Goal: Transaction & Acquisition: Purchase product/service

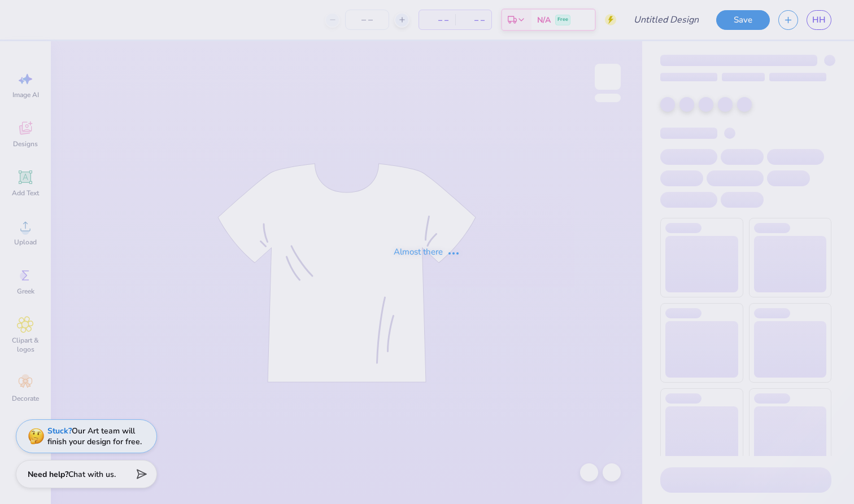
type input "[PERSON_NAME]"
type input "7"
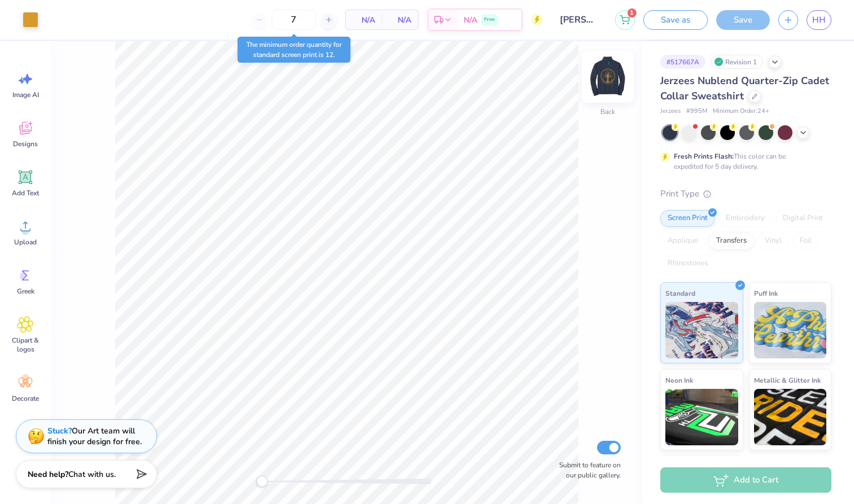
click at [611, 75] on img at bounding box center [607, 76] width 45 height 45
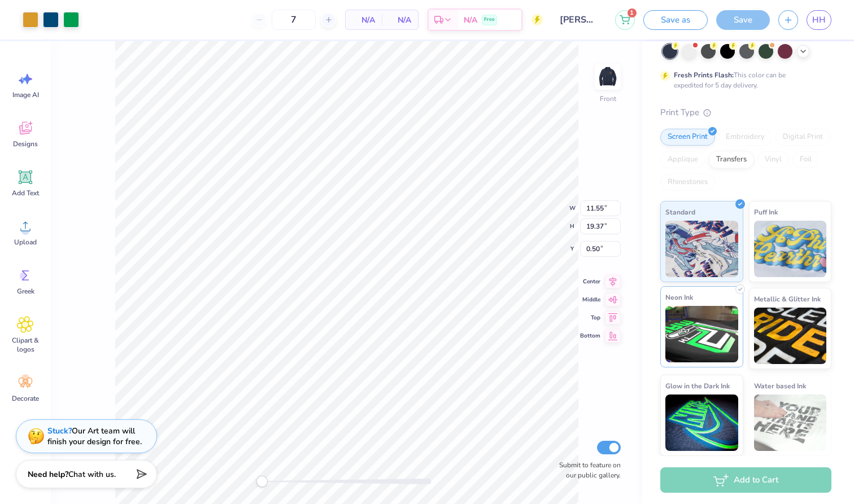
scroll to position [81, 0]
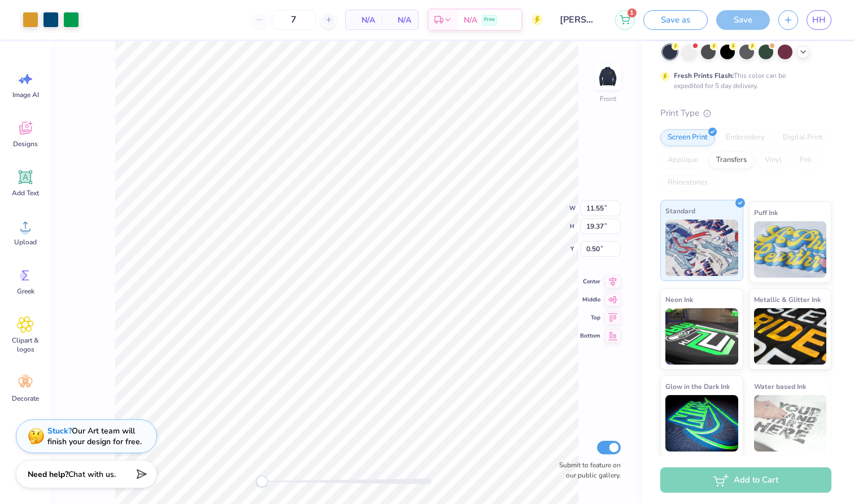
click at [693, 248] on img at bounding box center [701, 248] width 73 height 56
click at [715, 222] on img at bounding box center [701, 248] width 73 height 56
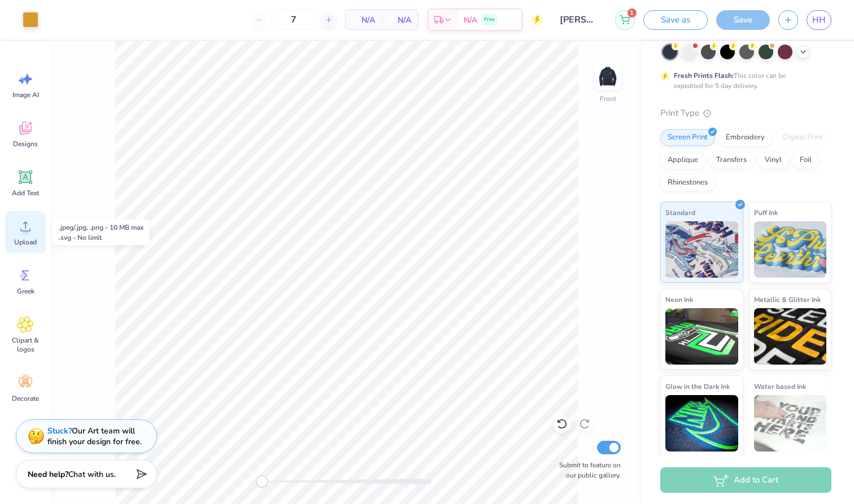
click at [23, 235] on div "Upload" at bounding box center [25, 232] width 41 height 42
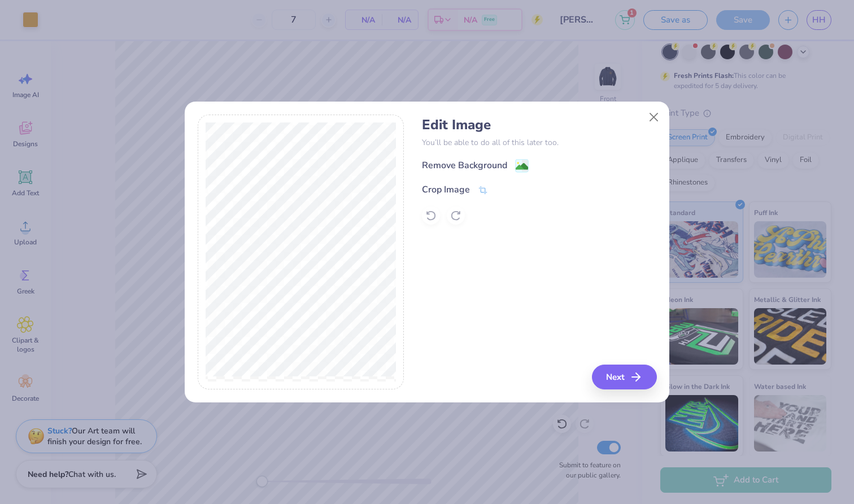
click at [478, 155] on div "Edit Image You’ll be able to do all of this later too. Remove Background Crop I…" at bounding box center [539, 171] width 234 height 108
click at [506, 157] on div "Edit Image You’ll be able to do all of this later too. Remove Background Crop I…" at bounding box center [539, 171] width 234 height 108
click at [523, 168] on image at bounding box center [522, 167] width 12 height 12
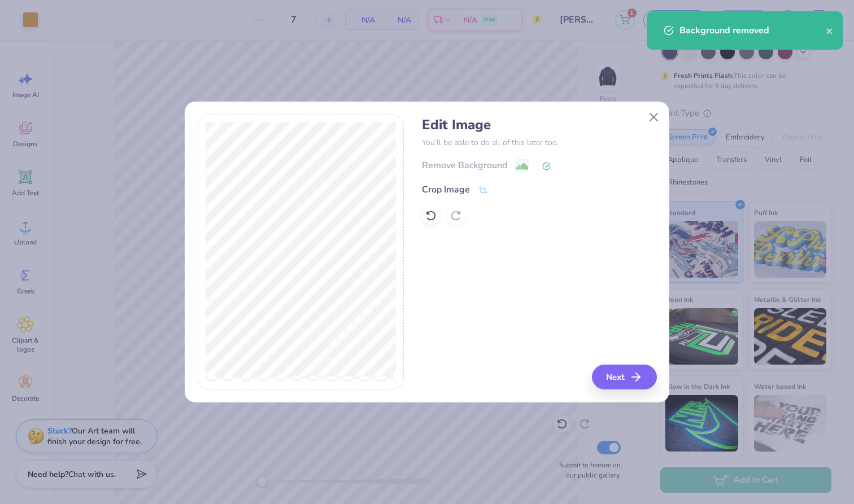
click at [609, 388] on button "Next" at bounding box center [624, 377] width 65 height 25
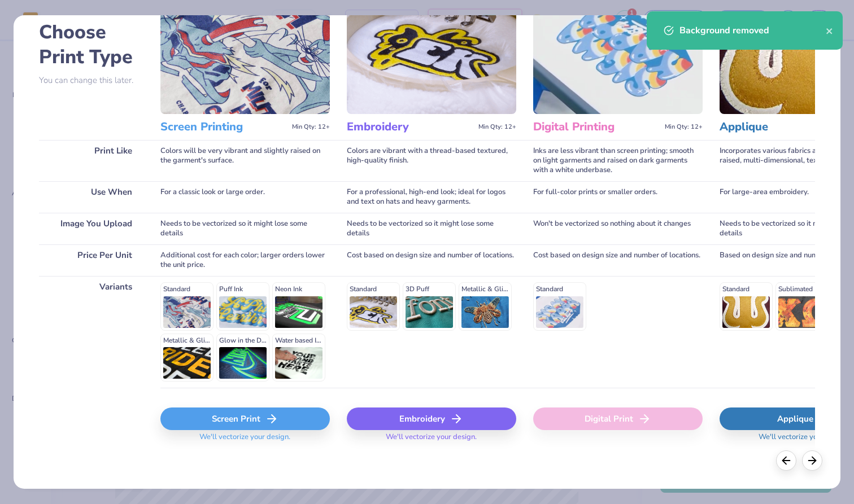
scroll to position [58, 0]
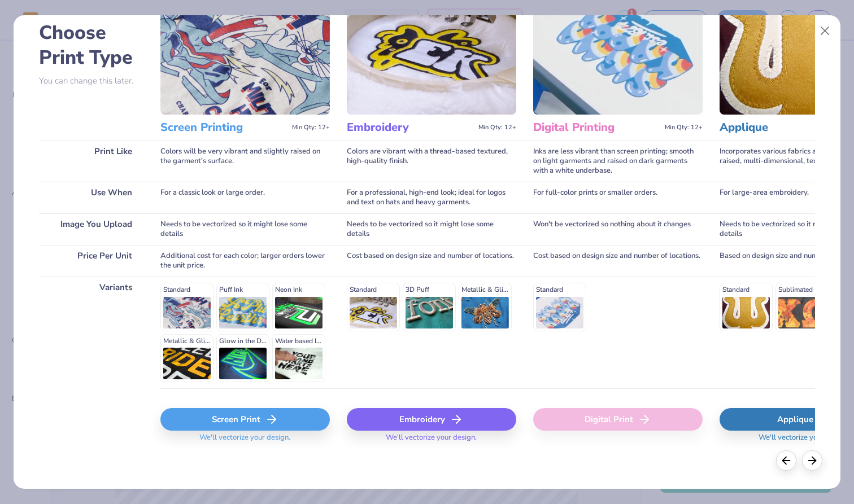
click at [194, 319] on div "Standard Puff Ink Neon Ink Metallic & Glitter Ink Glow in the Dark Ink Water ba…" at bounding box center [244, 332] width 169 height 99
click at [185, 321] on div "Standard Puff Ink Neon Ink Metallic & Glitter Ink Glow in the Dark Ink Water ba…" at bounding box center [244, 332] width 169 height 99
click at [229, 413] on div "Screen Print" at bounding box center [244, 419] width 169 height 23
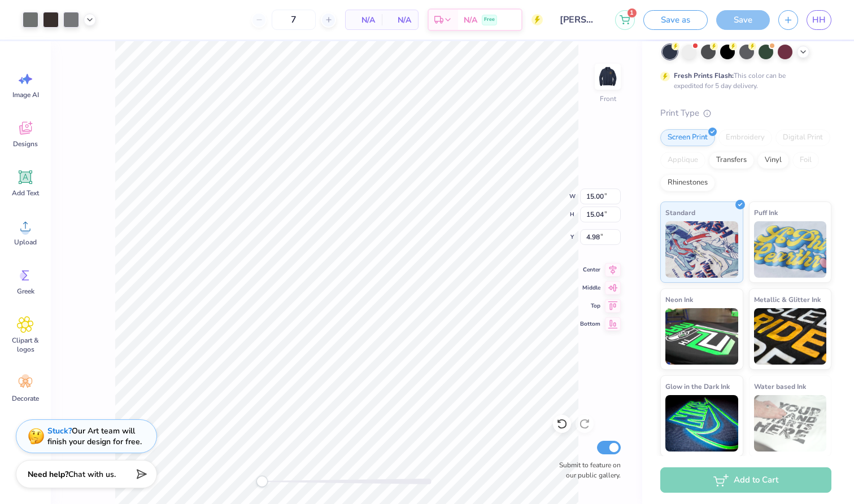
type input "12.67"
type input "12.70"
type input "7.31"
click at [25, 171] on icon at bounding box center [25, 177] width 17 height 17
type input "6.73"
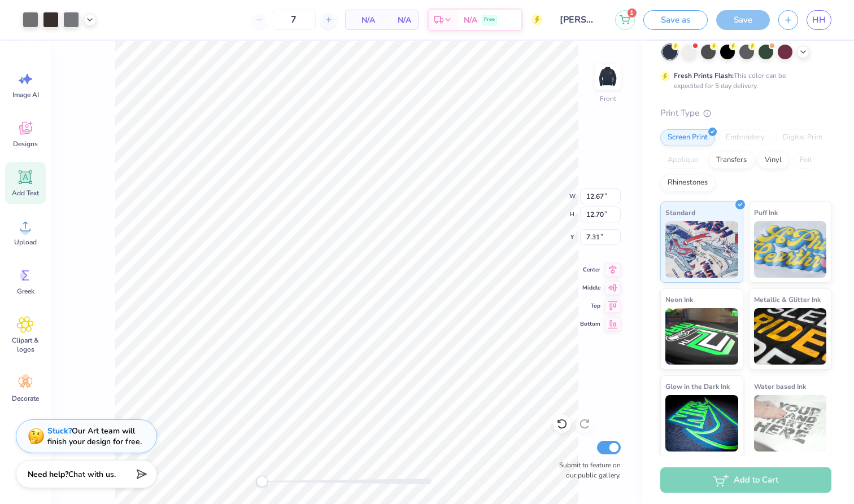
type input "1.95"
type input "11.53"
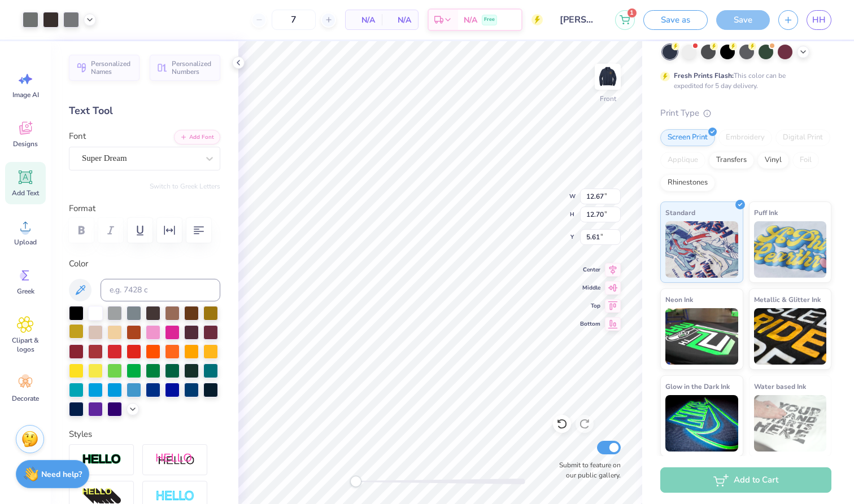
click at [72, 339] on div at bounding box center [76, 331] width 15 height 15
click at [73, 333] on div at bounding box center [76, 331] width 15 height 15
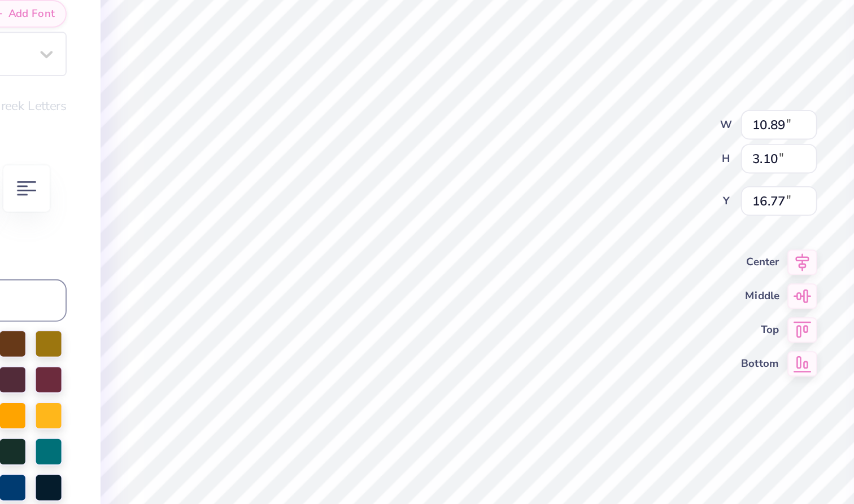
type input "12.67"
type input "12.70"
type input "5.30"
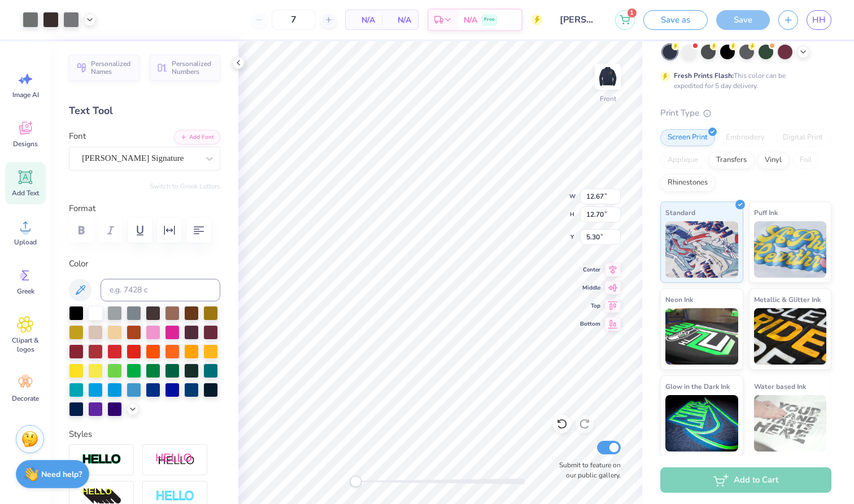
click at [669, 52] on div at bounding box center [669, 52] width 15 height 15
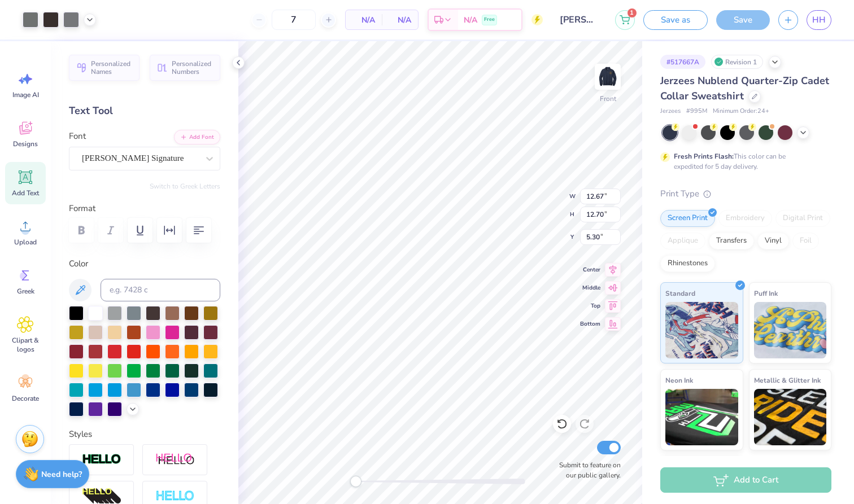
scroll to position [0, 0]
click at [501, 404] on li "Ungroup" at bounding box center [515, 402] width 89 height 22
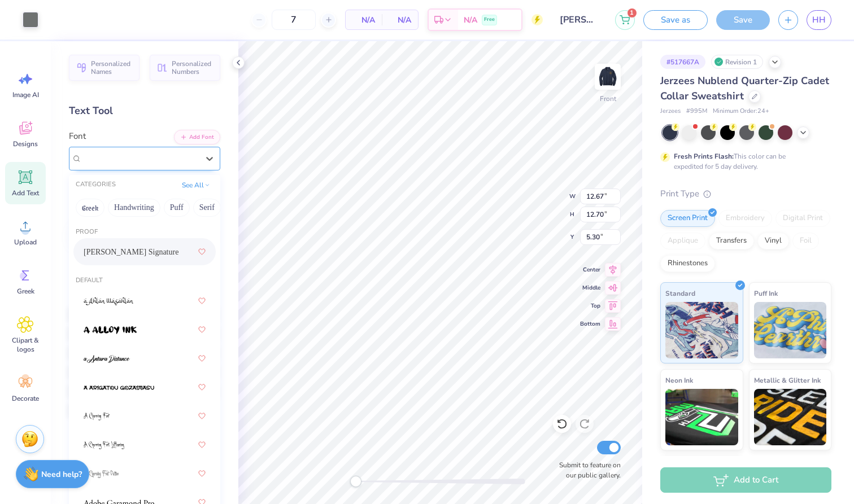
click at [181, 154] on div "[PERSON_NAME] Signature" at bounding box center [140, 159] width 119 height 18
click at [27, 142] on span "Designs" at bounding box center [25, 143] width 25 height 9
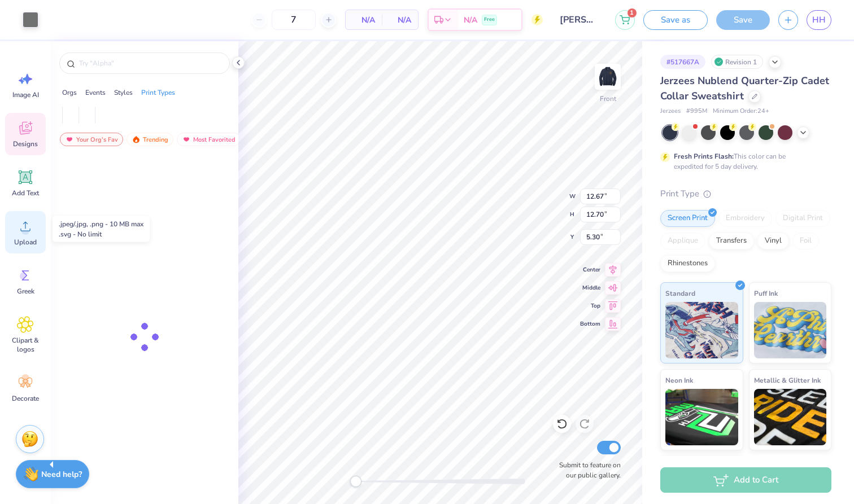
click at [25, 243] on span "Upload" at bounding box center [25, 242] width 23 height 9
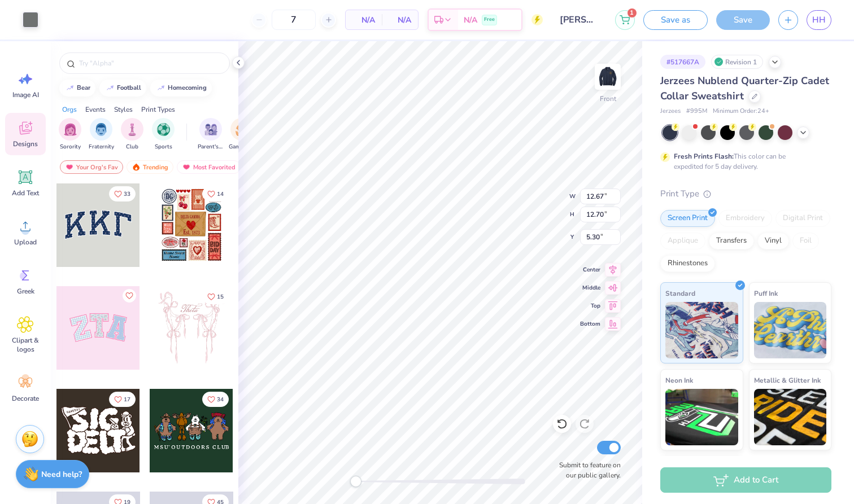
click at [737, 64] on div "Revision 1" at bounding box center [737, 62] width 52 height 14
click at [774, 63] on icon at bounding box center [774, 60] width 9 height 9
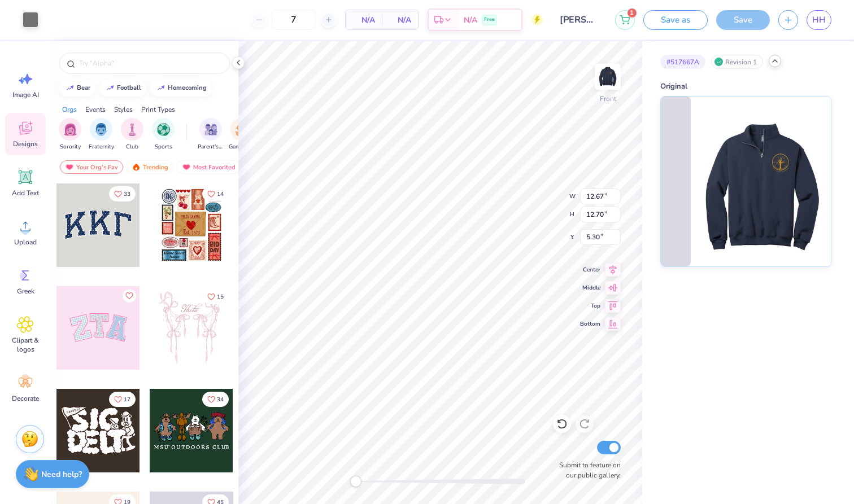
click at [776, 63] on icon at bounding box center [774, 60] width 9 height 9
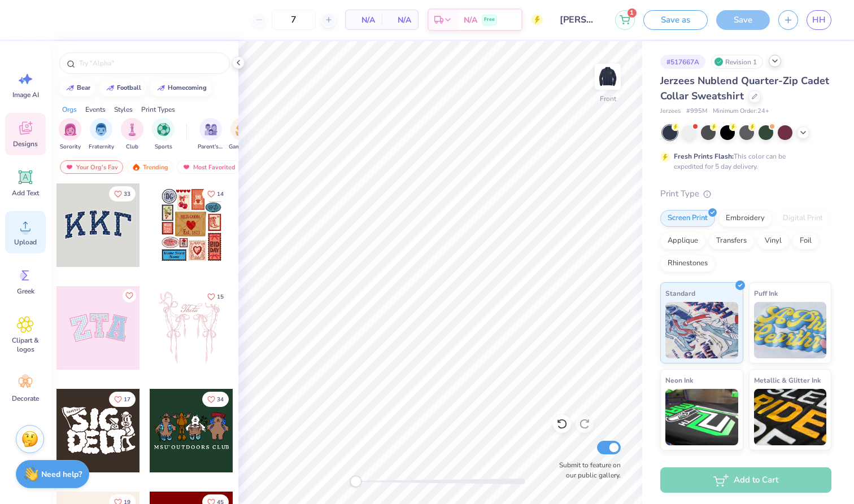
click at [35, 241] on span "Upload" at bounding box center [25, 242] width 23 height 9
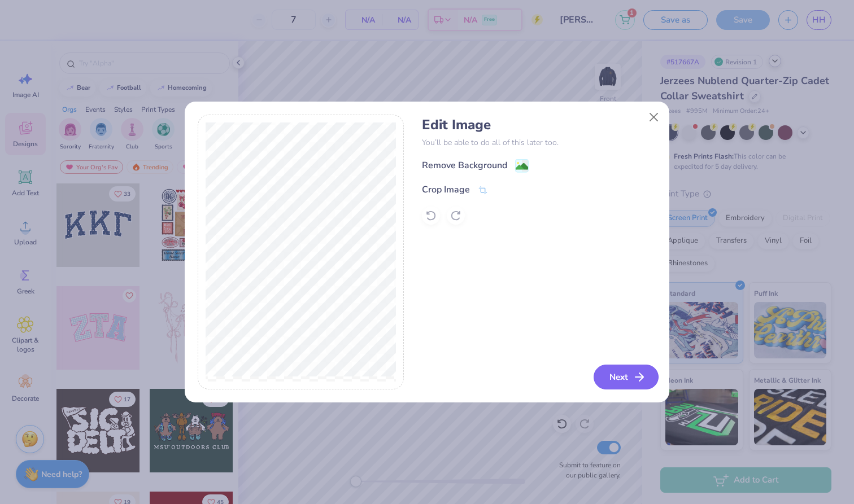
click at [602, 385] on button "Next" at bounding box center [625, 377] width 65 height 25
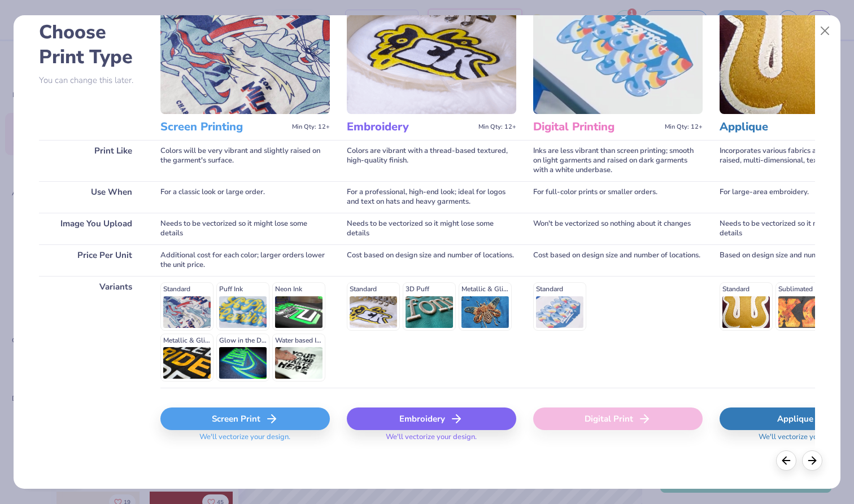
scroll to position [58, 0]
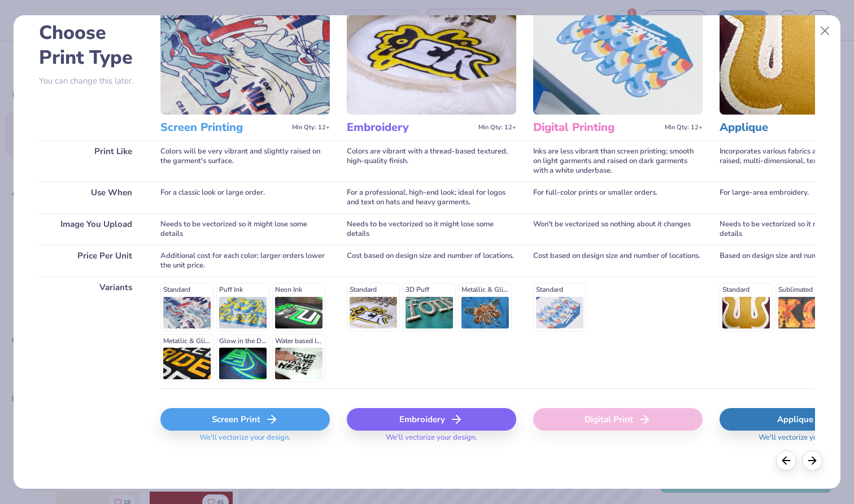
click at [222, 422] on div "Screen Print" at bounding box center [244, 419] width 169 height 23
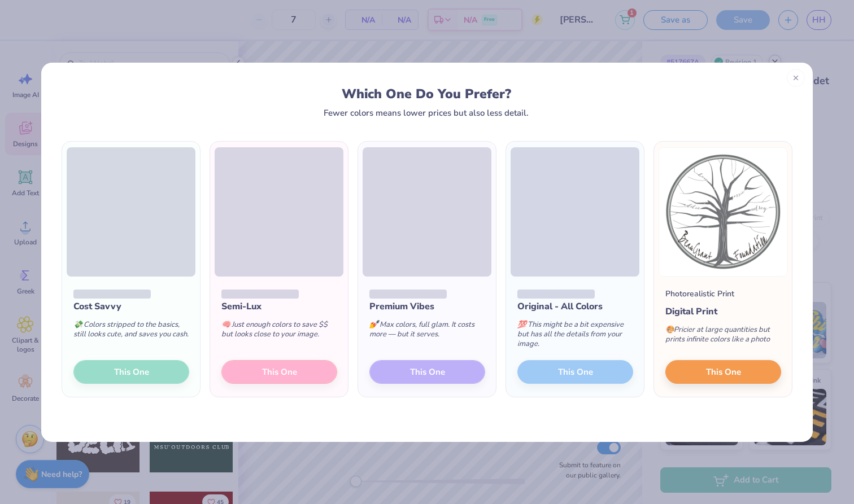
click at [177, 366] on div "Cost Savvy 💸 Colors stripped to the basics, still looks cute, and saves you cas…" at bounding box center [131, 337] width 138 height 121
click at [151, 379] on div "Cost Savvy 💸 Colors stripped to the basics, still looks cute, and saves you cas…" at bounding box center [131, 337] width 138 height 121
click at [717, 366] on span "This One" at bounding box center [723, 370] width 35 height 13
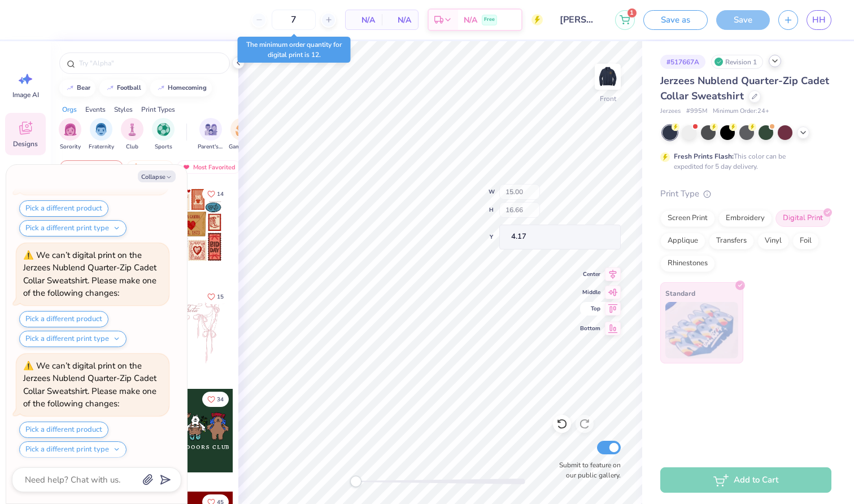
scroll to position [316, 0]
click at [152, 177] on button "Collapse" at bounding box center [157, 177] width 38 height 12
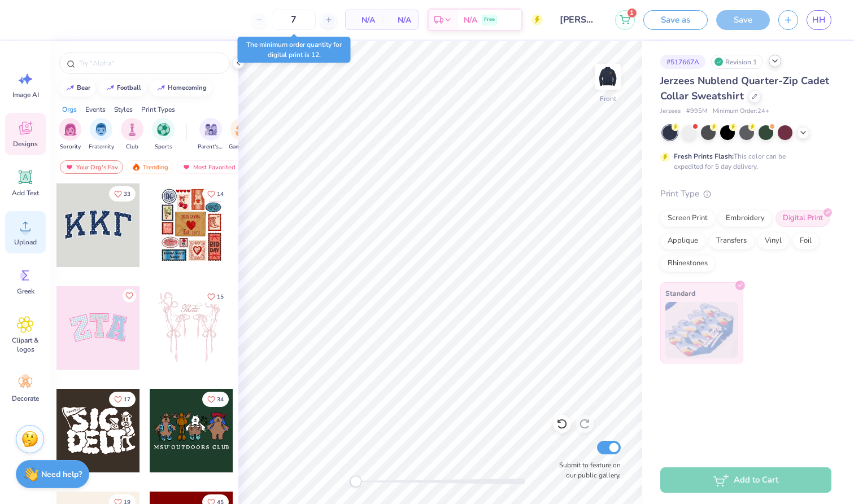
click at [28, 235] on div "Upload" at bounding box center [25, 232] width 41 height 42
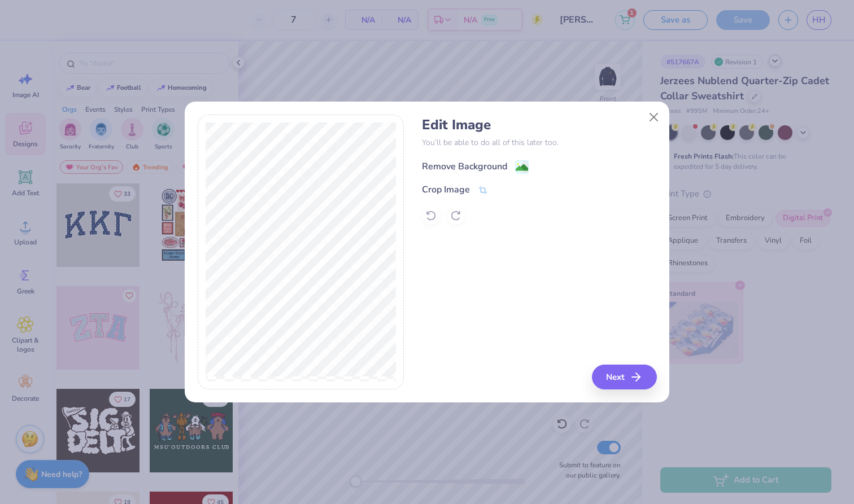
click at [519, 171] on image at bounding box center [522, 167] width 12 height 12
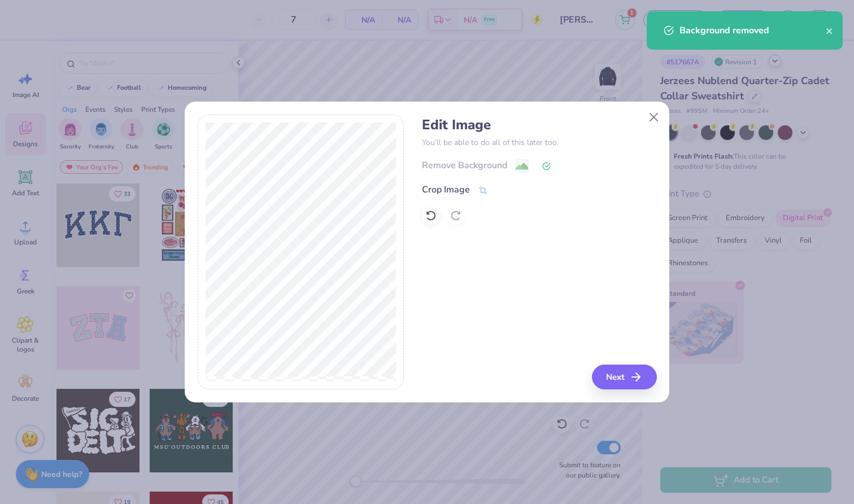
click at [520, 164] on div "Remove Background" at bounding box center [539, 166] width 234 height 14
click at [615, 389] on button "Next" at bounding box center [625, 377] width 65 height 25
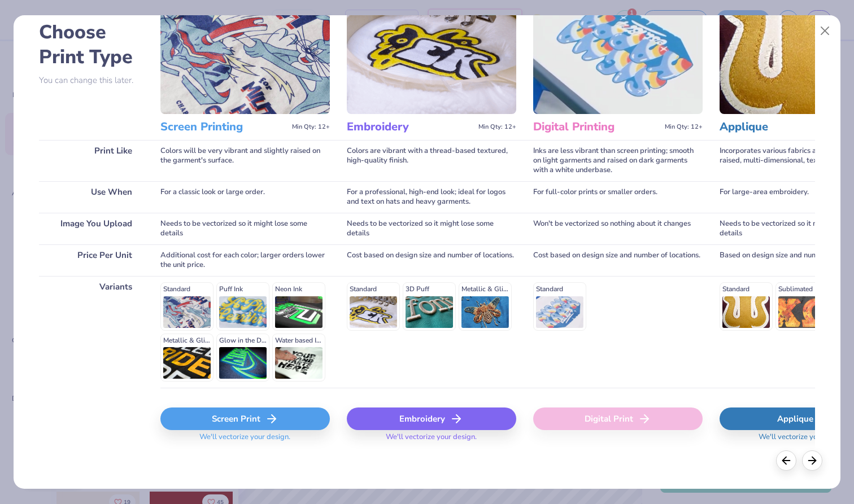
scroll to position [58, 0]
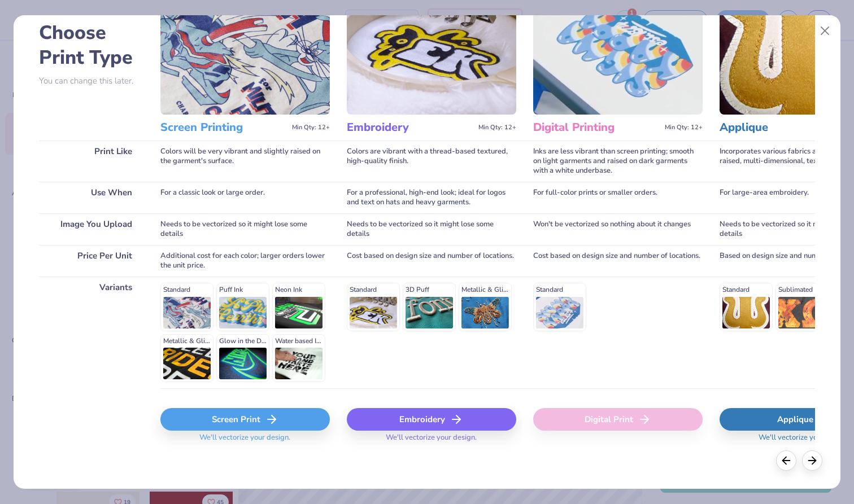
click at [233, 321] on div "Standard Puff Ink Neon Ink Metallic & Glitter Ink Glow in the Dark Ink Water ba…" at bounding box center [244, 332] width 169 height 99
click at [235, 305] on div "Standard Puff Ink Neon Ink Metallic & Glitter Ink Glow in the Dark Ink Water ba…" at bounding box center [244, 332] width 169 height 99
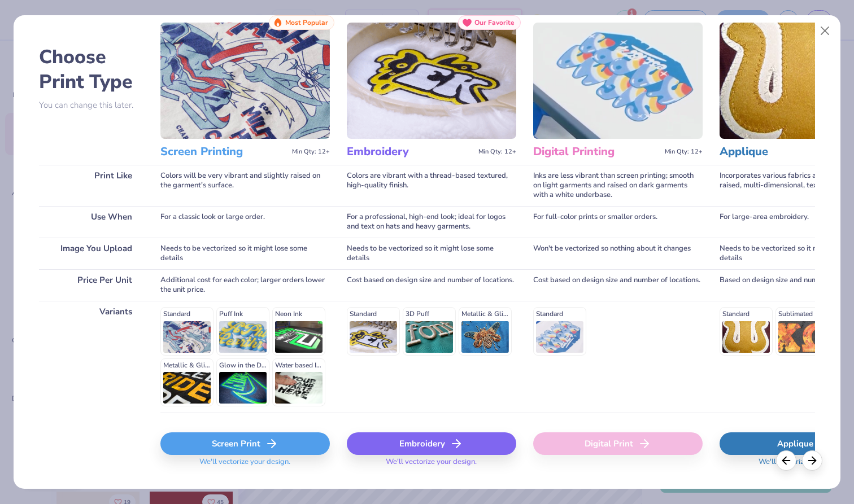
click at [256, 462] on span "We'll vectorize your design." at bounding box center [245, 465] width 100 height 16
click at [268, 433] on div "Screen Print" at bounding box center [244, 444] width 169 height 23
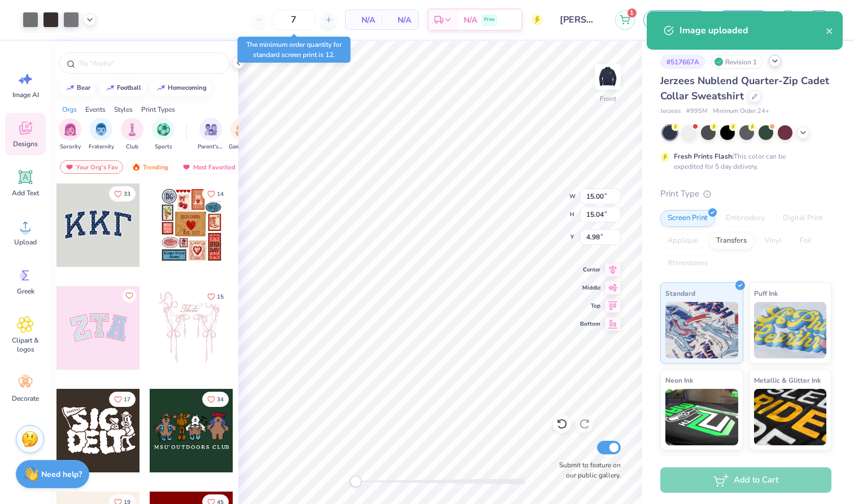
click at [719, 250] on div "Screen Print Embroidery Digital Print Applique Transfers Vinyl Foil Rhinestones" at bounding box center [745, 241] width 171 height 62
click at [722, 245] on div "Transfers" at bounding box center [731, 239] width 45 height 17
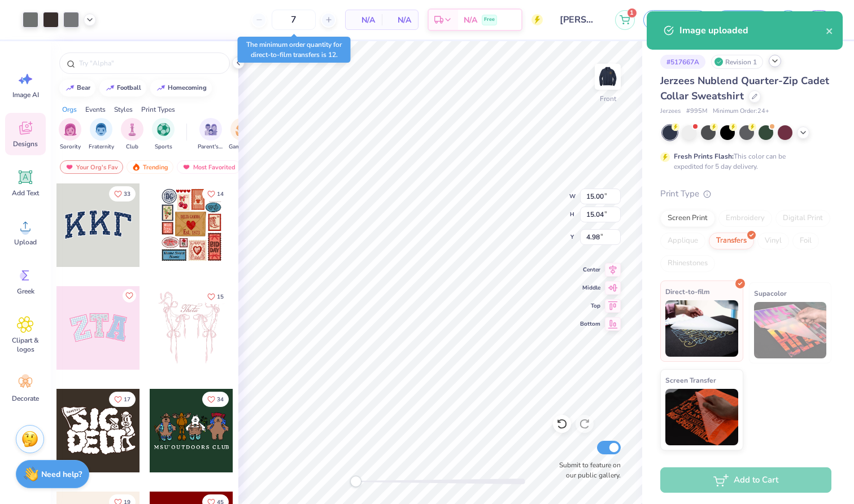
click at [703, 331] on img at bounding box center [701, 328] width 73 height 56
click at [767, 335] on img at bounding box center [790, 330] width 73 height 56
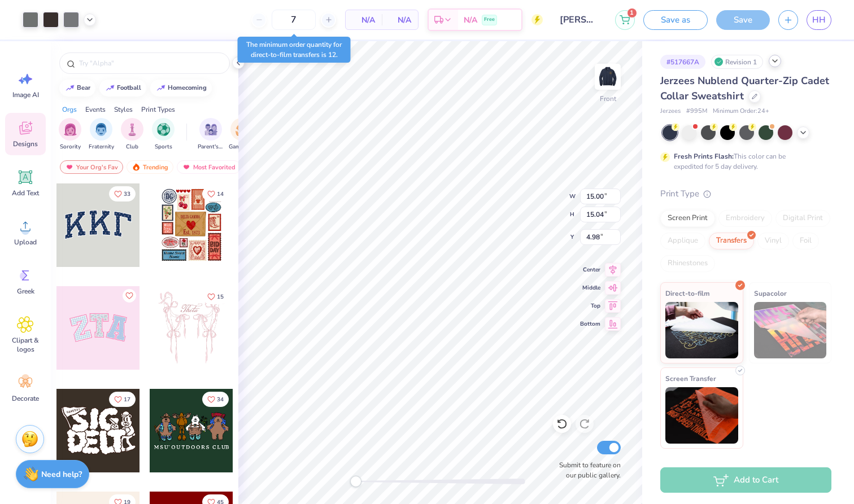
click at [703, 383] on span "Screen Transfer" at bounding box center [690, 379] width 51 height 12
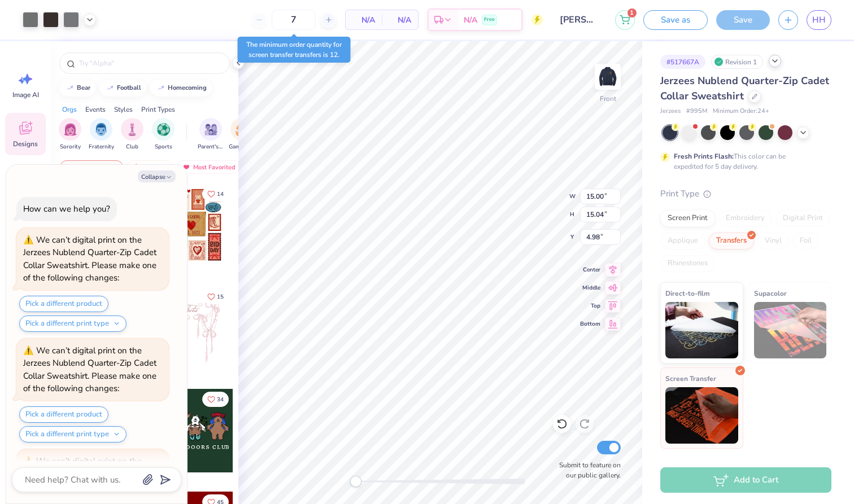
scroll to position [426, 0]
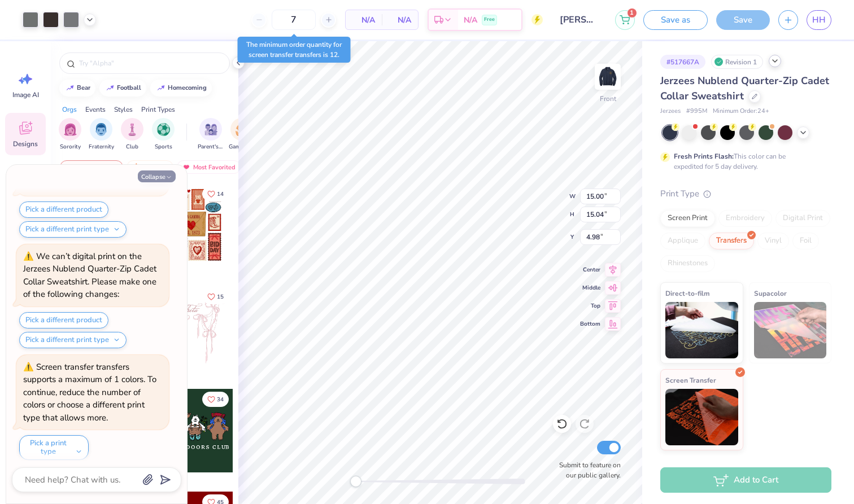
click at [164, 174] on button "Collapse" at bounding box center [157, 177] width 38 height 12
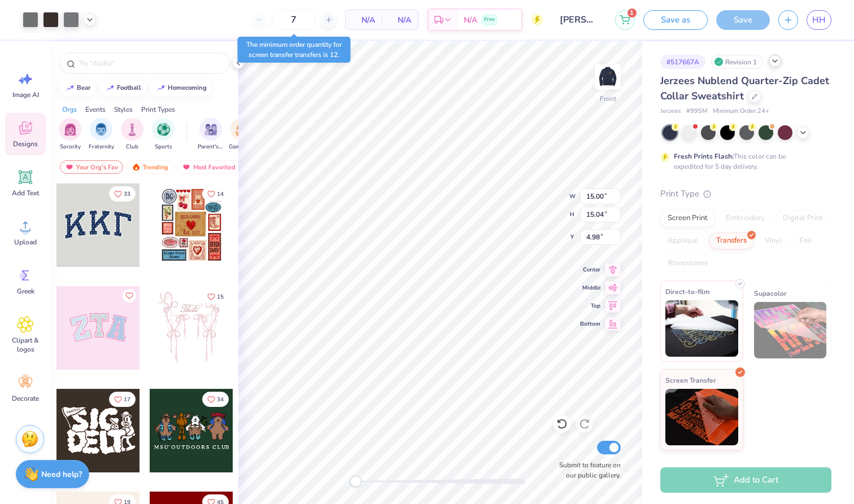
click at [708, 322] on img at bounding box center [701, 328] width 73 height 56
click at [700, 219] on div "Screen Print" at bounding box center [687, 216] width 55 height 17
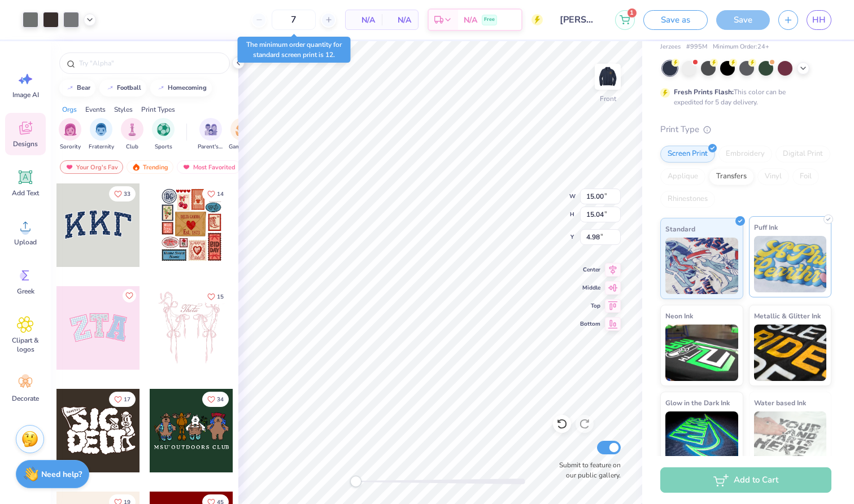
scroll to position [81, 0]
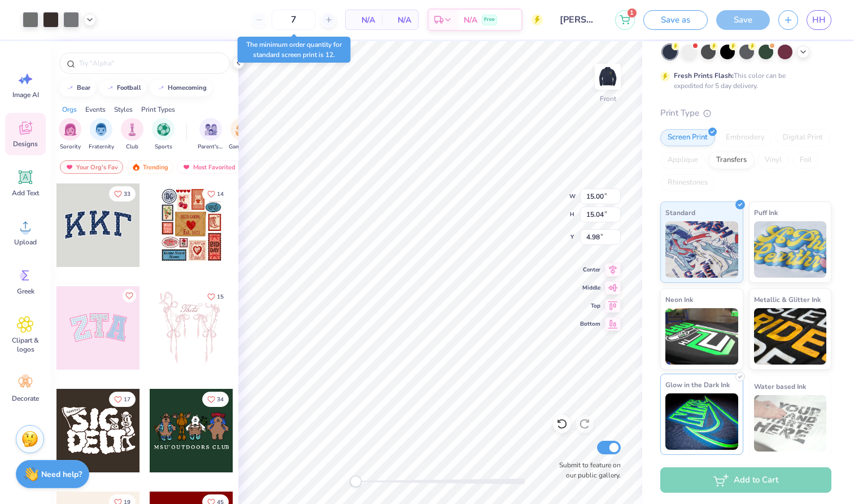
click at [690, 439] on img at bounding box center [701, 422] width 73 height 56
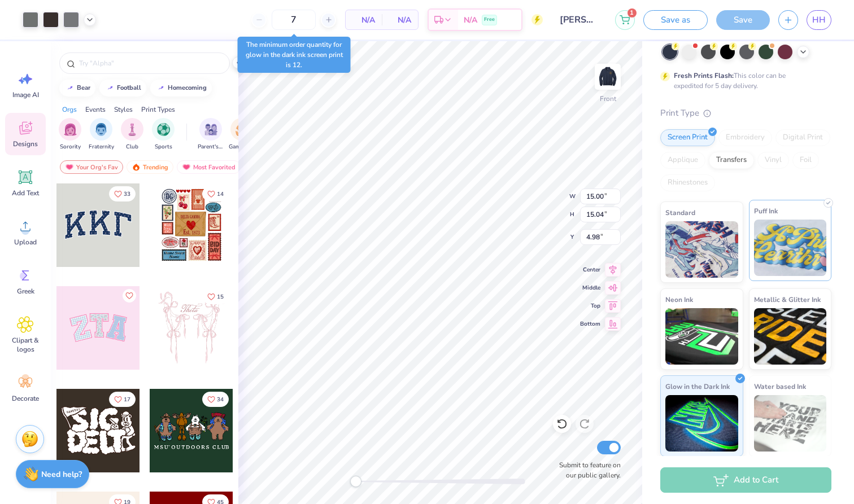
click at [797, 250] on img at bounding box center [790, 248] width 73 height 56
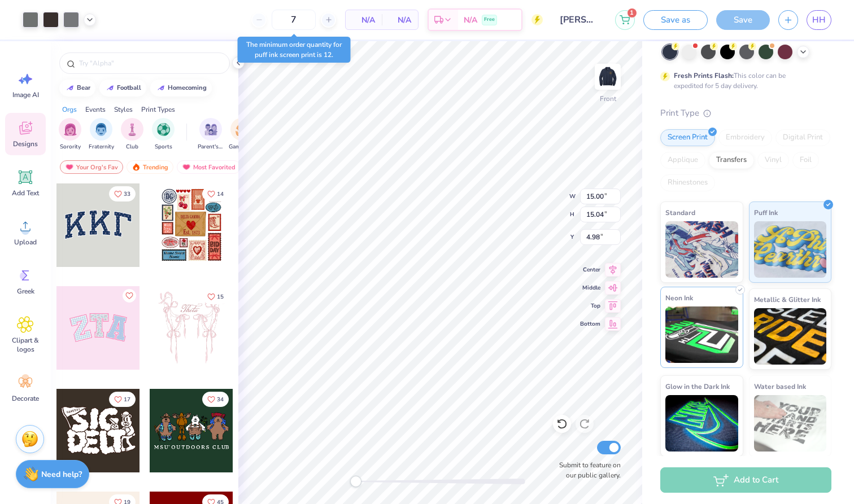
click at [713, 314] on img at bounding box center [701, 335] width 73 height 56
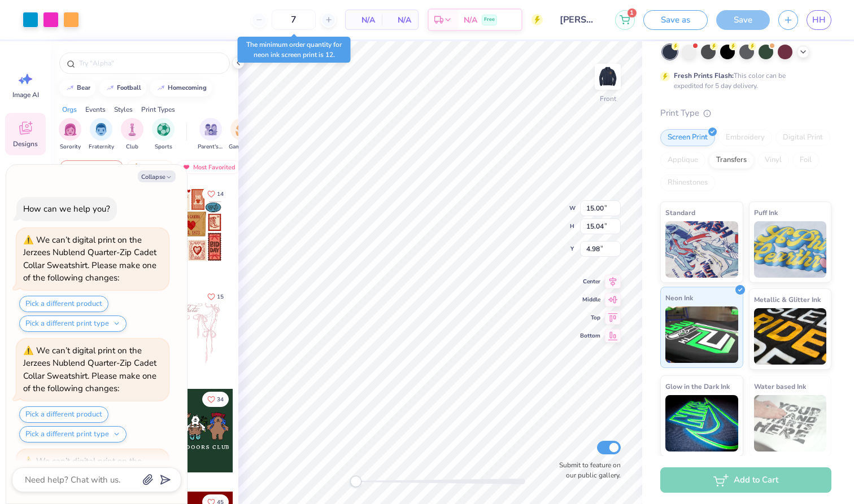
scroll to position [494, 0]
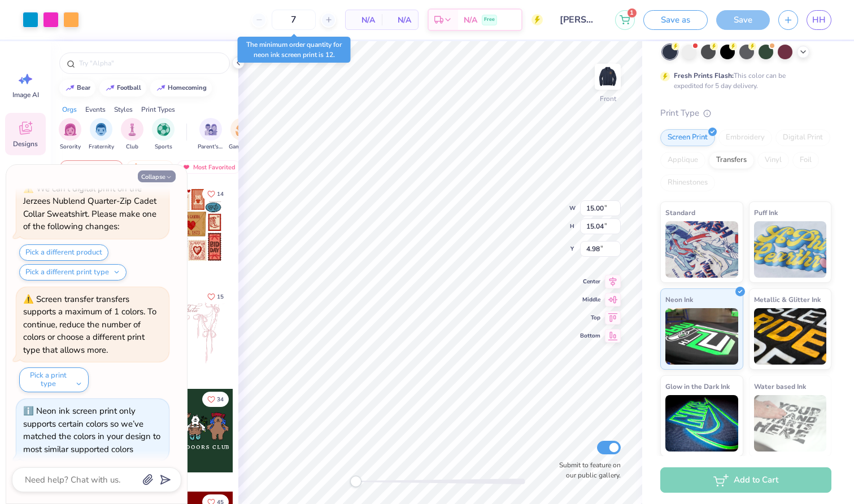
click at [170, 181] on icon "button" at bounding box center [168, 177] width 7 height 7
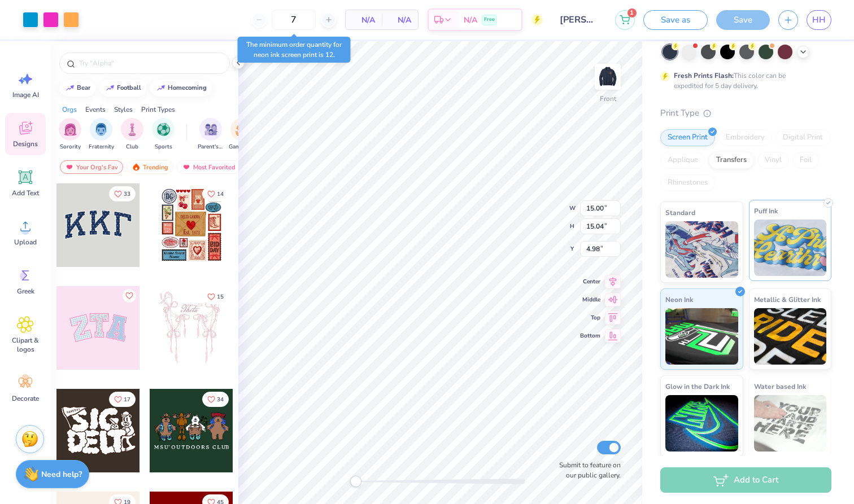
click at [797, 230] on img at bounding box center [790, 248] width 73 height 56
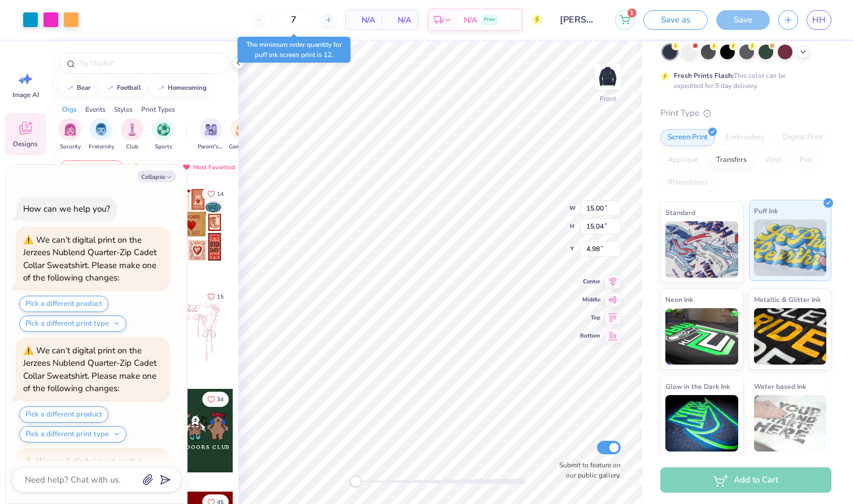
scroll to position [562, 0]
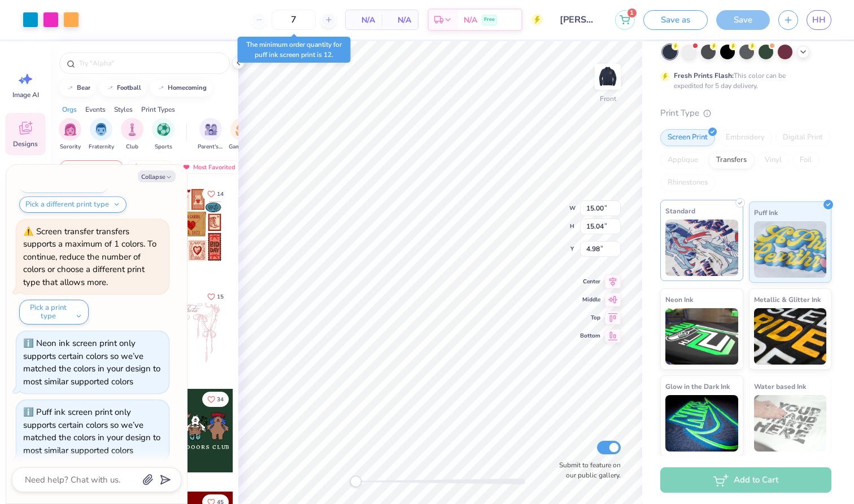
click at [680, 228] on img at bounding box center [701, 248] width 73 height 56
click at [710, 234] on img at bounding box center [701, 248] width 73 height 56
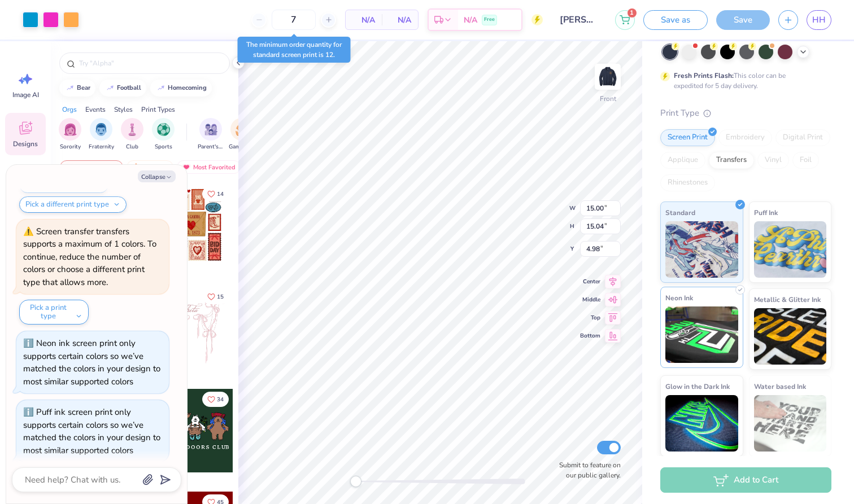
click at [710, 353] on img at bounding box center [701, 335] width 73 height 56
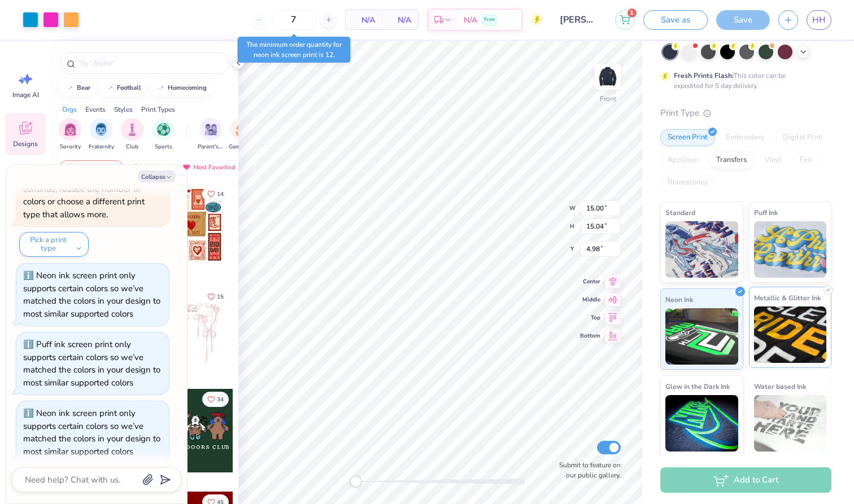
click at [785, 344] on img at bounding box center [790, 335] width 73 height 56
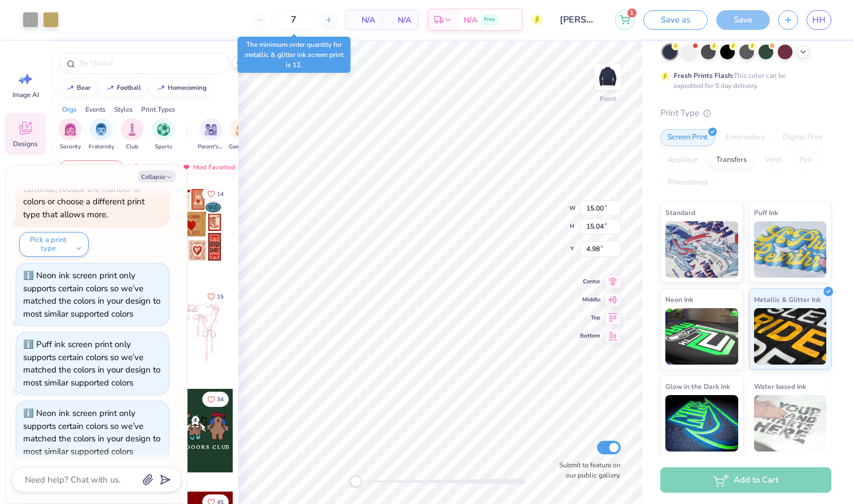
scroll to position [820, 0]
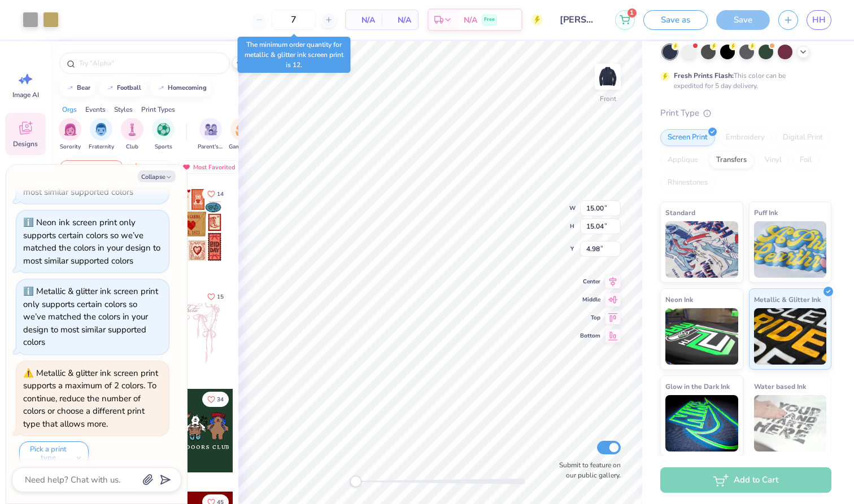
click at [804, 152] on div "Foil" at bounding box center [805, 160] width 27 height 17
click at [804, 173] on div "Screen Print Embroidery Digital Print Applique Transfers Vinyl Foil Rhinestones" at bounding box center [745, 160] width 171 height 62
click at [47, 18] on div at bounding box center [51, 19] width 16 height 16
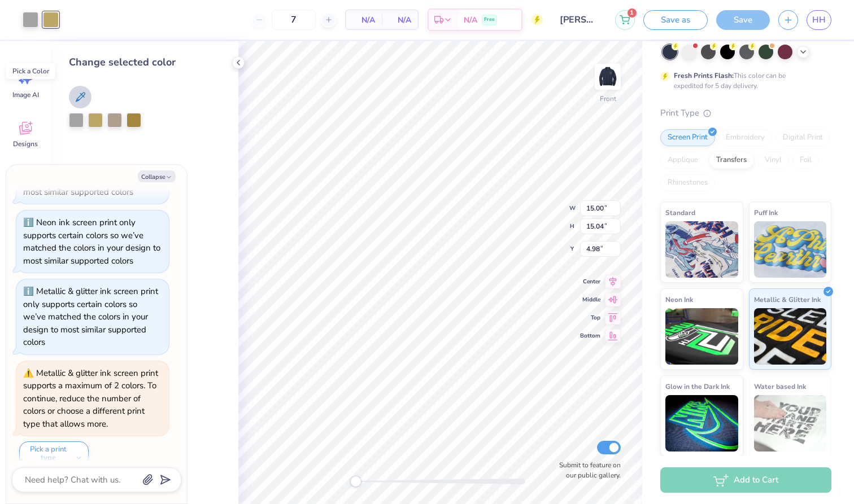
click at [84, 97] on icon at bounding box center [80, 97] width 14 height 14
click at [163, 177] on button "Collapse" at bounding box center [157, 177] width 38 height 12
type textarea "x"
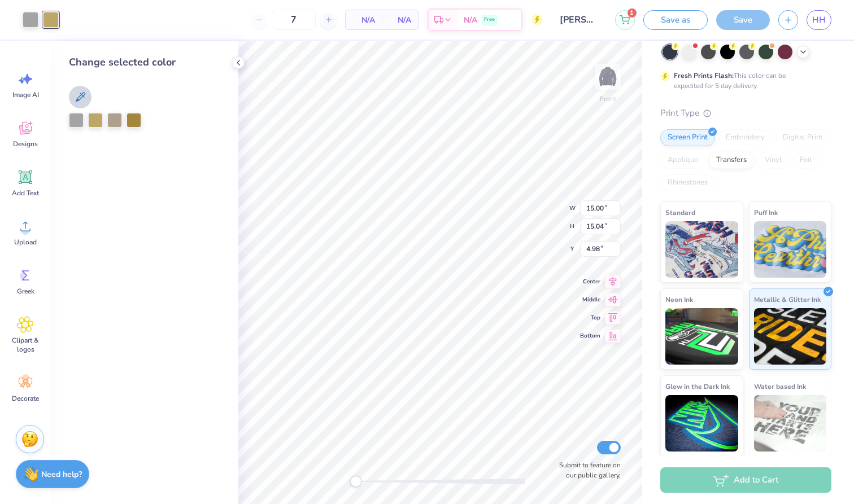
click at [77, 92] on icon at bounding box center [80, 97] width 14 height 14
click at [73, 123] on div at bounding box center [76, 119] width 15 height 15
click at [95, 123] on div at bounding box center [95, 119] width 15 height 15
click at [116, 119] on div at bounding box center [114, 119] width 15 height 15
type input "11.92"
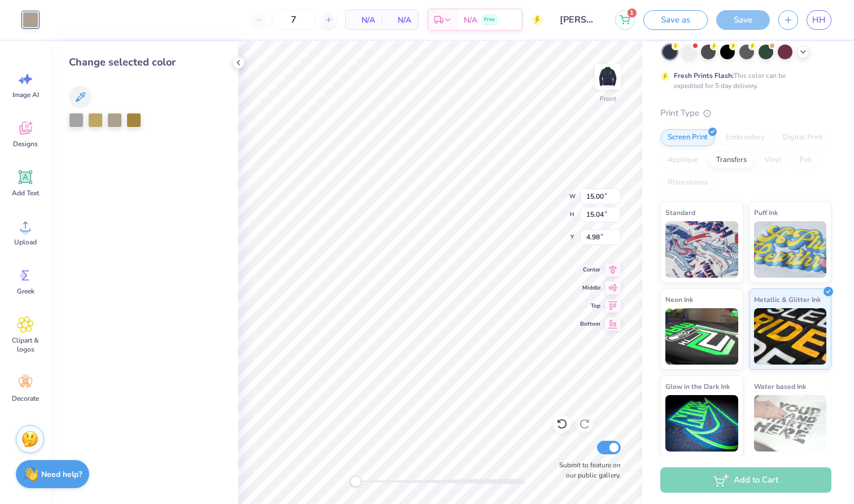
type input "11.95"
type input "8.07"
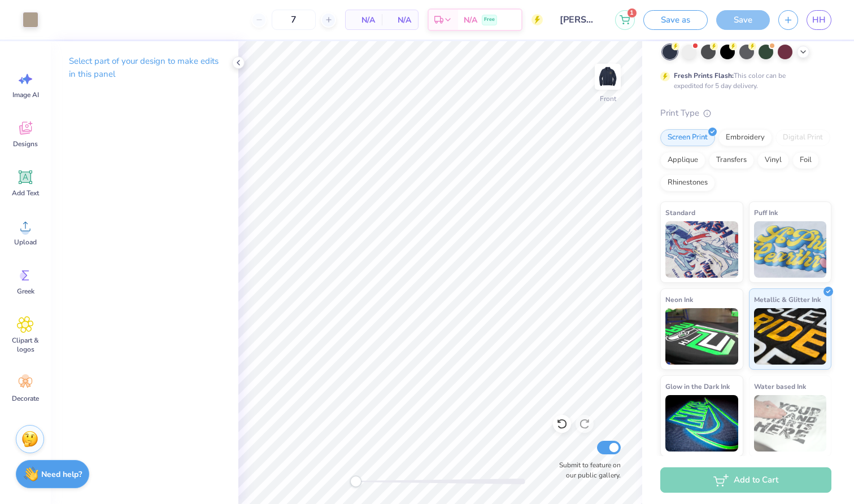
click at [776, 199] on div "Print Type Screen Print Embroidery Digital Print Applique Transfers Vinyl Foil …" at bounding box center [745, 282] width 171 height 351
click at [783, 226] on img at bounding box center [790, 248] width 73 height 56
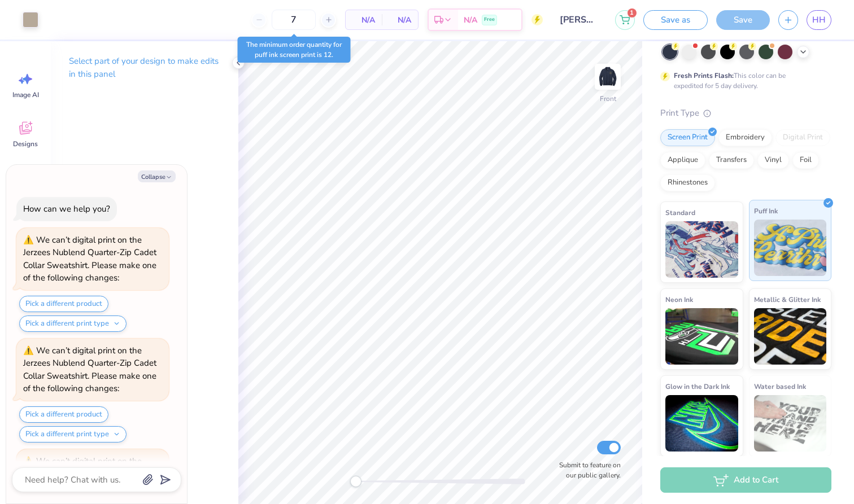
scroll to position [888, 0]
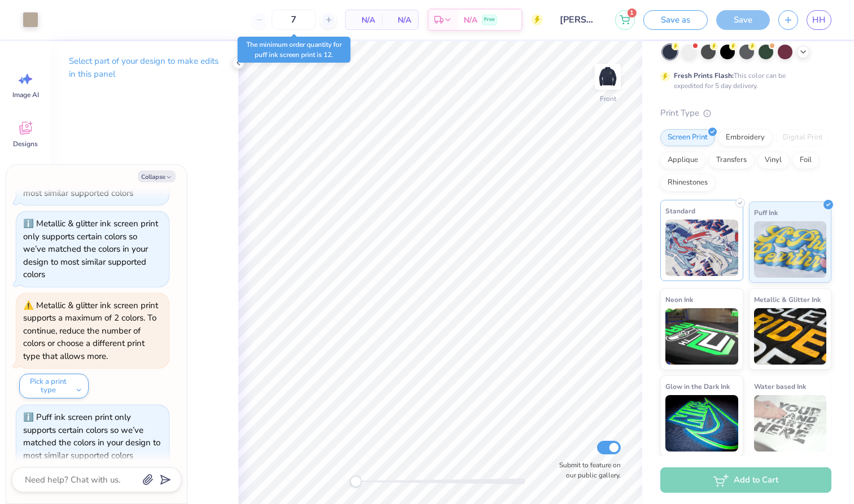
click at [732, 232] on img at bounding box center [701, 248] width 73 height 56
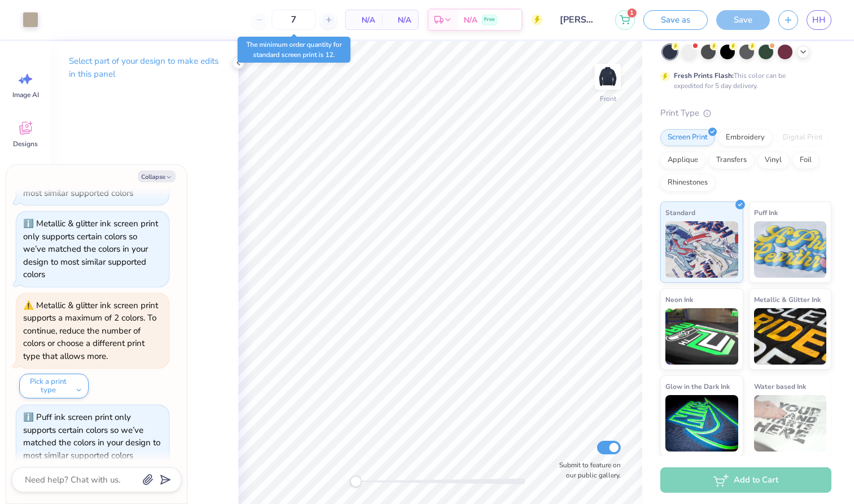
click at [237, 64] on div "The minimum order quantity for standard screen print is 12." at bounding box center [294, 49] width 120 height 33
click at [159, 173] on button "Collapse" at bounding box center [157, 177] width 38 height 12
type textarea "x"
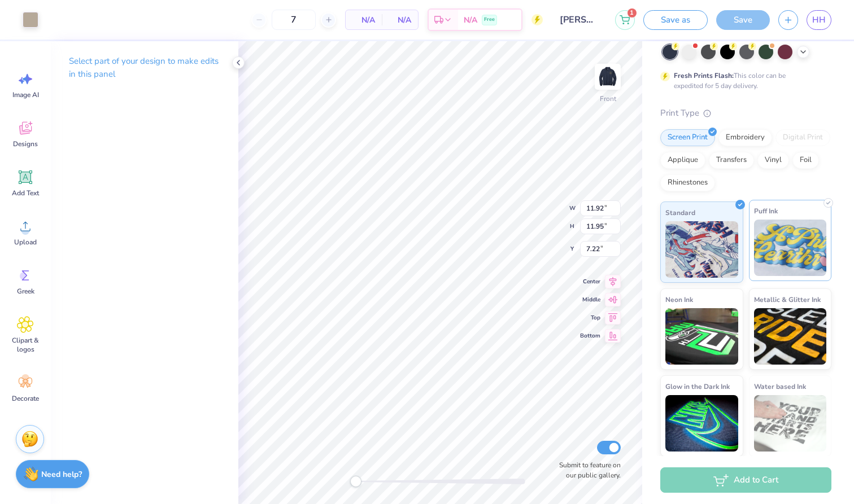
click at [789, 241] on img at bounding box center [790, 248] width 73 height 56
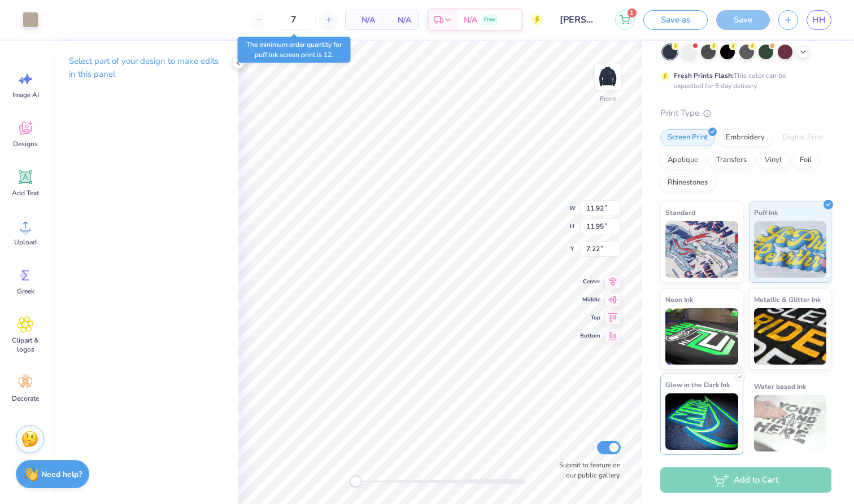
click at [716, 434] on img at bounding box center [701, 422] width 73 height 56
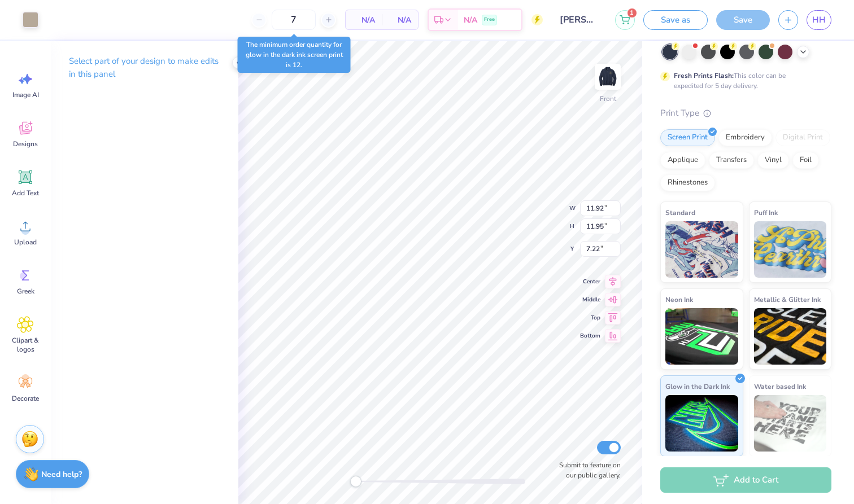
click at [785, 433] on img at bounding box center [790, 423] width 73 height 56
click at [705, 256] on img at bounding box center [701, 248] width 73 height 56
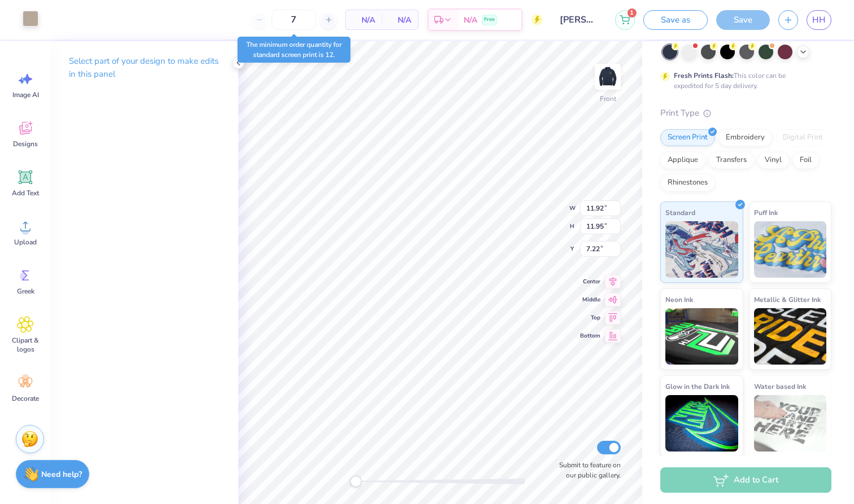
click at [34, 13] on div at bounding box center [31, 19] width 16 height 16
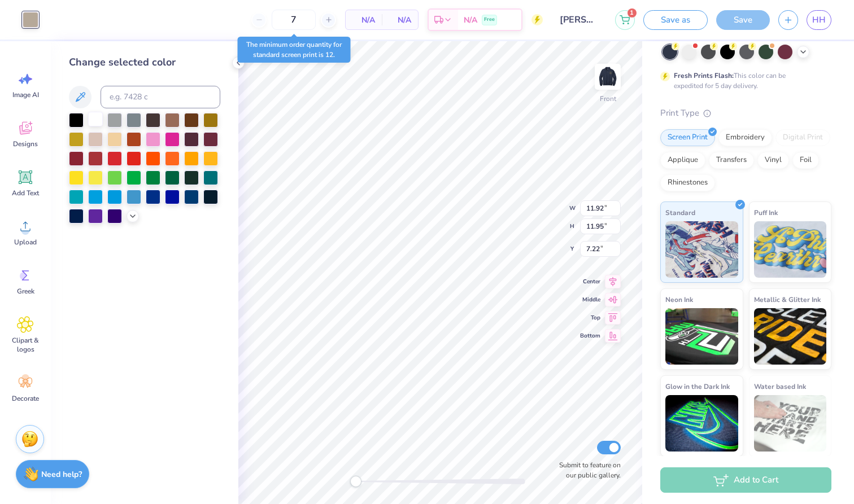
click at [95, 120] on div at bounding box center [95, 119] width 15 height 15
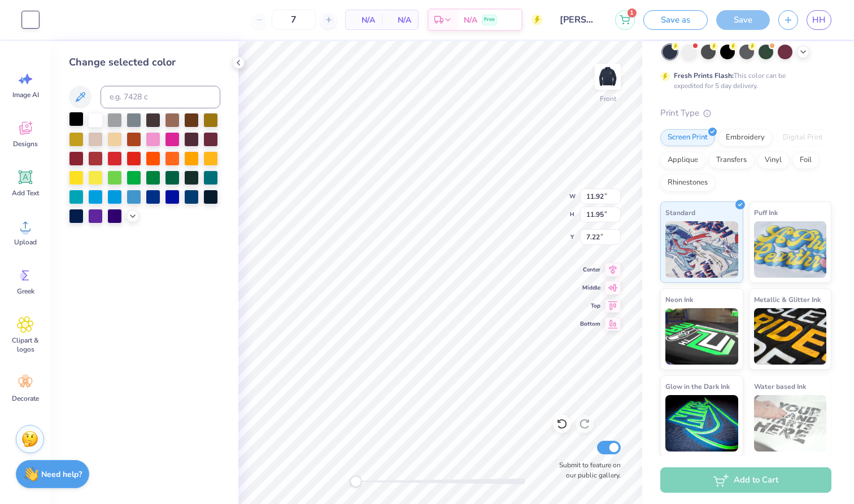
click at [81, 126] on div at bounding box center [76, 119] width 15 height 15
click at [112, 120] on div at bounding box center [114, 119] width 15 height 15
click at [99, 137] on div at bounding box center [95, 138] width 15 height 15
click at [86, 125] on div at bounding box center [144, 168] width 151 height 111
click at [92, 123] on div at bounding box center [95, 119] width 15 height 15
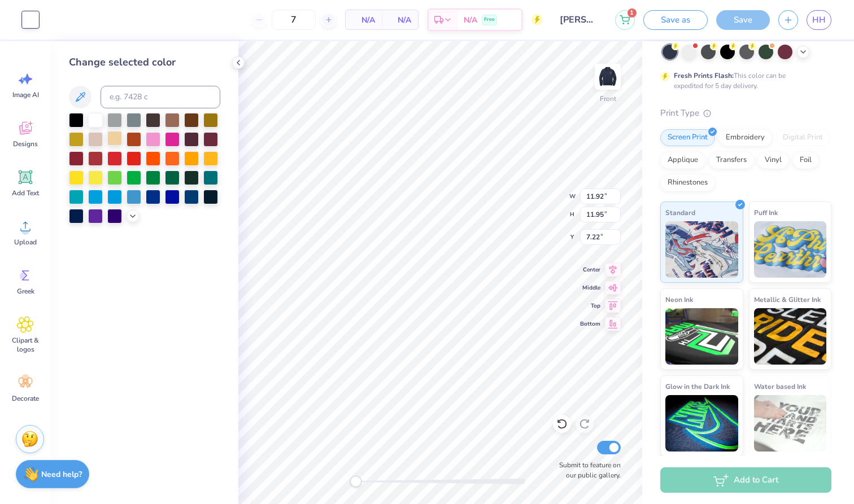
click at [108, 145] on div at bounding box center [114, 138] width 15 height 15
click at [101, 145] on div at bounding box center [95, 138] width 15 height 15
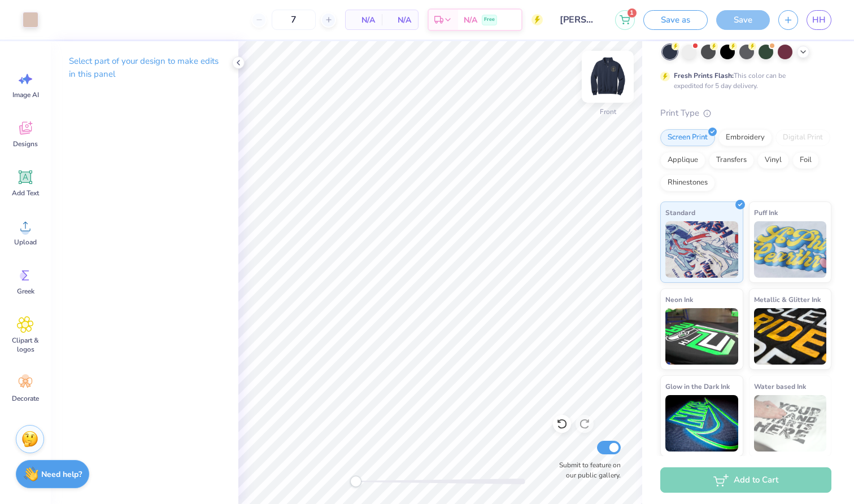
click at [598, 71] on img at bounding box center [607, 76] width 45 height 45
click at [24, 20] on div at bounding box center [31, 19] width 16 height 16
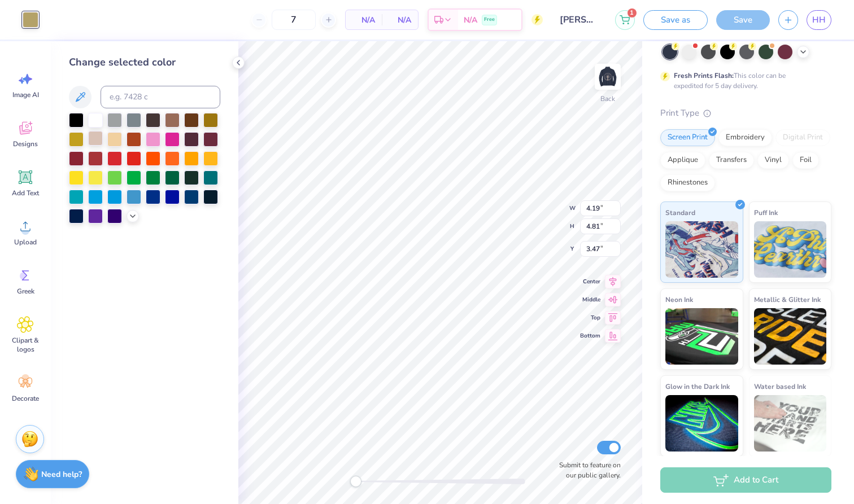
click at [94, 136] on div at bounding box center [95, 138] width 15 height 15
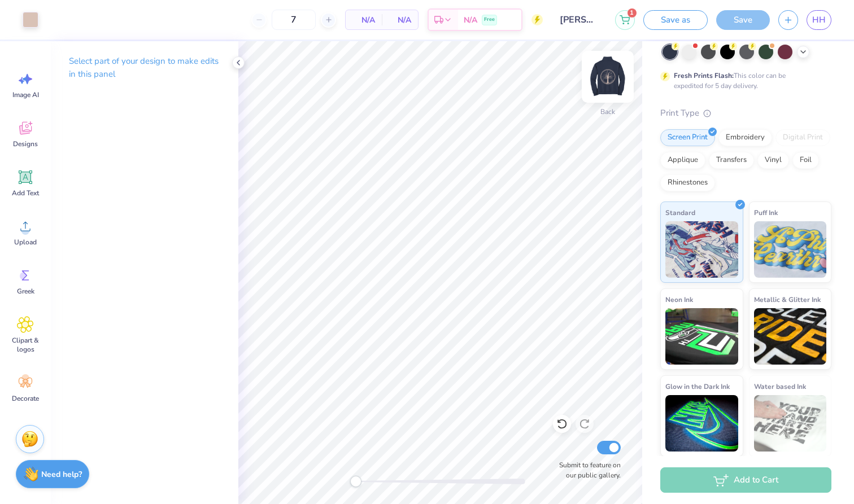
click at [614, 93] on div at bounding box center [608, 77] width 52 height 52
click at [608, 77] on img at bounding box center [607, 76] width 45 height 45
click at [453, 464] on div "Back Submit to feature on our public gallery." at bounding box center [440, 272] width 404 height 463
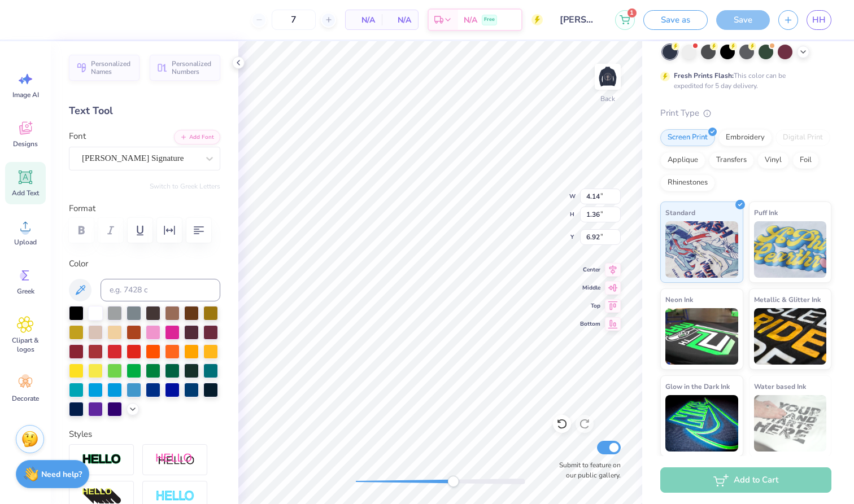
type input "4.19"
type input "4.20"
type input "3.47"
type input "4.14"
type input "1.36"
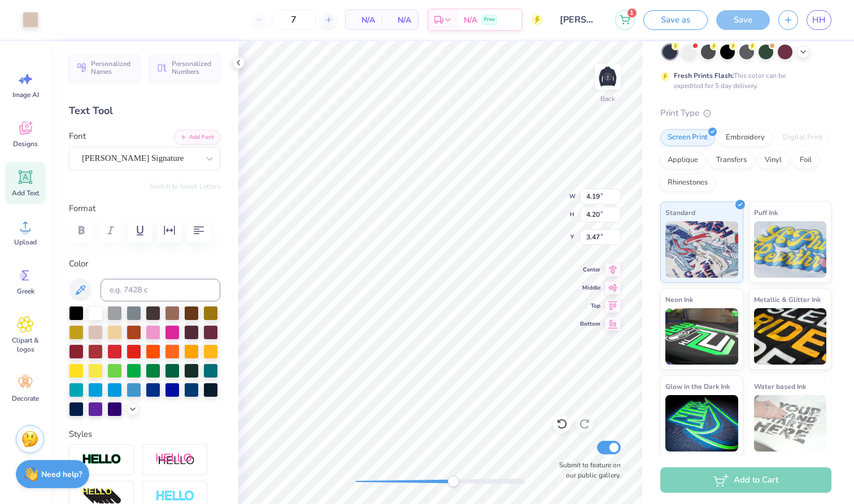
type input "6.92"
type input "4.19"
type input "4.20"
type input "3.47"
type input "4.19"
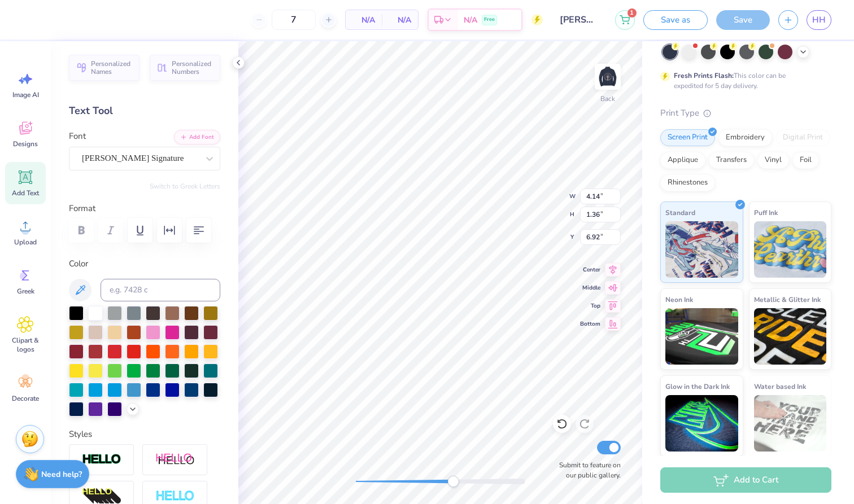
type input "4.20"
type input "3.47"
type textarea "[PERSON_NAME] Foundation. CLub"
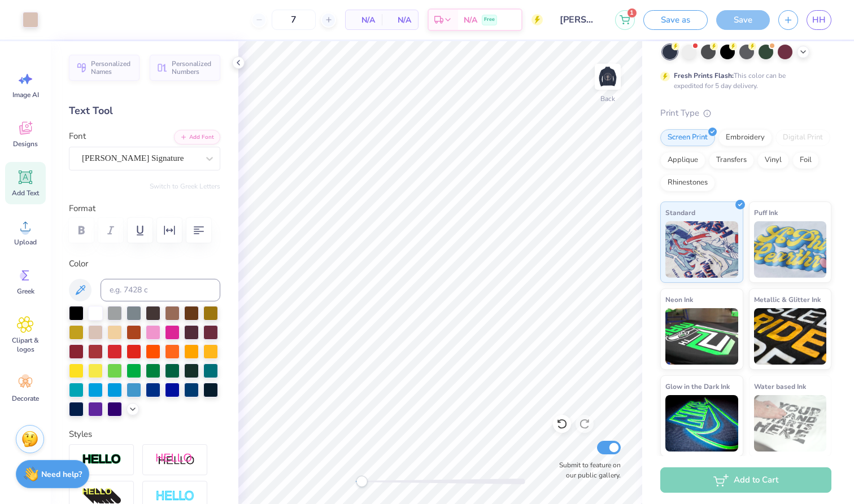
click at [362, 470] on div "Back Submit to feature on our public gallery." at bounding box center [440, 272] width 404 height 463
click at [169, 233] on icon "button" at bounding box center [170, 231] width 14 height 14
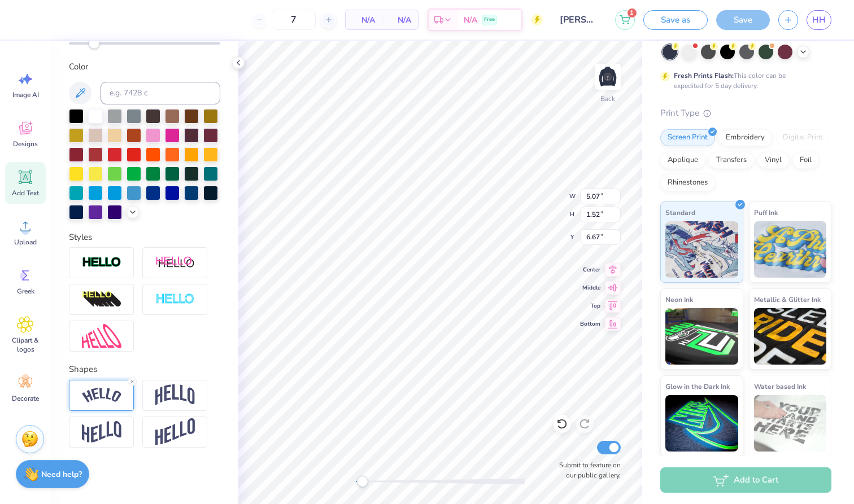
click at [117, 396] on img at bounding box center [102, 395] width 40 height 15
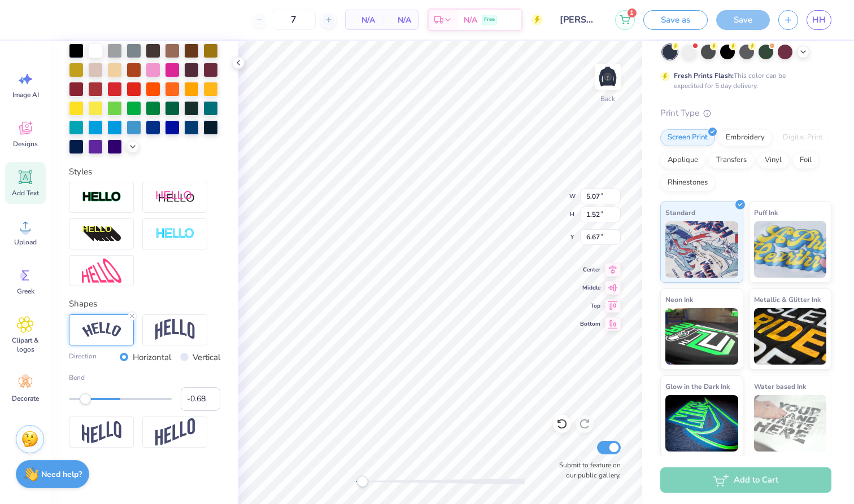
scroll to position [299, 0]
type input "-0.89"
drag, startPoint x: 86, startPoint y: 401, endPoint x: 75, endPoint y: 400, distance: 12.0
click at [75, 400] on div "Accessibility label" at bounding box center [74, 399] width 11 height 11
click at [175, 325] on img at bounding box center [175, 329] width 40 height 21
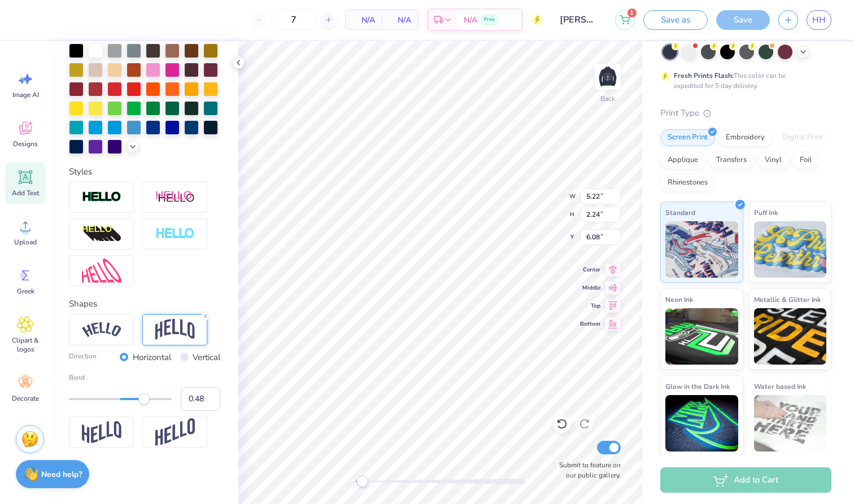
type input "0.49"
drag, startPoint x: 75, startPoint y: 397, endPoint x: 146, endPoint y: 403, distance: 70.9
click at [146, 403] on div "Accessibility label" at bounding box center [143, 399] width 11 height 11
click at [415, 471] on div "Back W 5.22 5.22 " H 2.24 2.24 " Y 6.08 6.08 " Center Middle Top Bottom Submit …" at bounding box center [440, 272] width 404 height 463
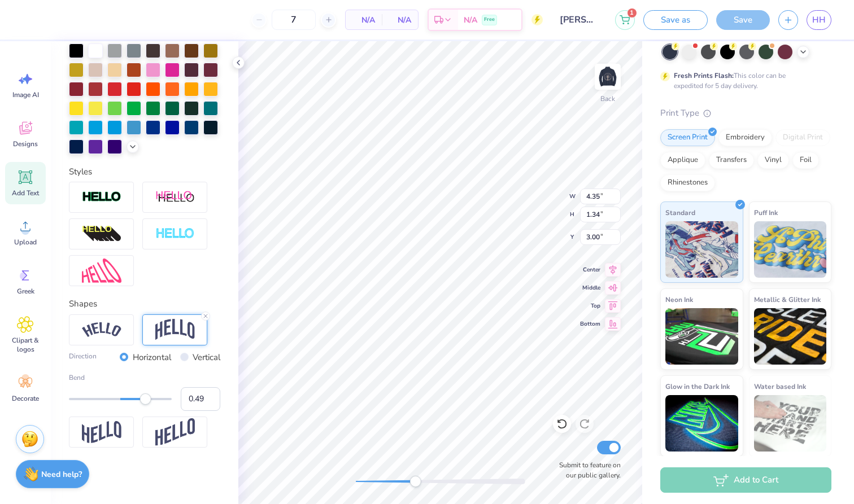
type textarea "[PERSON_NAME] Foundation."
type input "0.34"
click at [138, 400] on div "Accessibility label" at bounding box center [138, 399] width 11 height 11
type input "0.44"
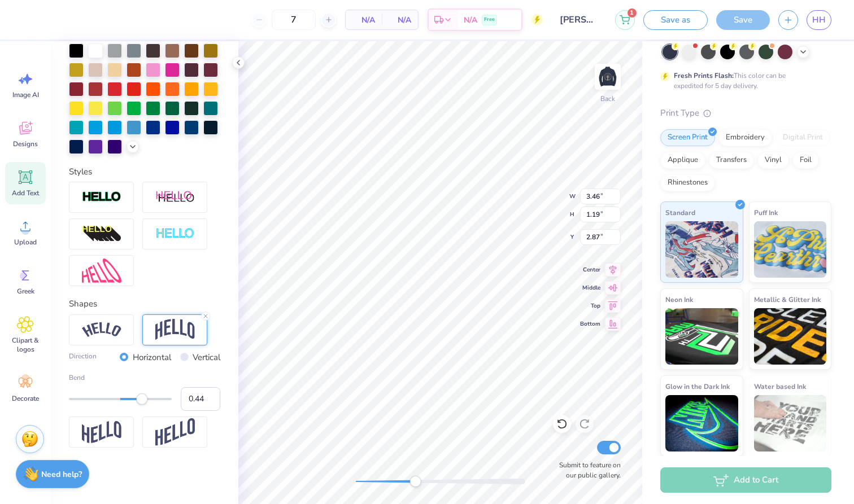
click at [143, 401] on div "Accessibility label" at bounding box center [141, 399] width 11 height 11
type input "0.68"
drag, startPoint x: 147, startPoint y: 399, endPoint x: 155, endPoint y: 398, distance: 8.6
click at [155, 398] on div "Accessibility label" at bounding box center [154, 399] width 11 height 11
type input "0.66"
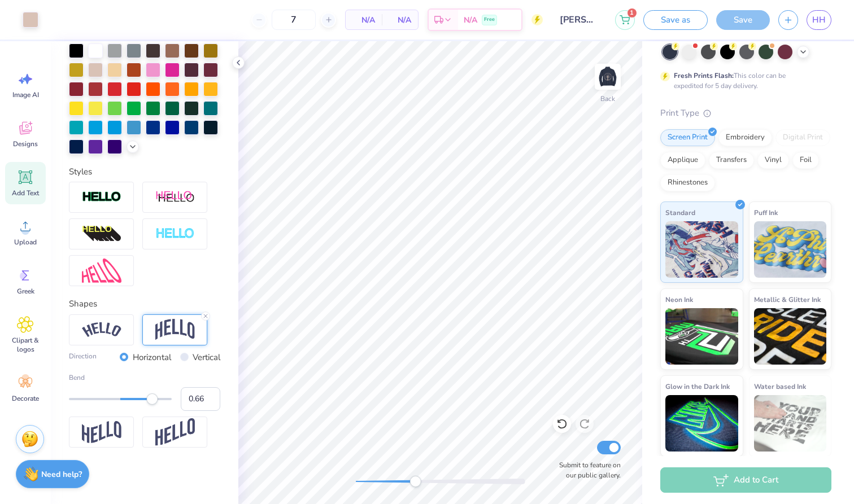
click at [154, 401] on div "Accessibility label" at bounding box center [151, 399] width 11 height 11
type input "0.54"
drag, startPoint x: 155, startPoint y: 401, endPoint x: 148, endPoint y: 402, distance: 6.8
click at [148, 402] on div "Accessibility label" at bounding box center [147, 399] width 11 height 11
type input "0.42"
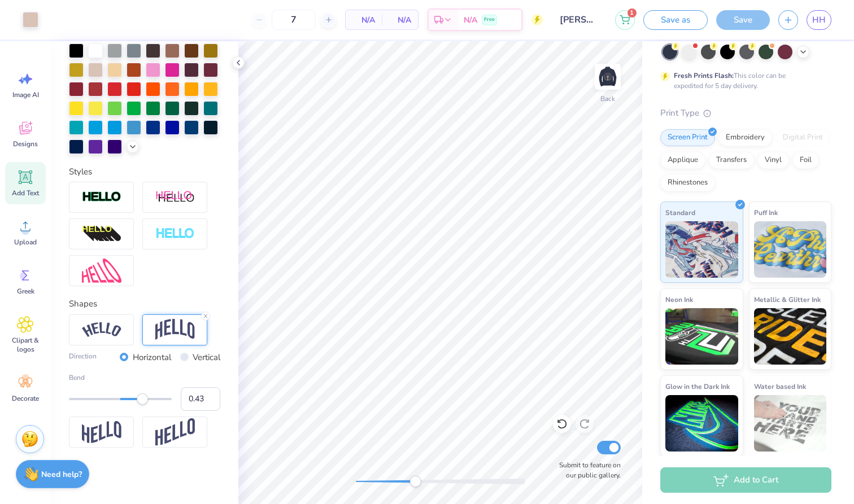
click at [142, 402] on div "Accessibility label" at bounding box center [142, 399] width 11 height 11
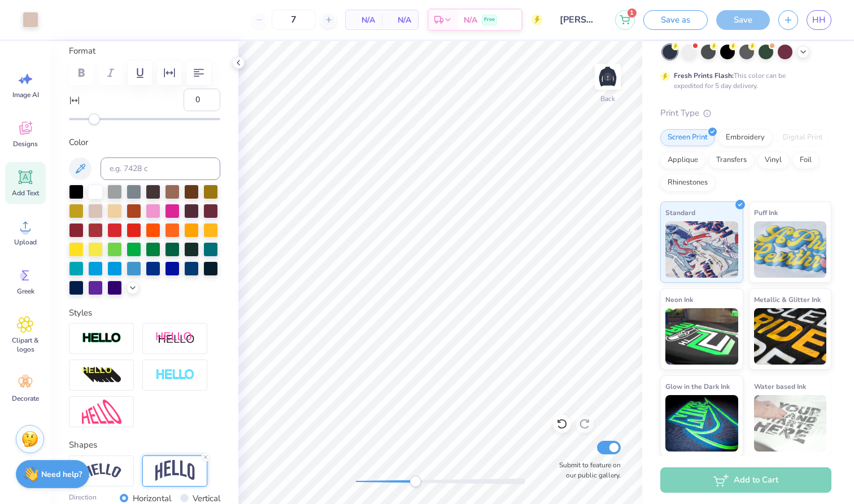
scroll to position [112, 0]
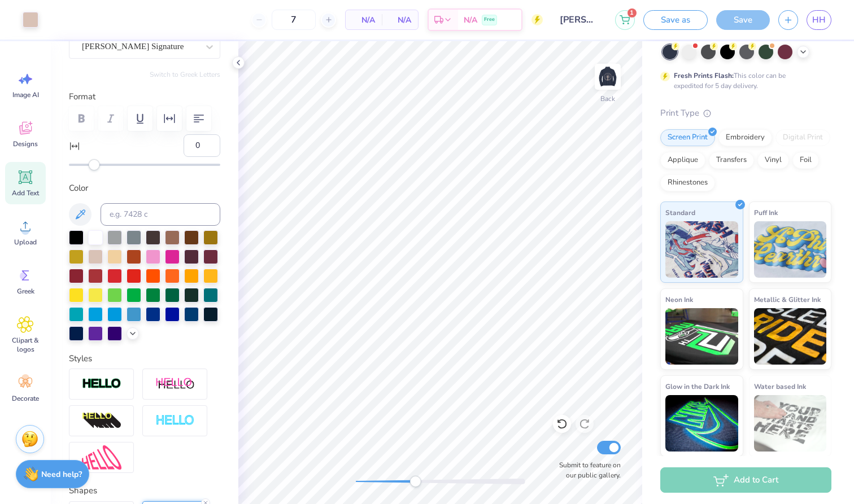
click at [18, 187] on div "Add Text" at bounding box center [25, 183] width 41 height 42
drag, startPoint x: 416, startPoint y: 479, endPoint x: 381, endPoint y: 479, distance: 35.6
click at [381, 479] on div "Accessibility label" at bounding box center [386, 481] width 11 height 11
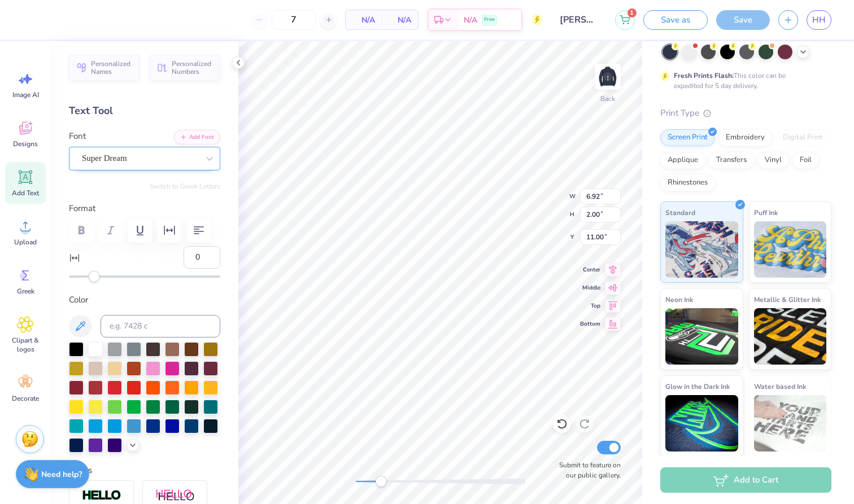
scroll to position [0, 0]
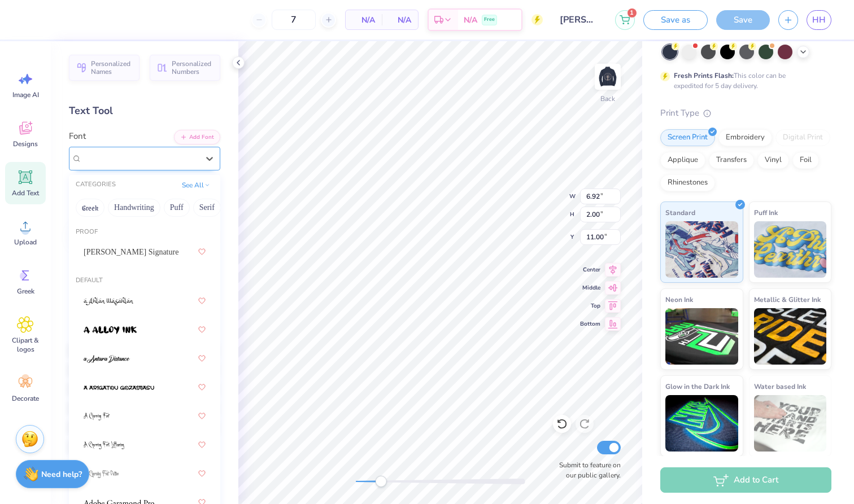
click at [148, 148] on div "Super Dream" at bounding box center [144, 159] width 151 height 24
click at [141, 255] on span "[PERSON_NAME] Signature" at bounding box center [131, 252] width 95 height 12
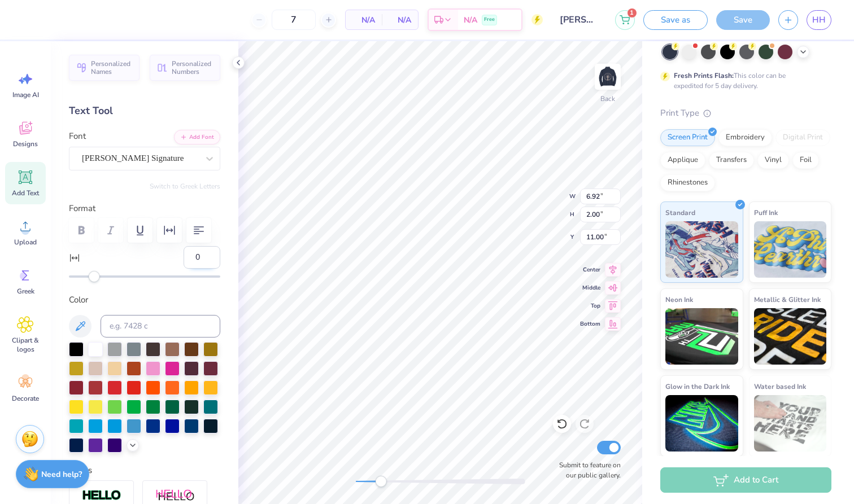
type textarea "T"
type textarea "P"
type textarea "C"
type input "3.46"
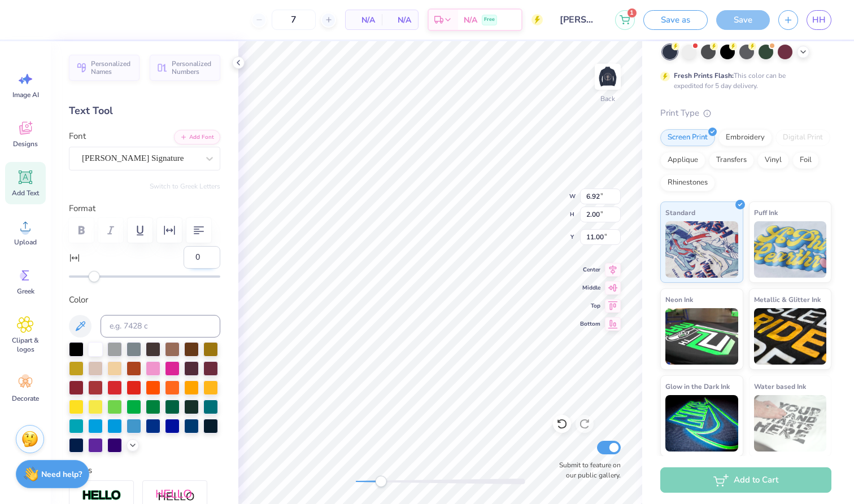
type input "1.10"
type input "2.84"
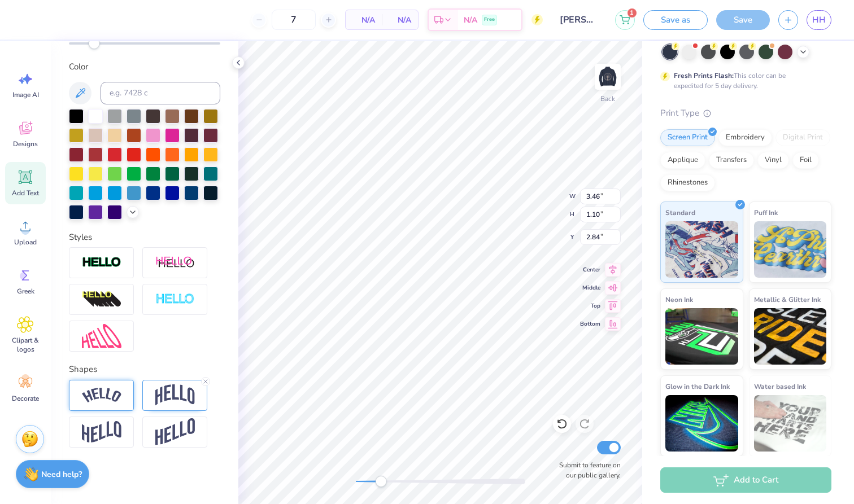
scroll to position [233, 0]
type textarea "[PERSON_NAME] Foundation CLub."
click at [111, 384] on div at bounding box center [101, 395] width 65 height 31
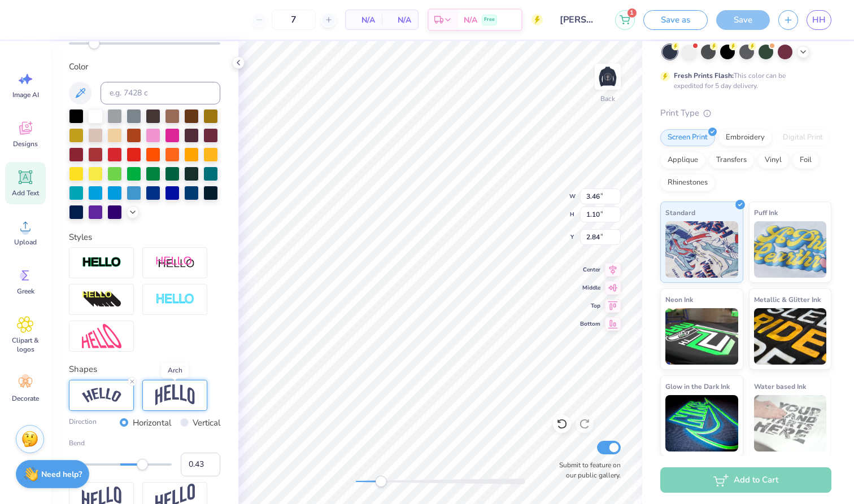
click at [160, 387] on img at bounding box center [175, 395] width 40 height 21
type input "-0.40"
drag, startPoint x: 145, startPoint y: 465, endPoint x: 100, endPoint y: 465, distance: 45.2
click at [100, 465] on div "Accessibility label" at bounding box center [101, 464] width 11 height 11
type input "-0.52"
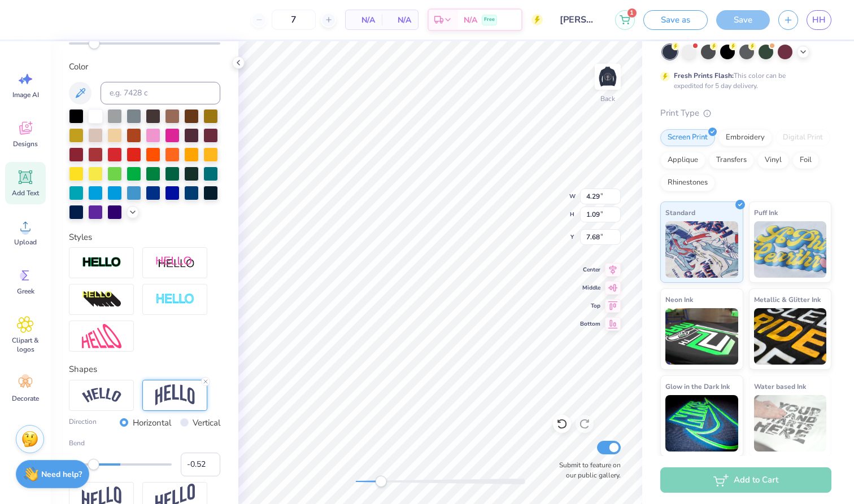
click at [94, 465] on div "Accessibility label" at bounding box center [93, 464] width 11 height 11
type input "-0.44"
click at [98, 464] on div "Accessibility label" at bounding box center [97, 464] width 11 height 11
type input "-0.34"
click at [103, 467] on div "Accessibility label" at bounding box center [99, 464] width 11 height 11
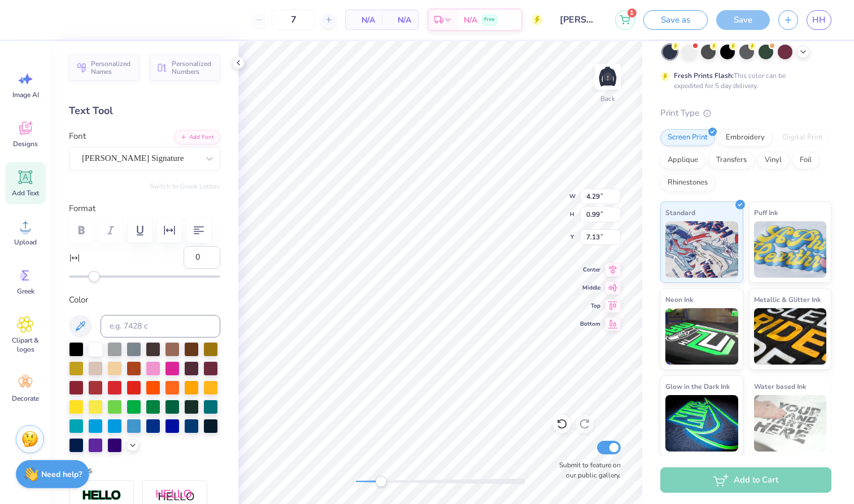
scroll to position [0, 0]
type input "-2"
click at [91, 276] on div "Accessibility label" at bounding box center [91, 276] width 11 height 11
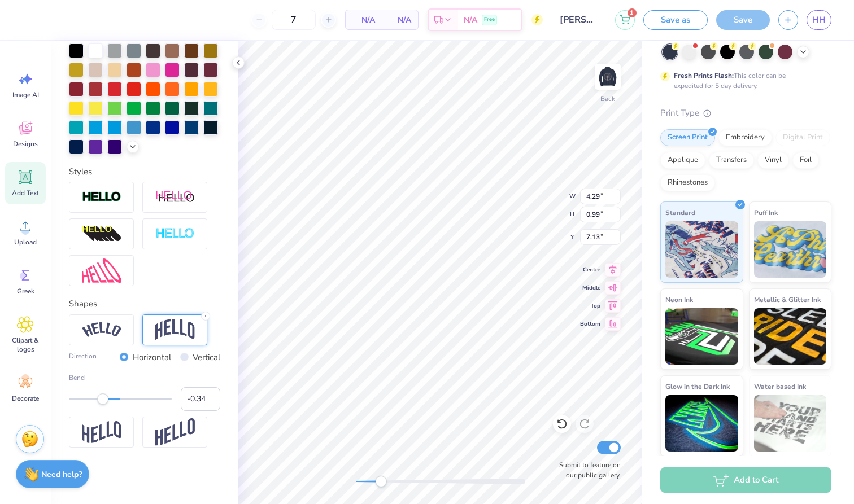
scroll to position [299, 0]
type input "-0.47"
click at [96, 399] on div "Accessibility label" at bounding box center [95, 399] width 11 height 11
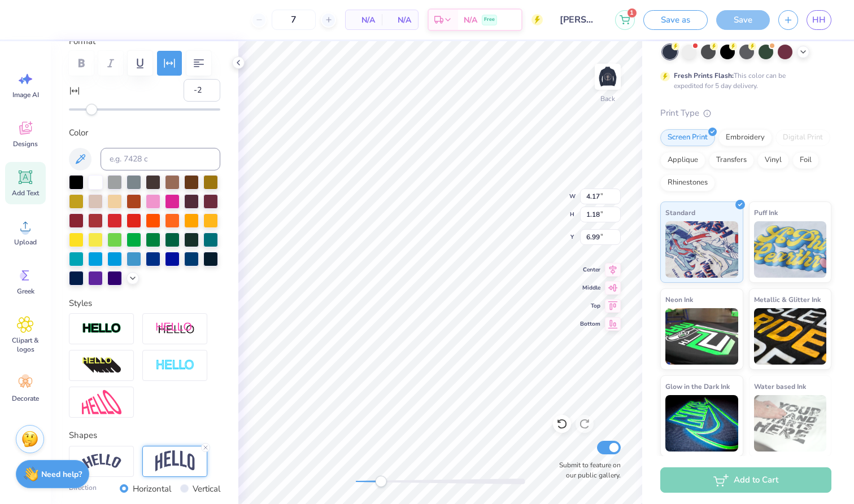
scroll to position [88, 0]
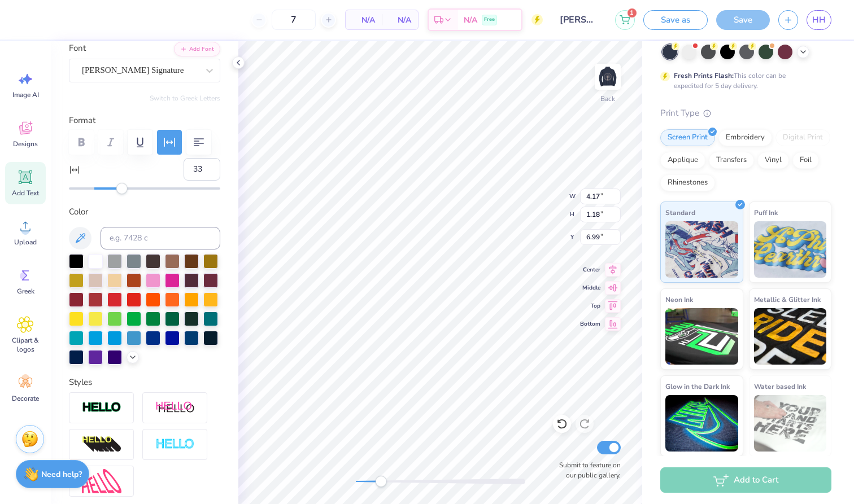
type input "37"
drag, startPoint x: 89, startPoint y: 187, endPoint x: 142, endPoint y: 186, distance: 52.5
click at [128, 186] on div "Accessibility label" at bounding box center [121, 188] width 11 height 11
type input "7"
drag, startPoint x: 139, startPoint y: 187, endPoint x: 103, endPoint y: 189, distance: 35.6
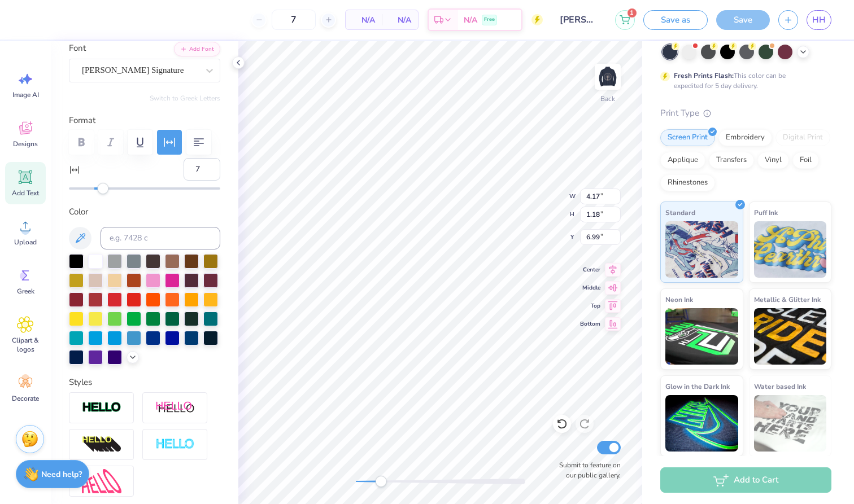
click at [103, 189] on div "Accessibility label" at bounding box center [102, 188] width 11 height 11
type input "-3"
drag, startPoint x: 103, startPoint y: 189, endPoint x: 90, endPoint y: 190, distance: 13.6
click at [90, 190] on div "Accessibility label" at bounding box center [90, 188] width 11 height 11
click at [32, 187] on div "Add Text" at bounding box center [25, 183] width 41 height 42
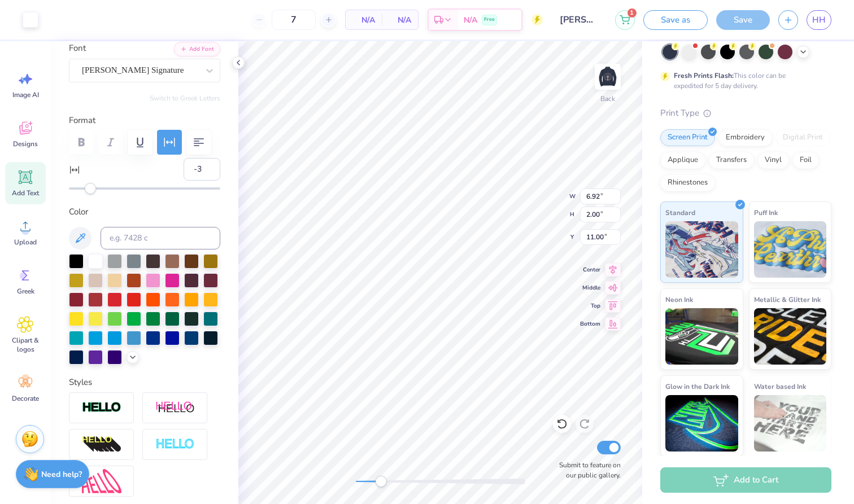
type input "0"
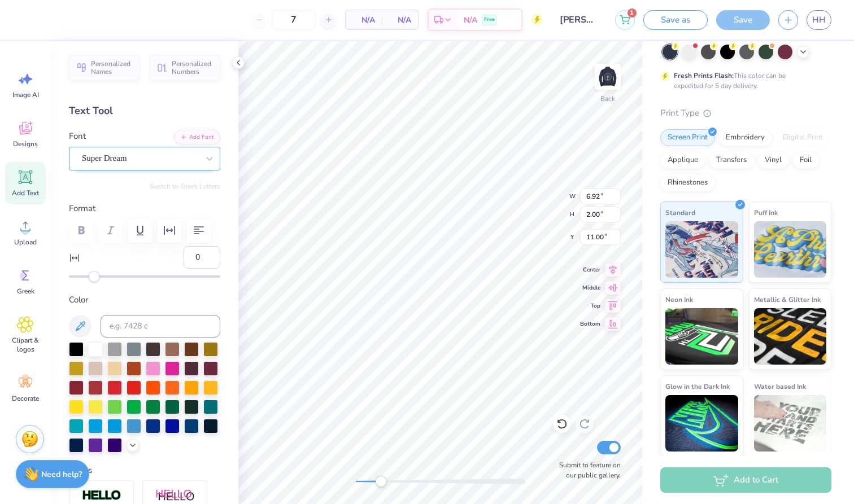
scroll to position [-1, 0]
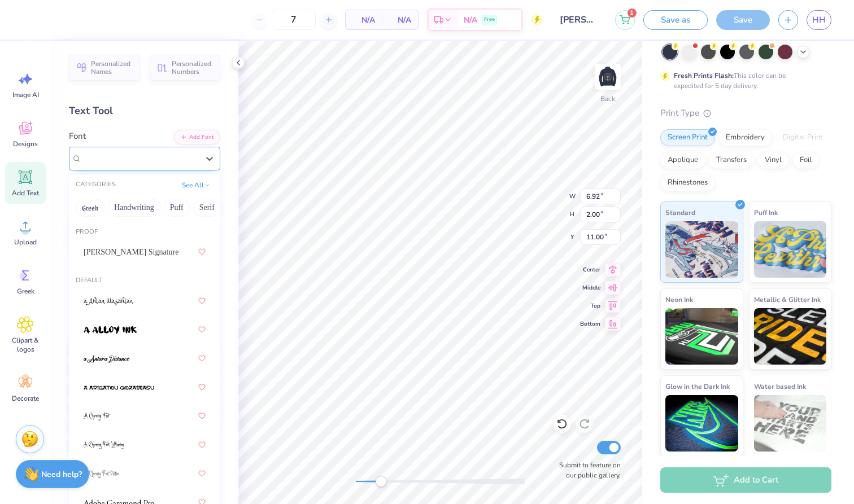
click at [161, 154] on div "Super Dream" at bounding box center [140, 159] width 119 height 18
click at [132, 247] on span "[PERSON_NAME] Signature" at bounding box center [131, 252] width 95 height 12
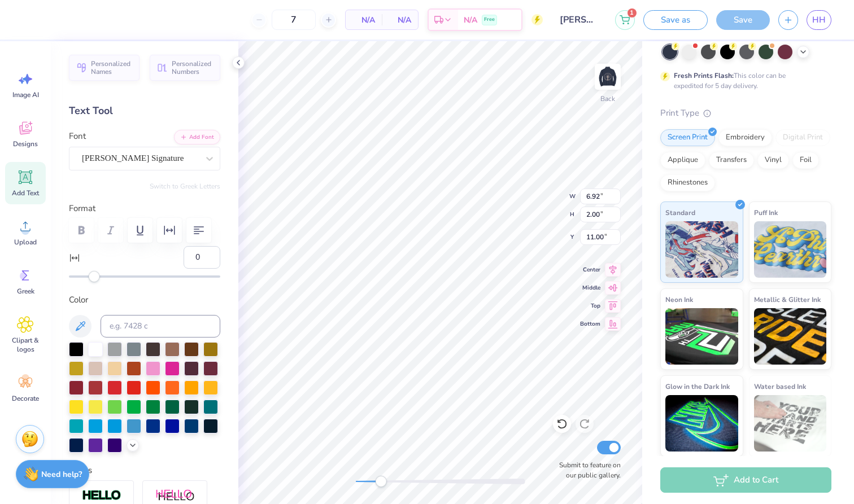
click at [224, 395] on div "7 N/A Per Item N/A Total Est. Delivery N/A Free Design Title [PERSON_NAME] 1 Sa…" at bounding box center [427, 252] width 854 height 504
type textarea "Peoria Notre Dame"
click at [326, 480] on div "Back W 6.92 6.92 " H 2.00 2.00 " Y 11.00 11.00 " Center Middle Top Bottom Submi…" at bounding box center [440, 272] width 404 height 463
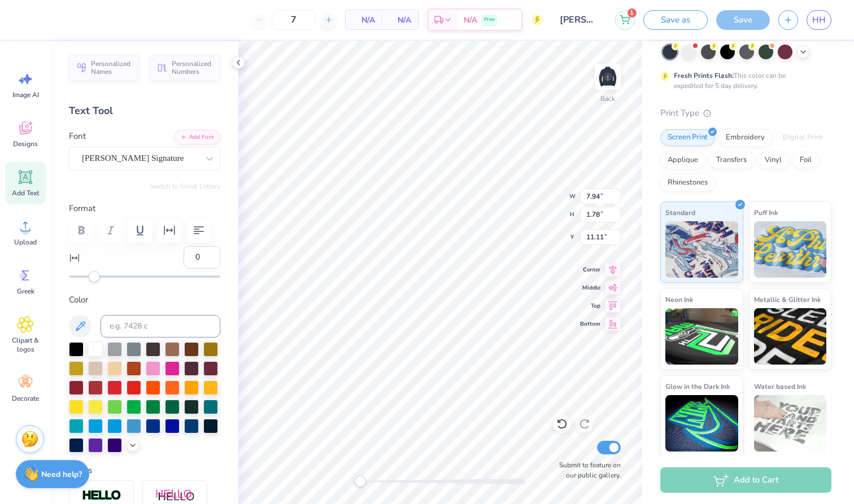
click at [356, 465] on div "Back W 7.94 7.94 " H 1.78 1.78 " Y 11.11 11.11 " Center Middle Top Bottom Submi…" at bounding box center [440, 272] width 404 height 463
click at [97, 371] on div at bounding box center [95, 367] width 15 height 15
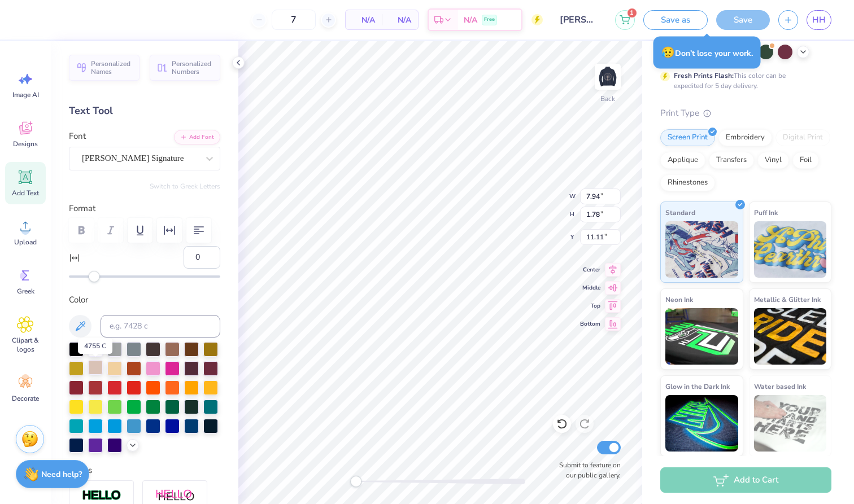
click at [93, 366] on div at bounding box center [95, 367] width 15 height 15
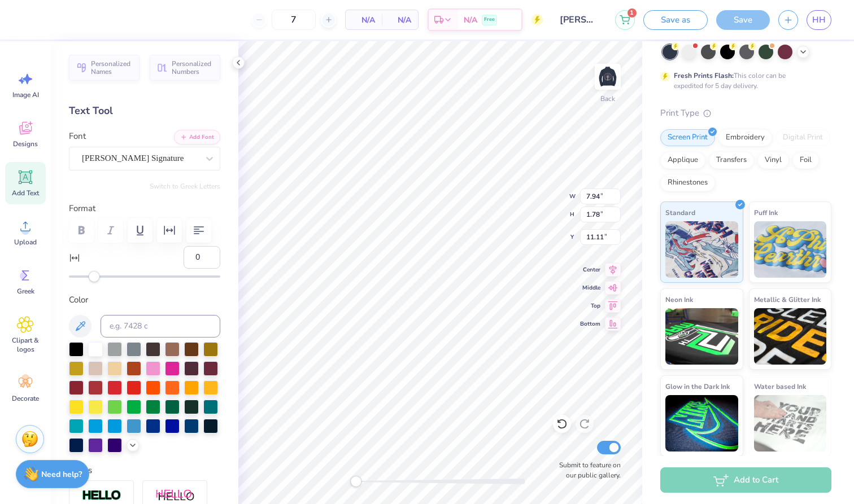
type input "4.19"
type input "0.94"
type input "11.95"
click at [423, 475] on div "Back W 4.18 4.18 " H 0.94 0.94 " Y 11.95 11.95 " Center Middle Top Bottom Submi…" at bounding box center [440, 272] width 404 height 463
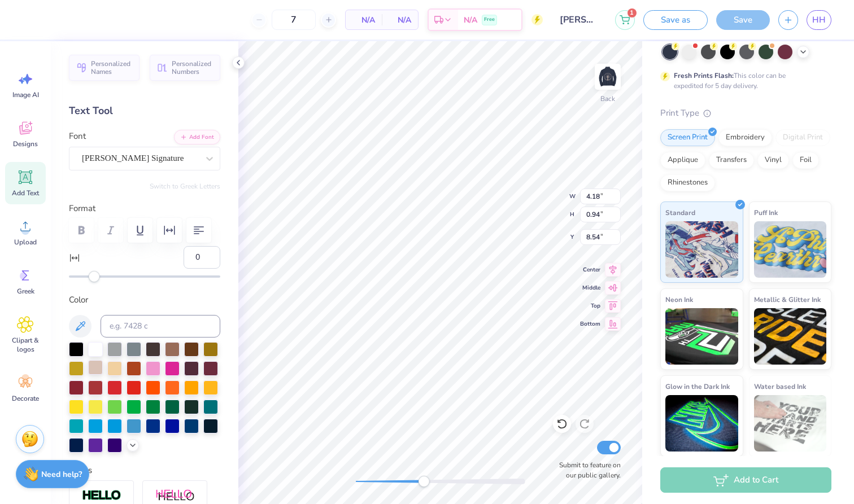
click at [91, 370] on div at bounding box center [95, 367] width 15 height 15
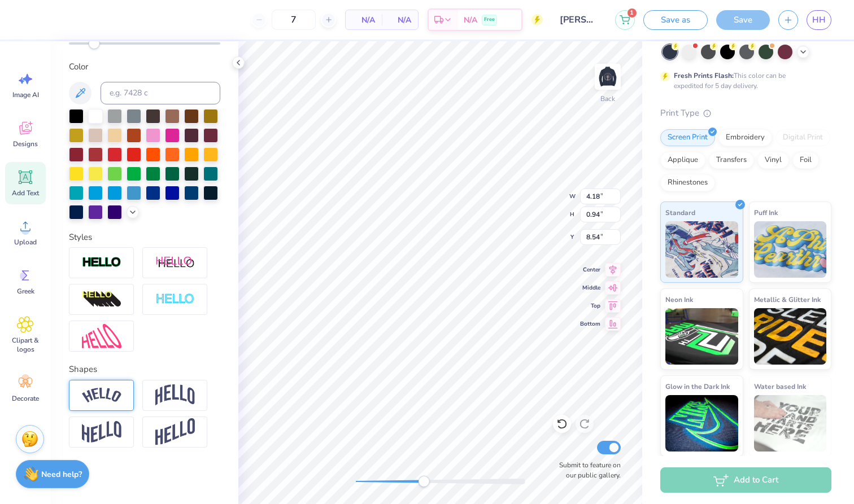
scroll to position [233, 0]
click at [112, 386] on div at bounding box center [101, 395] width 65 height 31
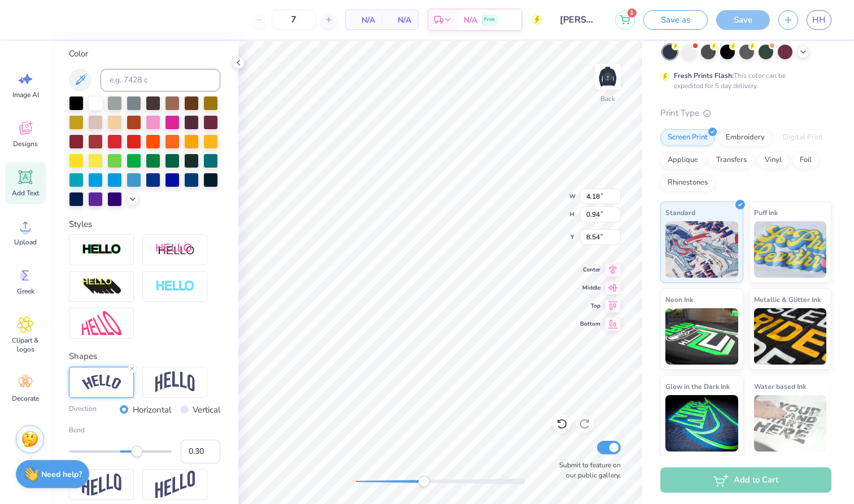
type input "0.29"
drag, startPoint x: 145, startPoint y: 452, endPoint x: 135, endPoint y: 453, distance: 10.3
click at [135, 453] on div "Accessibility label" at bounding box center [136, 451] width 11 height 11
type input "0.65"
drag, startPoint x: 135, startPoint y: 453, endPoint x: 152, endPoint y: 454, distance: 16.9
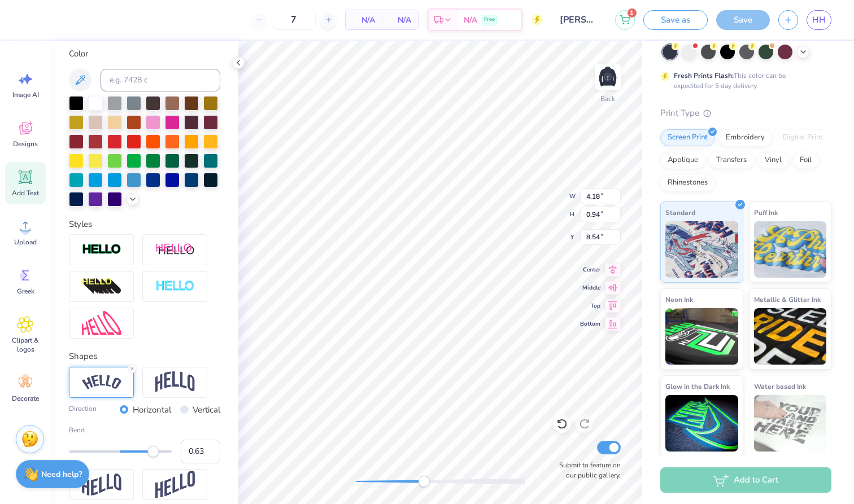
click at [152, 454] on div "Accessibility label" at bounding box center [152, 451] width 11 height 11
type input "4.25"
type input "1.48"
type input "1.95"
type input "3.81"
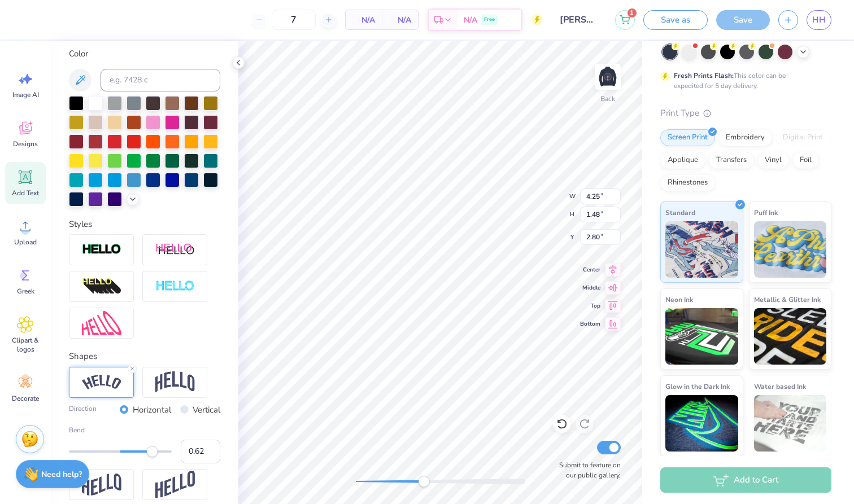
type input "1.33"
type input "3.29"
type input "1.15"
type input "2.85"
type input "-3"
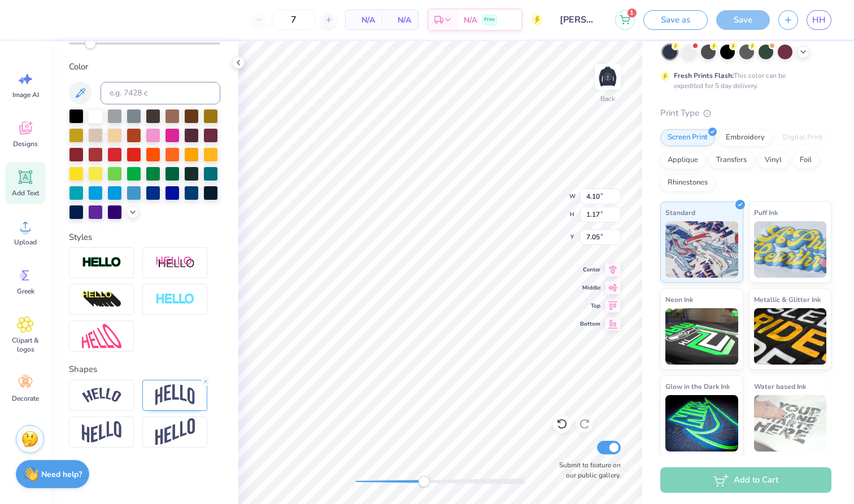
scroll to position [1, 1]
type textarea "[PERSON_NAME] Foundation CLub."
drag, startPoint x: 425, startPoint y: 482, endPoint x: 361, endPoint y: 477, distance: 64.0
click at [418, 478] on div "Accessibility label" at bounding box center [423, 481] width 11 height 11
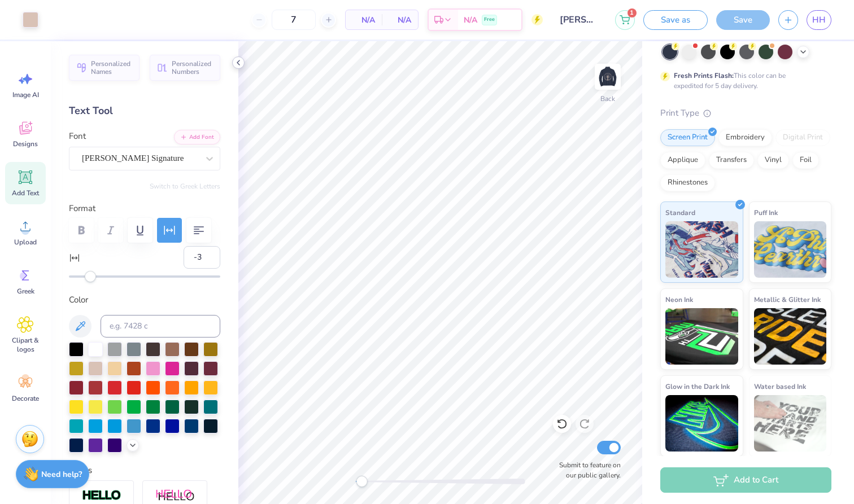
scroll to position [0, 0]
click at [241, 56] on div at bounding box center [238, 62] width 12 height 12
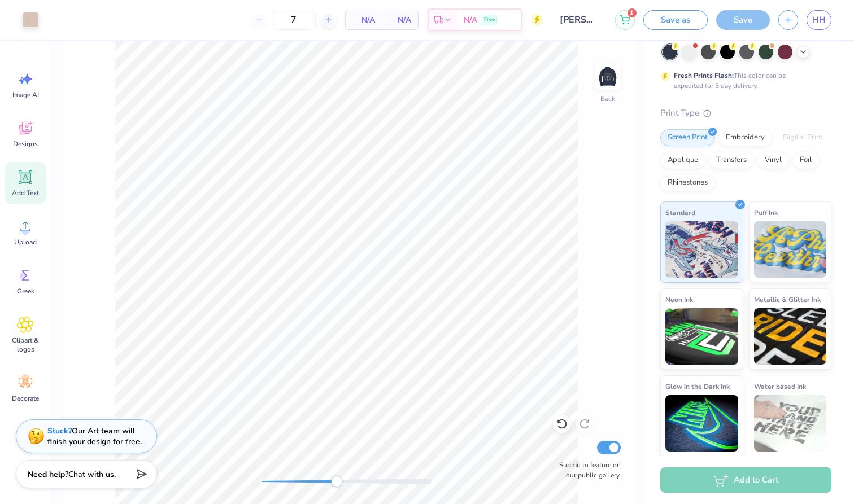
drag, startPoint x: 269, startPoint y: 484, endPoint x: 346, endPoint y: 477, distance: 76.6
click at [342, 477] on div "Accessibility label" at bounding box center [336, 481] width 11 height 11
click at [270, 473] on div "Back Submit to feature on our public gallery." at bounding box center [346, 272] width 591 height 463
click at [606, 76] on img at bounding box center [607, 76] width 45 height 45
click at [603, 84] on img at bounding box center [607, 76] width 45 height 45
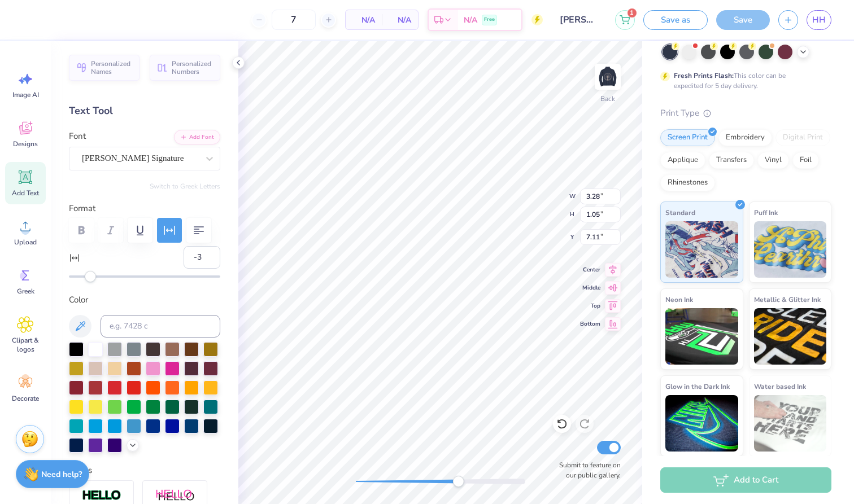
click at [453, 470] on div "Back W 3.28 3.28 " H 1.05 1.05 " Y 7.11 7.11 " Center Middle Top Bottom Submit …" at bounding box center [440, 272] width 404 height 463
click at [438, 470] on div "Back Submit to feature on our public gallery." at bounding box center [440, 272] width 404 height 463
click at [343, 465] on div "Back Submit to feature on our public gallery." at bounding box center [440, 272] width 404 height 463
click at [596, 84] on img at bounding box center [607, 76] width 45 height 45
click at [597, 91] on div "Front" at bounding box center [608, 84] width 26 height 40
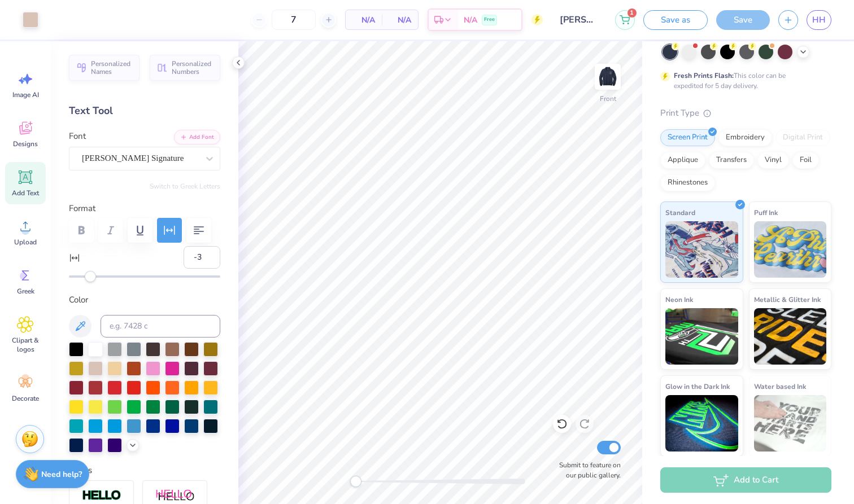
click at [597, 91] on div "Front" at bounding box center [608, 84] width 26 height 40
click at [596, 90] on div "Back" at bounding box center [608, 84] width 26 height 40
click at [609, 80] on img at bounding box center [607, 76] width 45 height 45
click at [27, 193] on span "Add Text" at bounding box center [25, 193] width 27 height 9
type input "0"
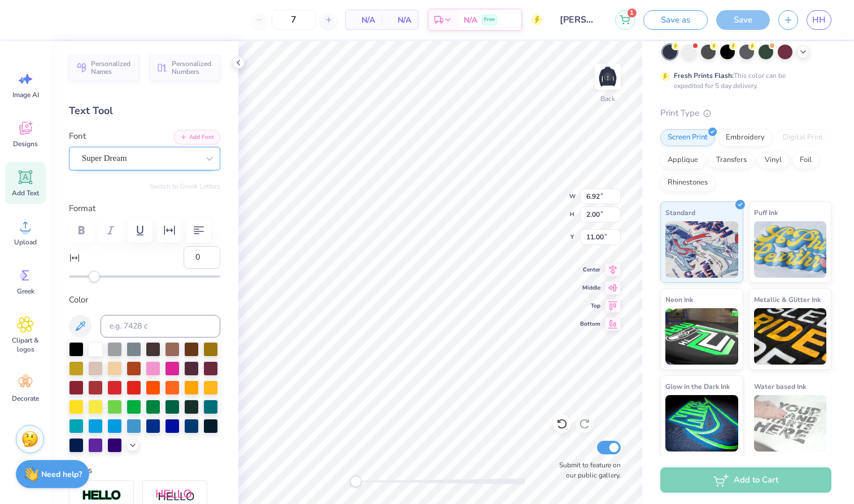
click at [168, 158] on div "Super Dream" at bounding box center [140, 159] width 119 height 18
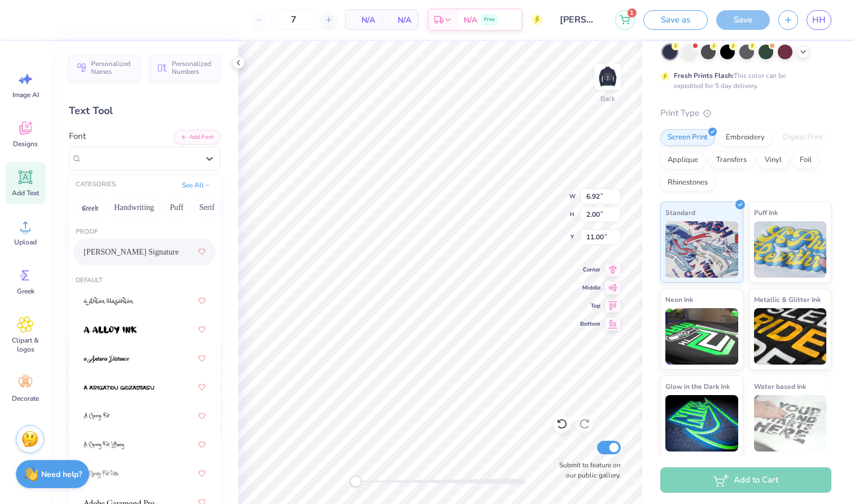
click at [154, 259] on div "[PERSON_NAME] Signature" at bounding box center [145, 252] width 122 height 20
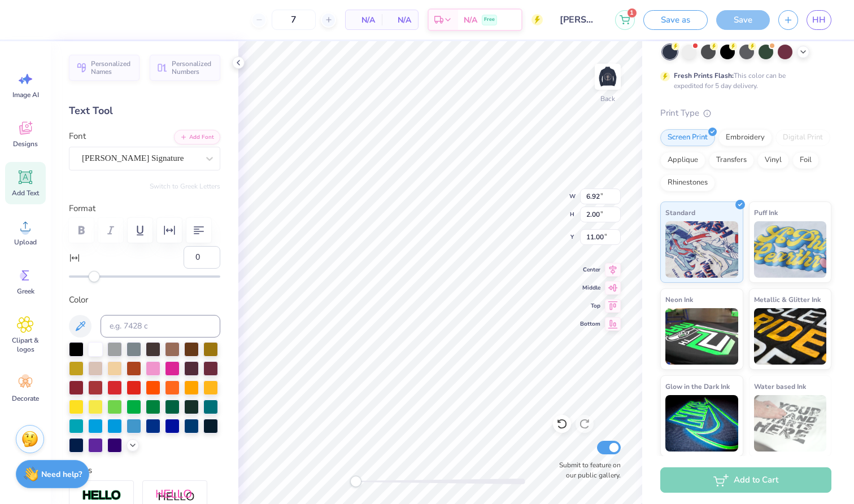
scroll to position [0, 2]
type textarea "TBeauEXT"
type textarea "[PERSON_NAME] Foundation Club"
click at [95, 365] on div at bounding box center [95, 367] width 15 height 15
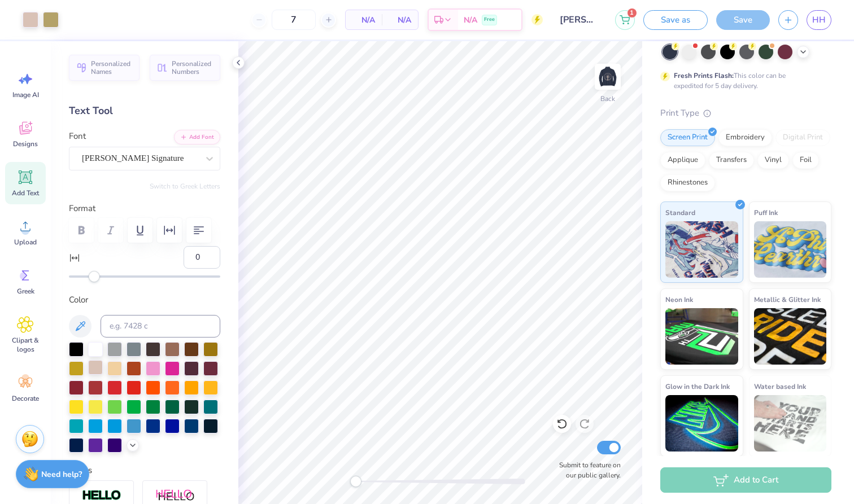
click at [97, 370] on div at bounding box center [95, 367] width 15 height 15
type input "4.47"
type input "0.63"
type input "11.93"
click at [377, 486] on div "Back Submit to feature on our public gallery." at bounding box center [440, 272] width 404 height 463
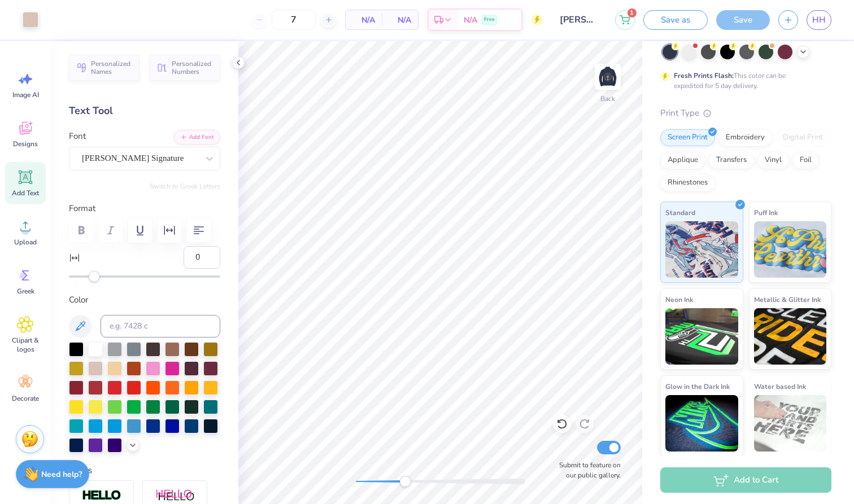
drag, startPoint x: 351, startPoint y: 482, endPoint x: 400, endPoint y: 483, distance: 48.6
click at [403, 483] on div "Accessibility label" at bounding box center [404, 481] width 11 height 11
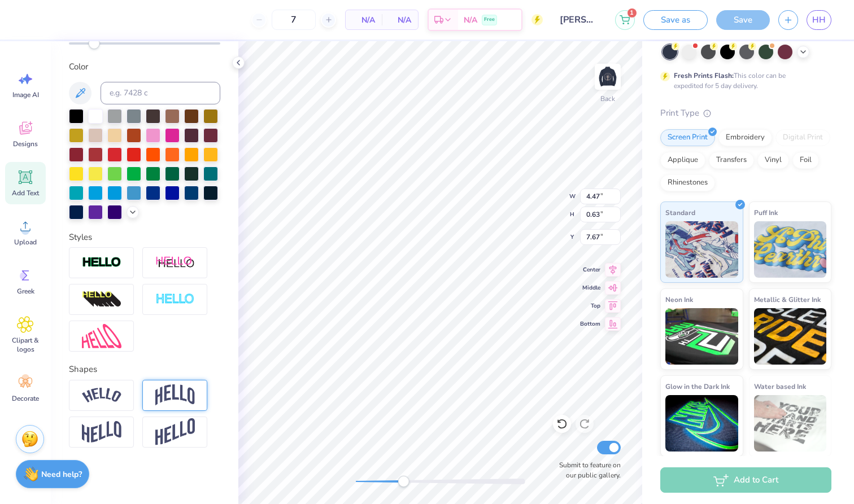
scroll to position [233, 0]
click at [171, 380] on div at bounding box center [174, 395] width 65 height 31
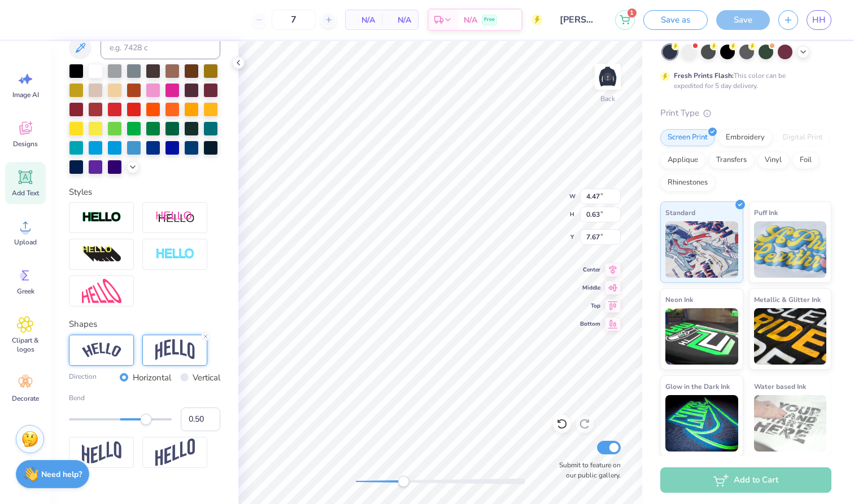
scroll to position [285, 0]
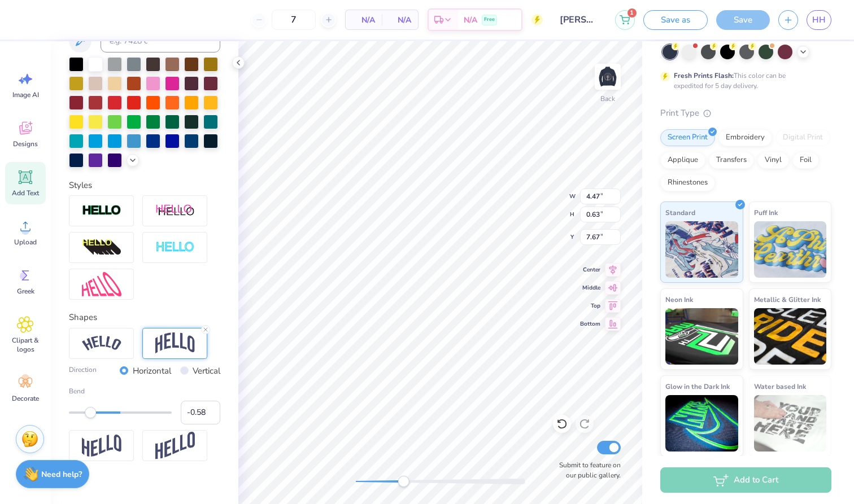
type input "-0.57"
drag, startPoint x: 145, startPoint y: 415, endPoint x: 91, endPoint y: 413, distance: 54.3
click at [91, 413] on div "Accessibility label" at bounding box center [90, 412] width 11 height 11
type input "-0.36"
drag, startPoint x: 94, startPoint y: 416, endPoint x: 102, endPoint y: 416, distance: 7.9
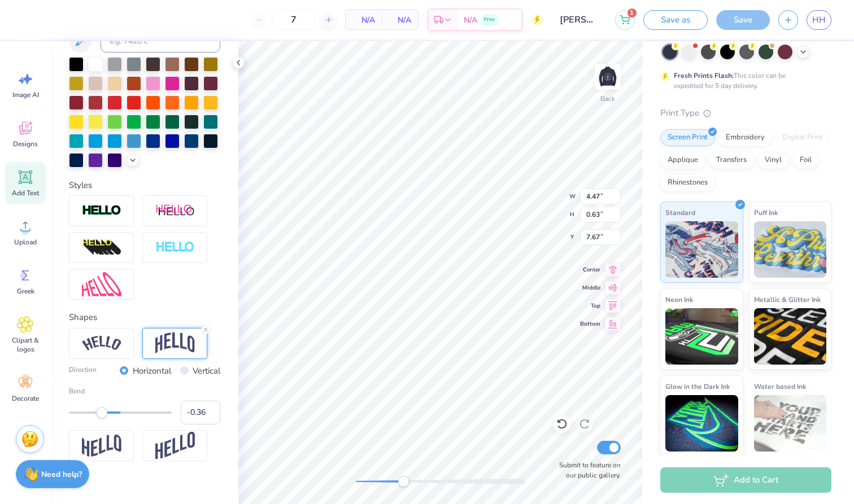
click at [102, 416] on div "Accessibility label" at bounding box center [101, 412] width 11 height 11
type input "-0.42"
click at [99, 411] on div "Accessibility label" at bounding box center [99, 412] width 11 height 11
type input "-0.43"
click at [98, 416] on div "Accessibility label" at bounding box center [98, 412] width 11 height 11
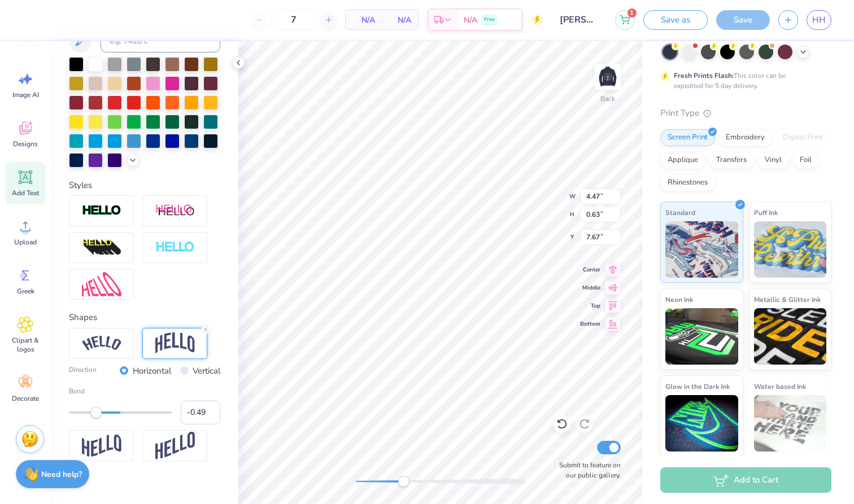
type input "-0.51"
click at [94, 415] on div "Accessibility label" at bounding box center [94, 412] width 11 height 11
type input "4.19"
type input "4.20"
type input "3.47"
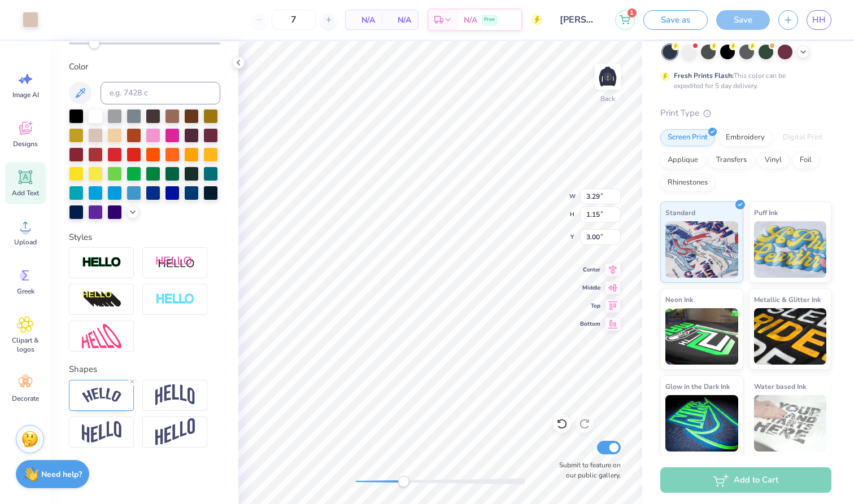
scroll to position [233, 0]
drag, startPoint x: 403, startPoint y: 487, endPoint x: 391, endPoint y: 477, distance: 15.3
click at [386, 477] on div "Accessibility label" at bounding box center [379, 481] width 11 height 11
click at [202, 331] on div at bounding box center [144, 299] width 151 height 104
click at [183, 381] on div at bounding box center [174, 395] width 65 height 31
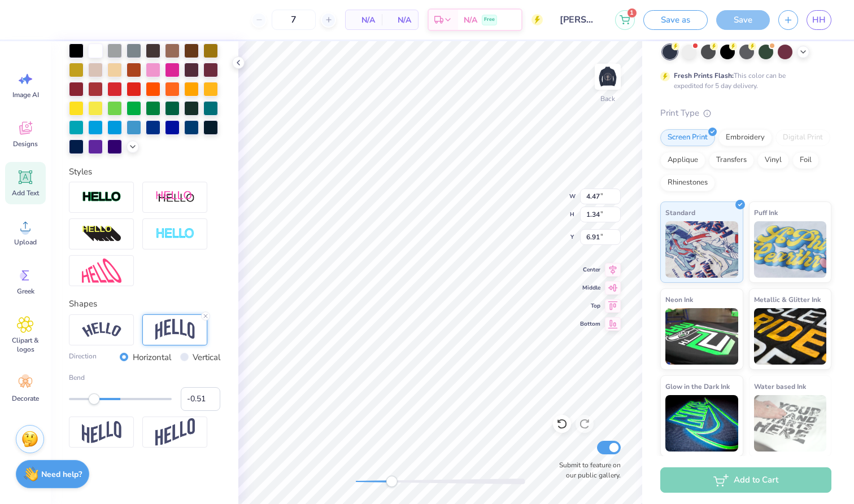
scroll to position [299, 0]
type input "-0.60"
drag, startPoint x: 97, startPoint y: 399, endPoint x: 89, endPoint y: 398, distance: 8.0
click at [89, 398] on div "Accessibility label" at bounding box center [90, 399] width 11 height 11
type input "-0.79"
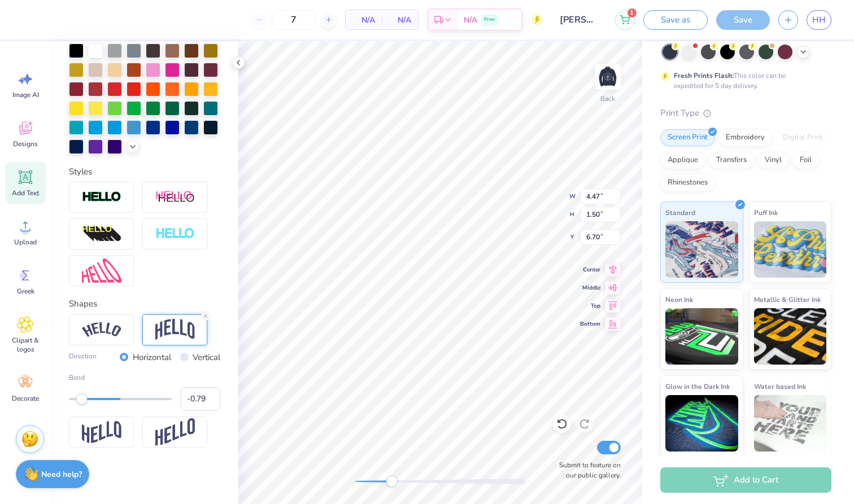
drag, startPoint x: 88, startPoint y: 396, endPoint x: 80, endPoint y: 396, distance: 8.5
click at [80, 396] on div "Accessibility label" at bounding box center [81, 399] width 11 height 11
click at [119, 329] on img at bounding box center [102, 329] width 40 height 15
type input "-0.74"
click at [82, 398] on div "Accessibility label" at bounding box center [82, 399] width 11 height 11
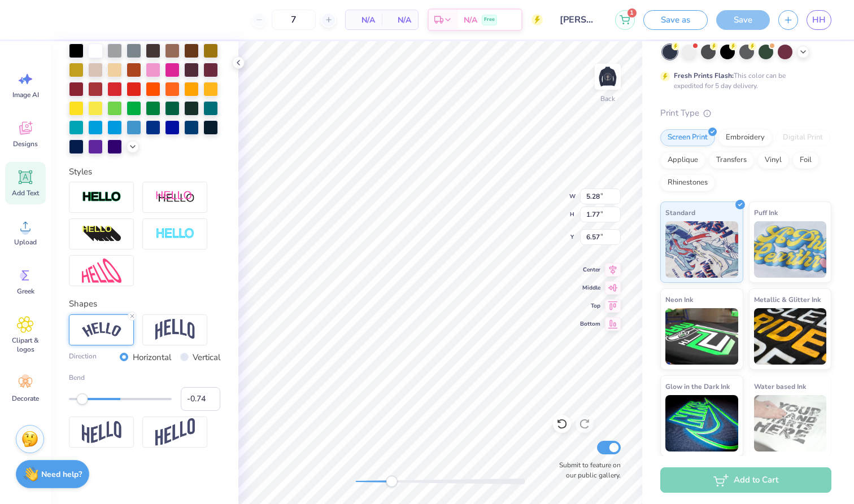
type input "4.79"
type input "1.60"
type input "-0.81"
click at [78, 400] on div "Accessibility label" at bounding box center [78, 399] width 11 height 11
click at [333, 474] on div "Back Submit to feature on our public gallery." at bounding box center [440, 272] width 404 height 463
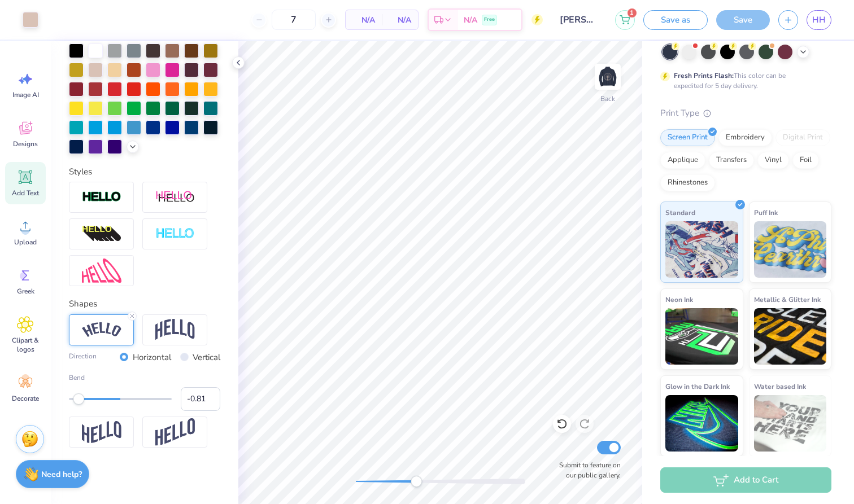
click at [423, 466] on div "Back Submit to feature on our public gallery." at bounding box center [440, 272] width 404 height 463
click at [289, 486] on div "Back Submit to feature on our public gallery." at bounding box center [440, 272] width 404 height 463
drag, startPoint x: 608, startPoint y: 86, endPoint x: 412, endPoint y: 32, distance: 203.4
click at [608, 86] on img at bounding box center [607, 76] width 23 height 23
click at [238, 63] on icon at bounding box center [238, 62] width 9 height 9
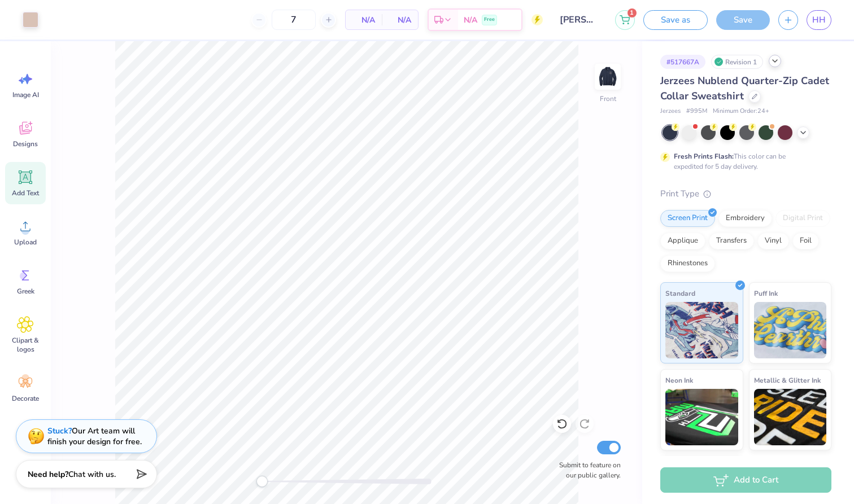
scroll to position [0, 0]
click at [684, 134] on div at bounding box center [689, 131] width 15 height 15
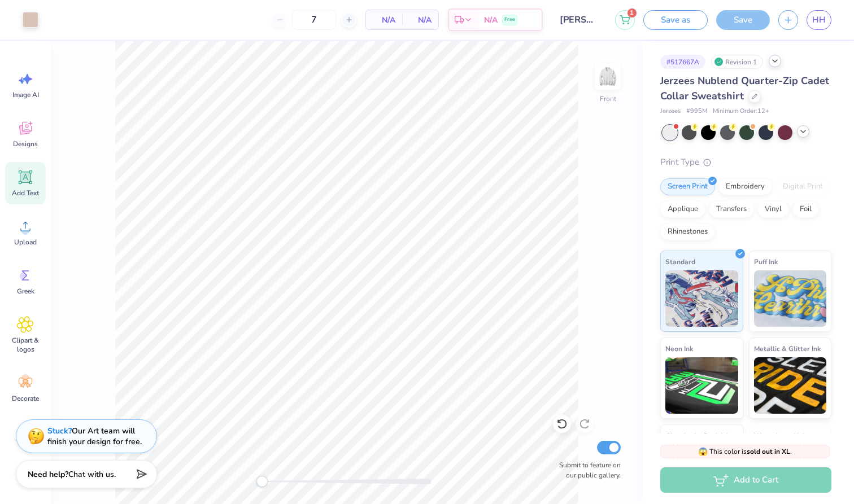
click at [804, 130] on icon at bounding box center [802, 131] width 9 height 9
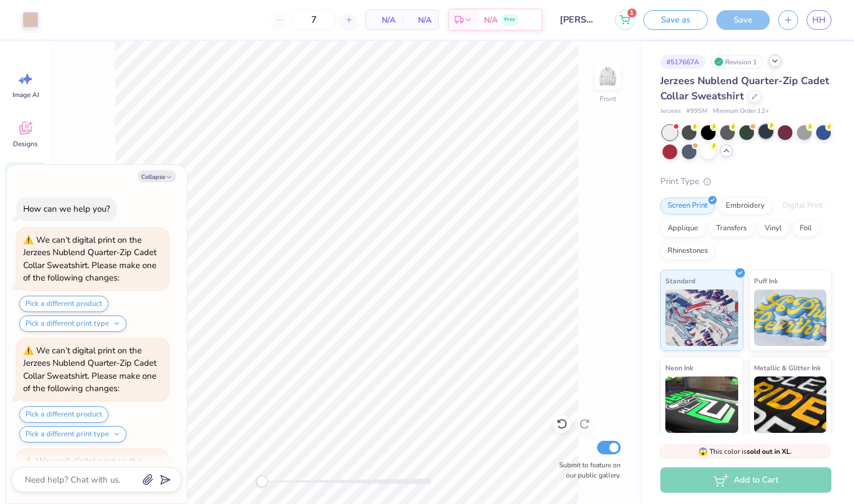
scroll to position [1034, 0]
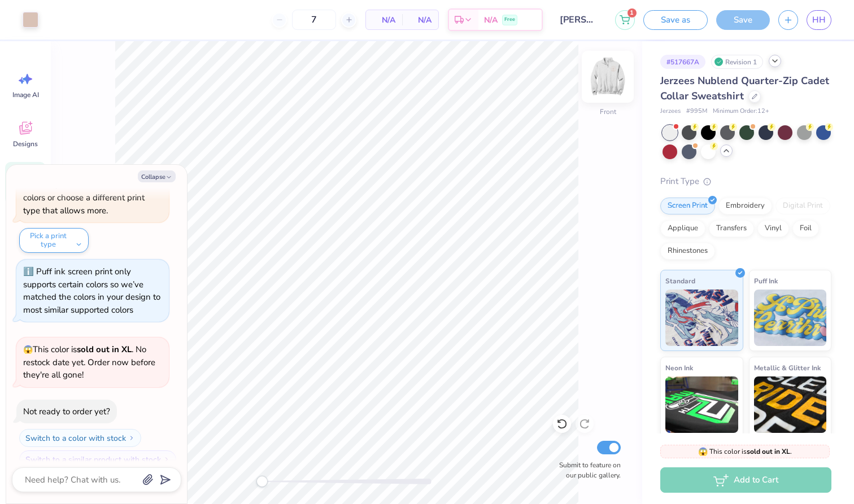
click at [601, 73] on img at bounding box center [607, 76] width 45 height 45
click at [156, 175] on button "Collapse" at bounding box center [157, 177] width 38 height 12
type textarea "x"
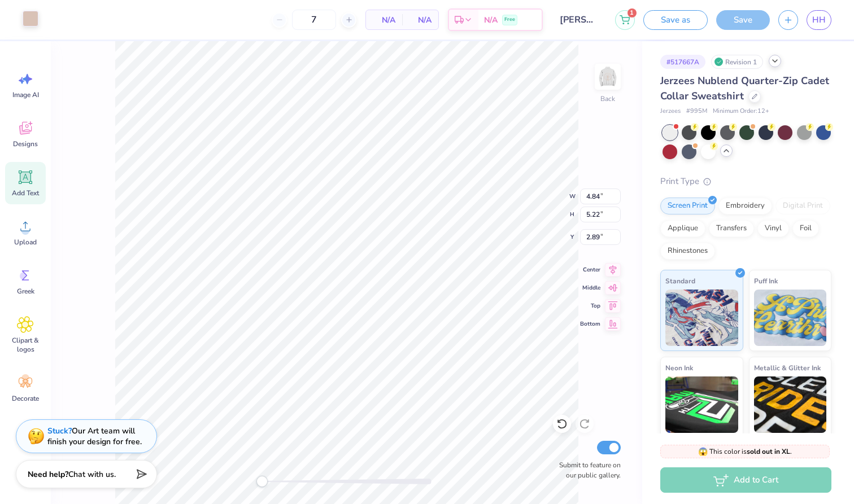
click at [34, 14] on div at bounding box center [31, 19] width 16 height 16
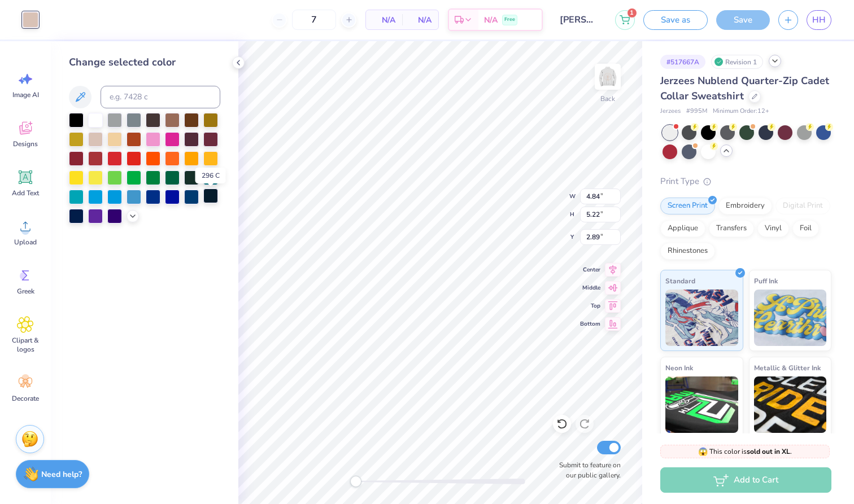
click at [214, 202] on div at bounding box center [210, 196] width 15 height 15
click at [78, 217] on div at bounding box center [76, 215] width 15 height 15
click at [78, 216] on div at bounding box center [76, 215] width 15 height 15
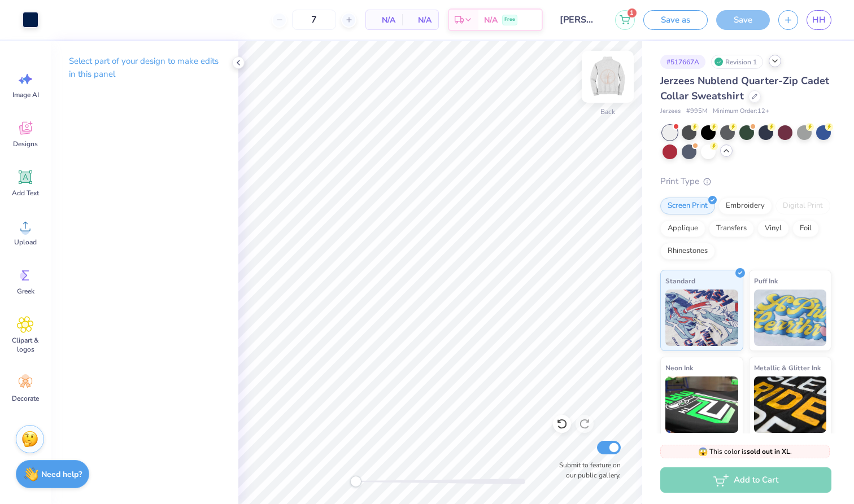
click at [613, 76] on img at bounding box center [607, 76] width 45 height 45
click at [28, 15] on div at bounding box center [31, 19] width 16 height 16
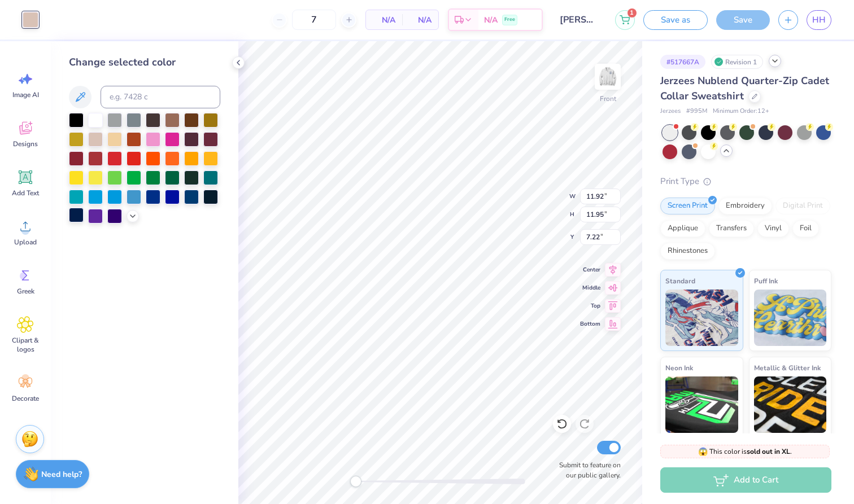
click at [79, 217] on div at bounding box center [76, 215] width 15 height 15
click at [25, 26] on div at bounding box center [31, 20] width 16 height 16
click at [604, 82] on img at bounding box center [607, 76] width 45 height 45
type input "7.94"
type input "7.96"
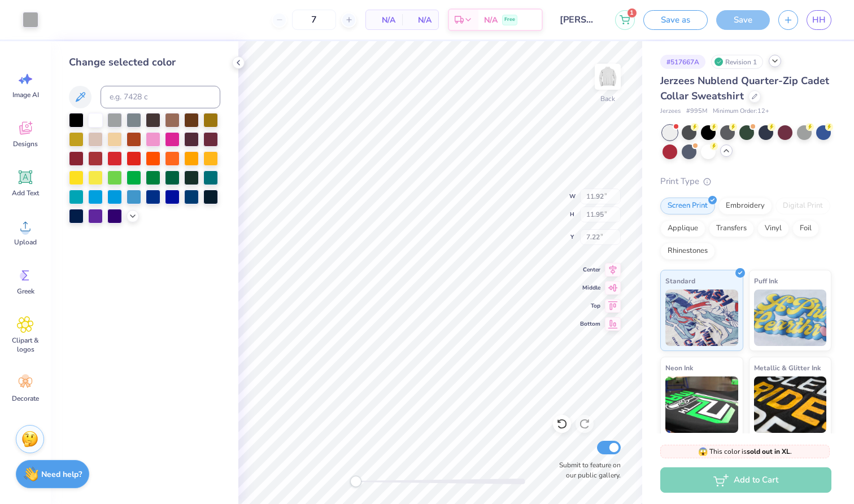
type input "8.26"
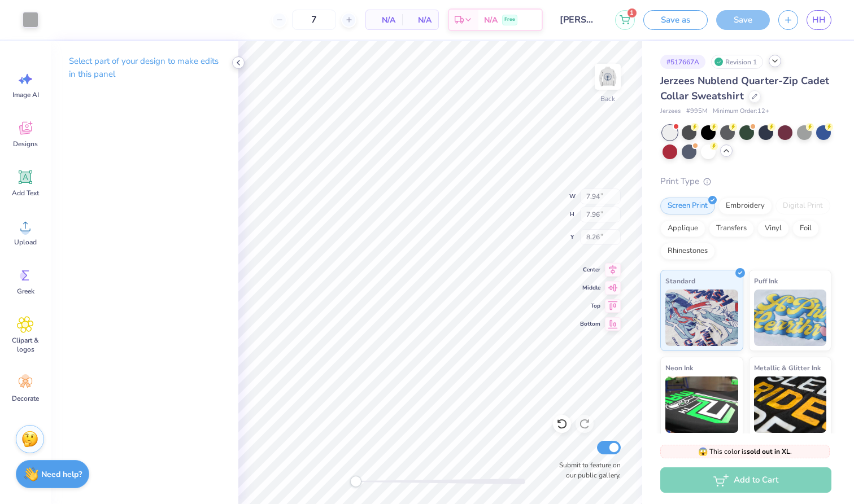
click at [235, 65] on icon at bounding box center [238, 62] width 9 height 9
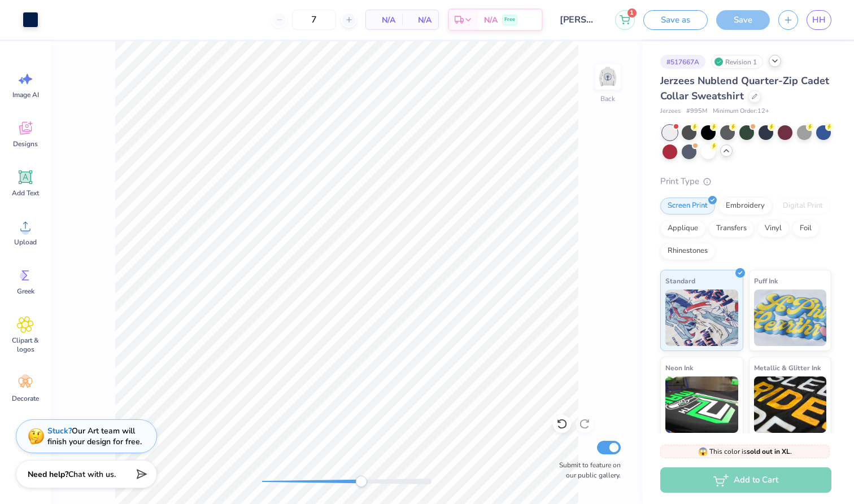
click at [359, 472] on div "Back Submit to feature on our public gallery." at bounding box center [346, 272] width 591 height 463
drag, startPoint x: 26, startPoint y: 226, endPoint x: 111, endPoint y: 251, distance: 88.7
click at [111, 251] on div "Art colors 7 N/A Per Item N/A Total Est. Delivery N/A Free Design Title [PERSON…" at bounding box center [427, 252] width 854 height 504
click at [92, 194] on div "Back Submit to feature on our public gallery." at bounding box center [346, 272] width 591 height 463
drag, startPoint x: 92, startPoint y: 194, endPoint x: 71, endPoint y: 192, distance: 21.5
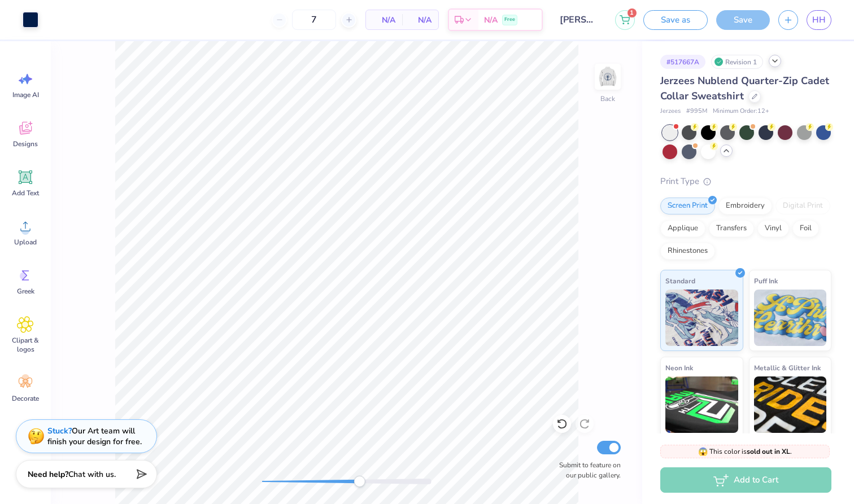
click at [92, 194] on div "Back Submit to feature on our public gallery." at bounding box center [346, 272] width 591 height 463
click at [20, 173] on icon at bounding box center [26, 178] width 14 height 14
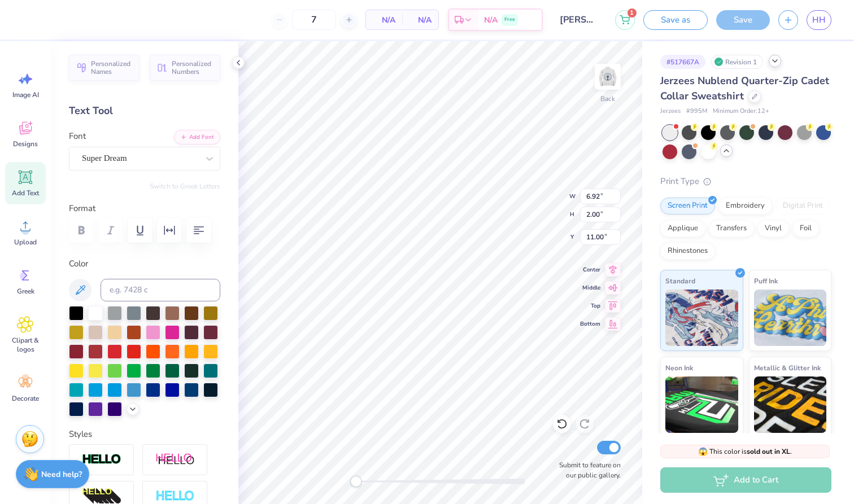
click at [342, 466] on div "Back W 6.92 6.92 " H 2.00 2.00 " Y 11.00 11.00 " Center Middle Top Bottom Submi…" at bounding box center [440, 272] width 404 height 463
drag, startPoint x: 452, startPoint y: 483, endPoint x: 223, endPoint y: 214, distance: 353.7
click at [223, 214] on div "7 N/A Per Item N/A Total Est. Delivery N/A Free Design Title [PERSON_NAME] 1 Sa…" at bounding box center [427, 252] width 854 height 504
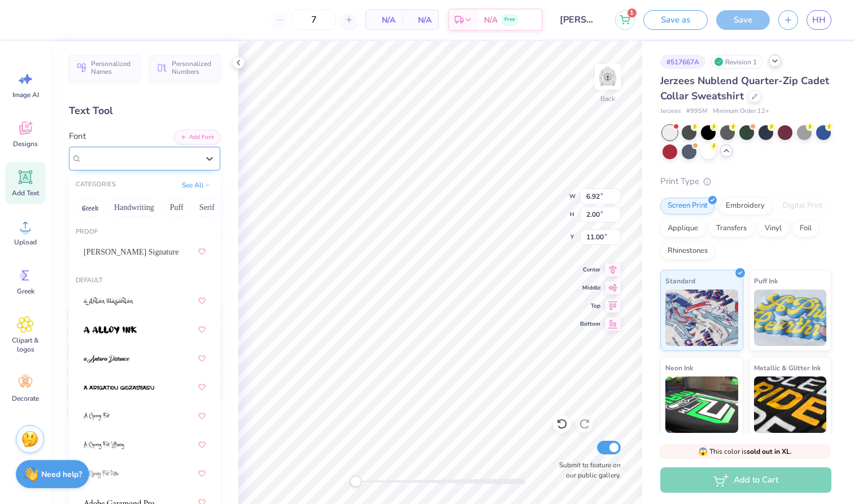
click at [151, 152] on div "Super Dream" at bounding box center [140, 159] width 119 height 18
click at [140, 256] on span "[PERSON_NAME] Signature" at bounding box center [131, 252] width 95 height 12
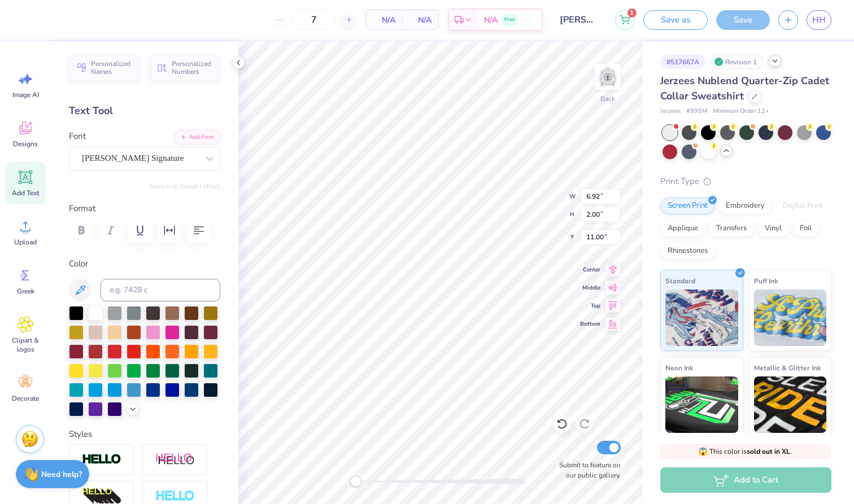
type textarea ";"
click at [75, 411] on div at bounding box center [76, 408] width 15 height 15
click at [73, 414] on div at bounding box center [76, 408] width 15 height 15
click at [394, 473] on div "Back W 0.61 0.61 " H 1.51 1.51 " Y 11.24 11.24 " Center Middle Top Bottom Submi…" at bounding box center [440, 272] width 404 height 463
drag, startPoint x: 394, startPoint y: 480, endPoint x: 418, endPoint y: 487, distance: 25.2
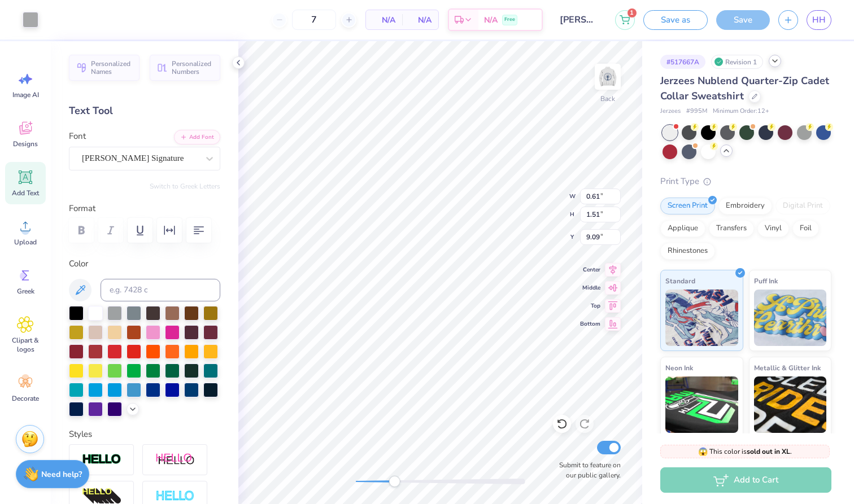
click at [361, 479] on div at bounding box center [440, 482] width 169 height 6
click at [72, 411] on div at bounding box center [76, 408] width 15 height 15
click at [161, 170] on div "Personalized Names Personalized Numbers Text Tool Add Font Font [PERSON_NAME] S…" at bounding box center [144, 272] width 187 height 463
click at [173, 150] on div "[PERSON_NAME] Signature" at bounding box center [140, 159] width 119 height 18
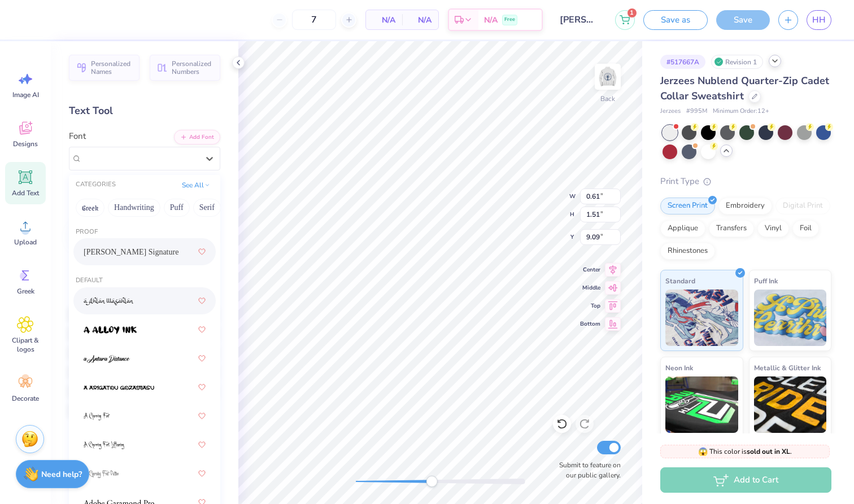
click at [137, 298] on div at bounding box center [145, 301] width 122 height 20
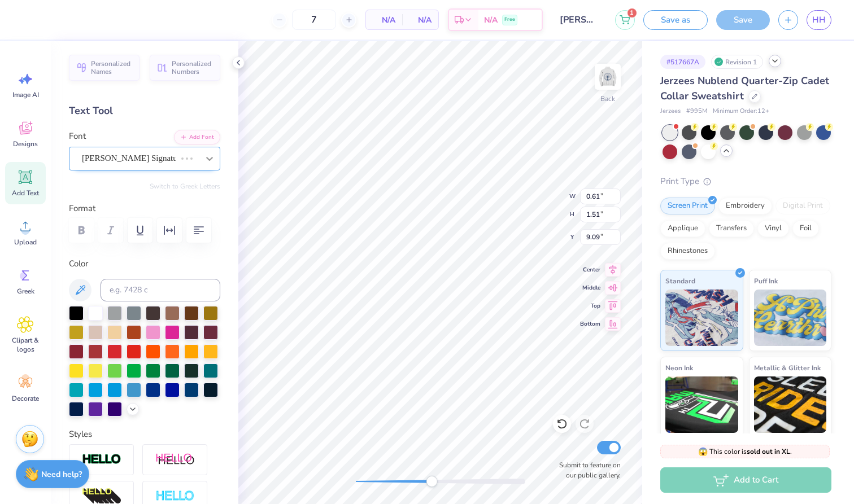
click at [205, 159] on icon at bounding box center [209, 158] width 11 height 11
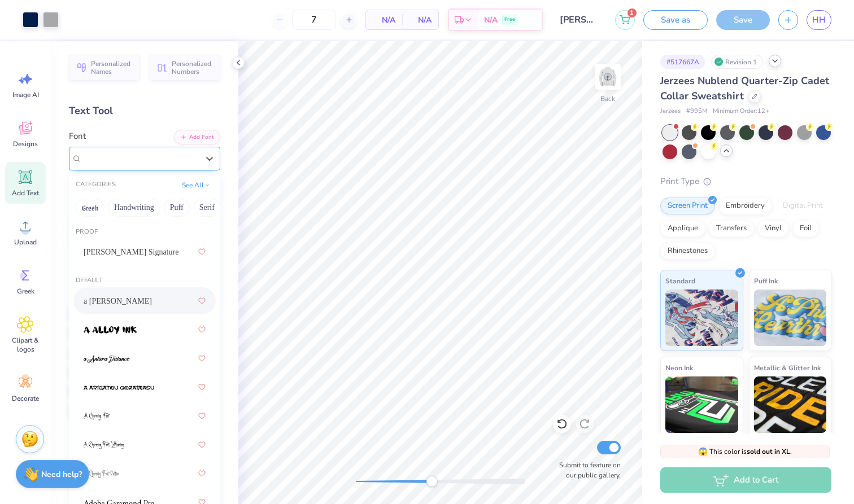
click at [152, 163] on div "a [PERSON_NAME]" at bounding box center [140, 159] width 119 height 18
click at [143, 248] on span "[PERSON_NAME] Signature" at bounding box center [131, 252] width 95 height 12
click at [148, 158] on span "[PERSON_NAME] Signature" at bounding box center [133, 158] width 102 height 13
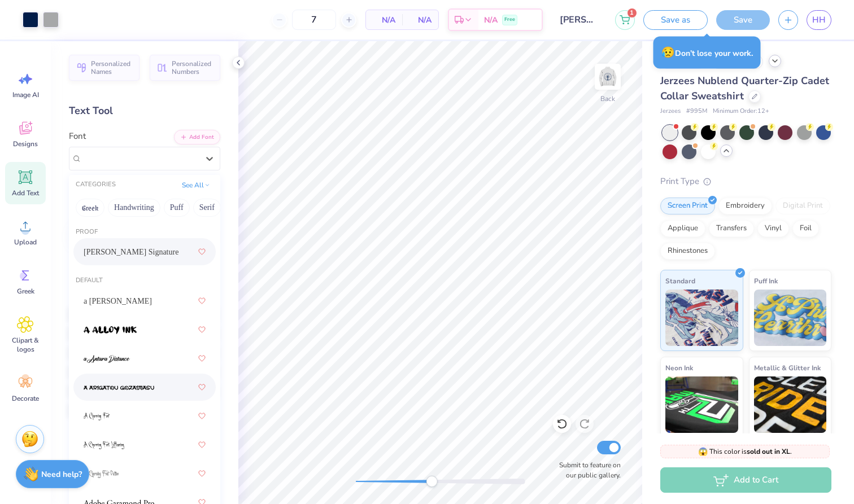
click at [126, 381] on div at bounding box center [145, 387] width 122 height 20
click at [158, 154] on span "a Arigatou Gozaimasu" at bounding box center [120, 158] width 76 height 13
click at [147, 353] on div at bounding box center [145, 358] width 122 height 20
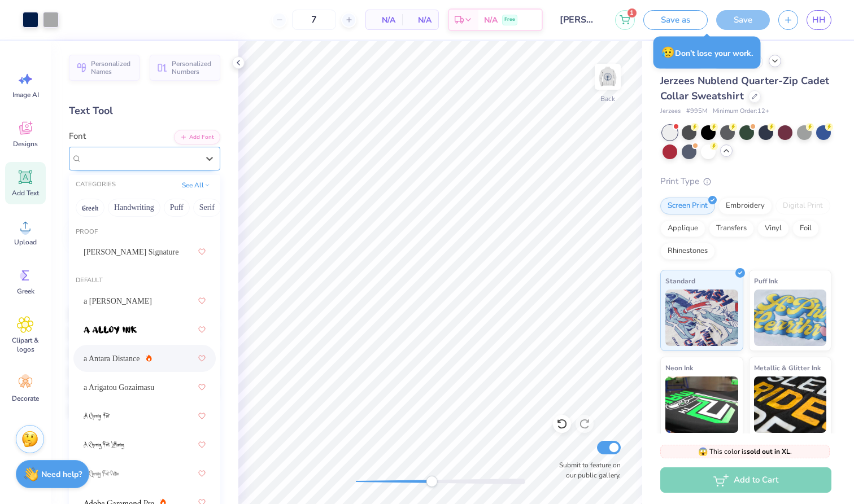
click at [159, 163] on div "a Antara Distance" at bounding box center [140, 159] width 119 height 18
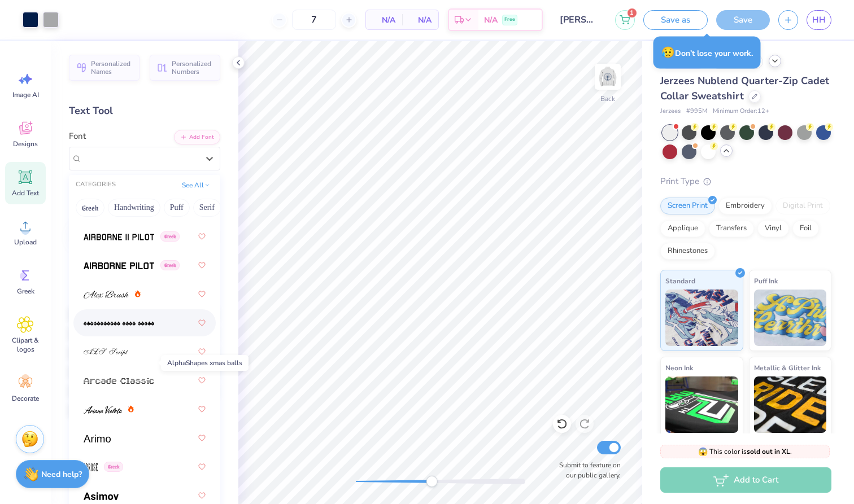
scroll to position [384, 0]
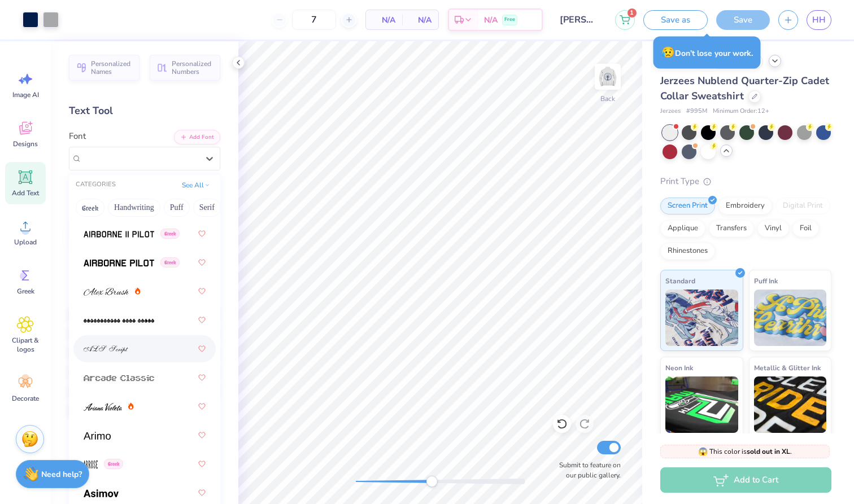
click at [143, 355] on div at bounding box center [145, 349] width 122 height 20
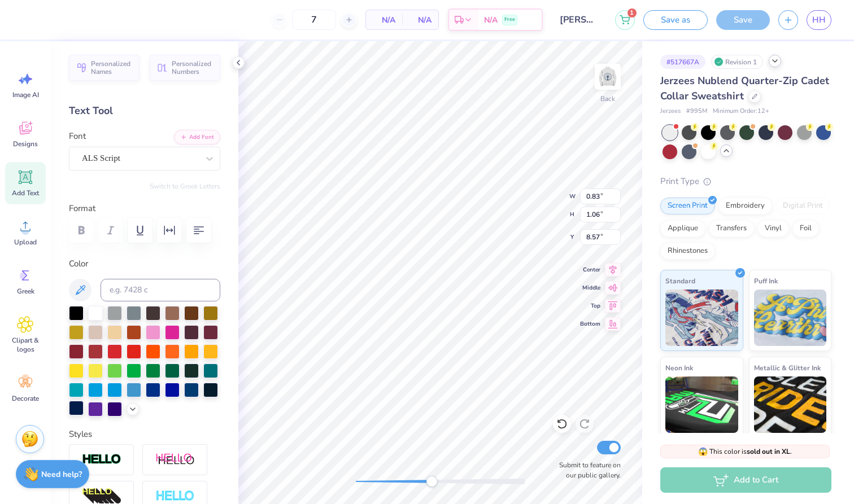
click at [72, 410] on div at bounding box center [76, 408] width 15 height 15
type input "0.26"
type input "0.86"
type input "4.82"
drag, startPoint x: 437, startPoint y: 482, endPoint x: 367, endPoint y: 477, distance: 70.2
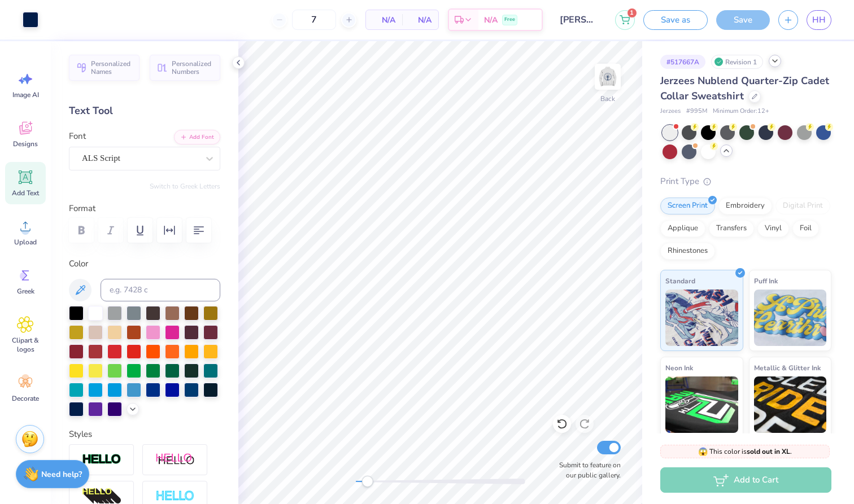
click at [367, 477] on div "Accessibility label" at bounding box center [366, 481] width 11 height 11
